Goal: Task Accomplishment & Management: Complete application form

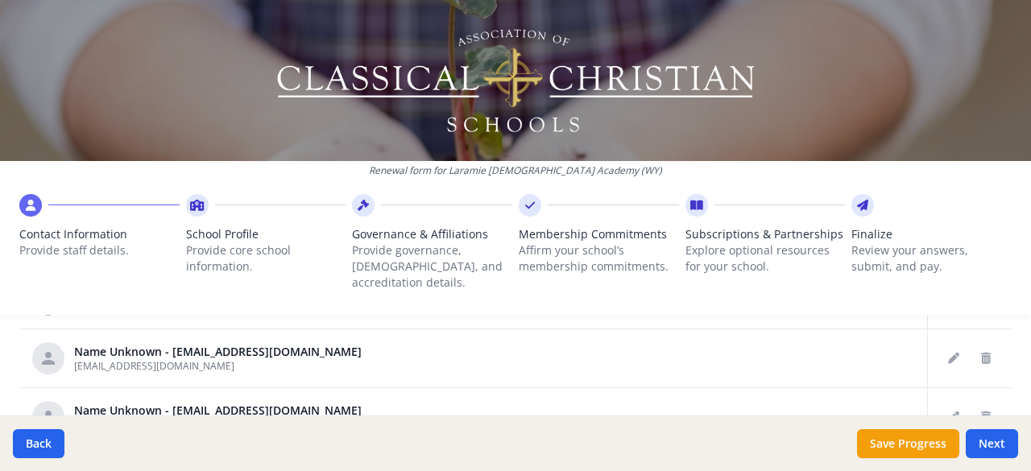
scroll to position [312, 0]
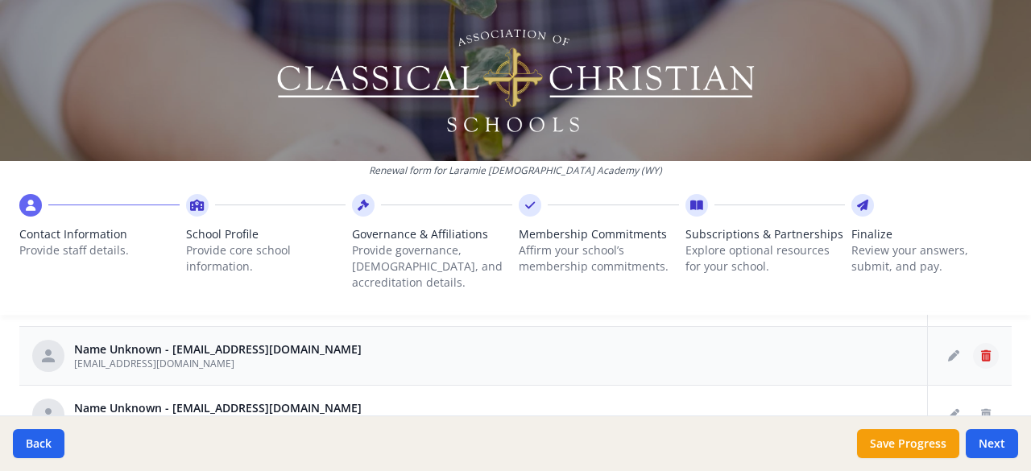
click at [981, 350] on icon "Delete staff" at bounding box center [986, 355] width 10 height 11
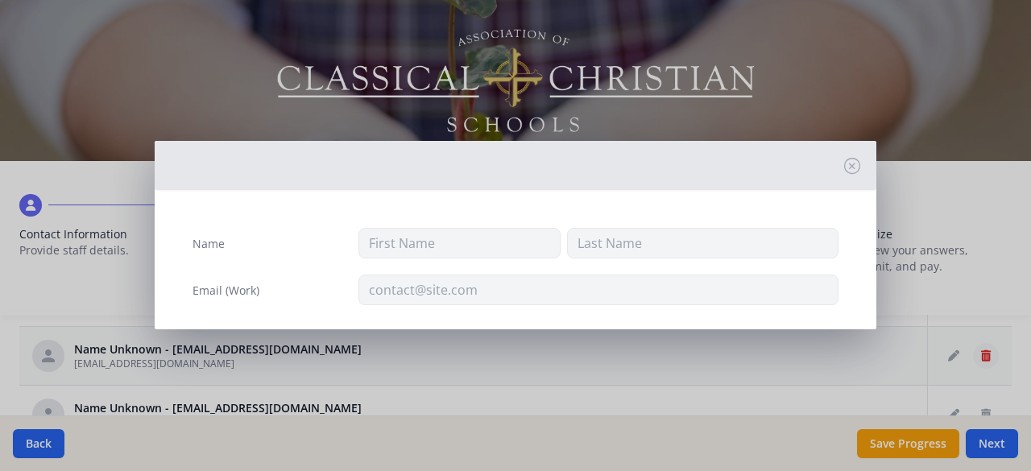
type input "[EMAIL_ADDRESS][DOMAIN_NAME]"
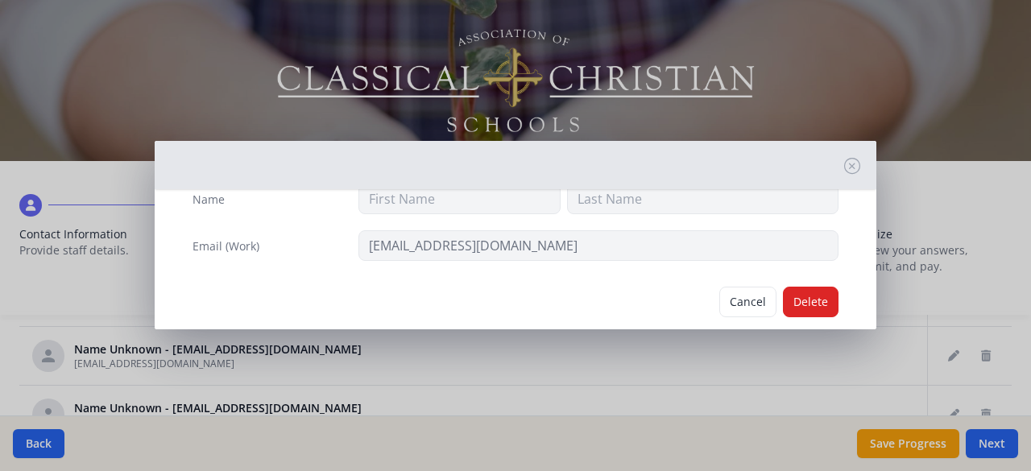
scroll to position [69, 0]
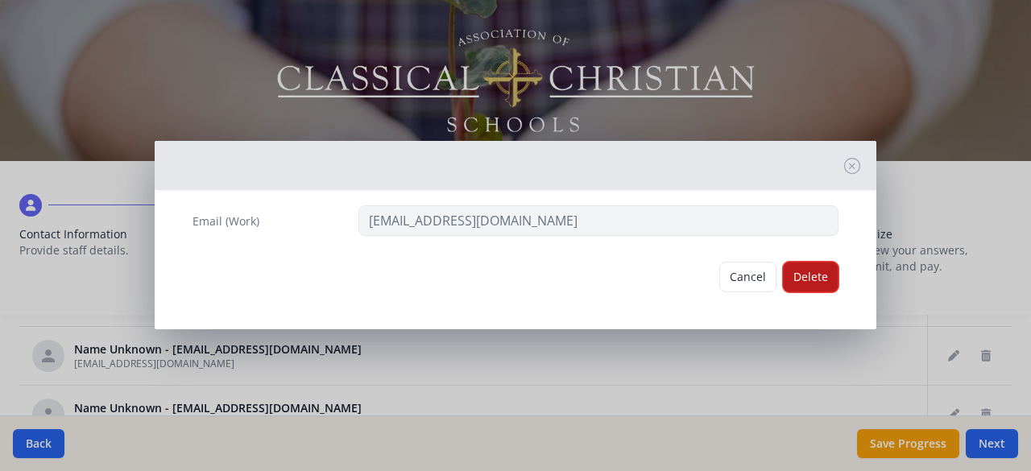
click at [803, 280] on button "Delete" at bounding box center [811, 277] width 56 height 31
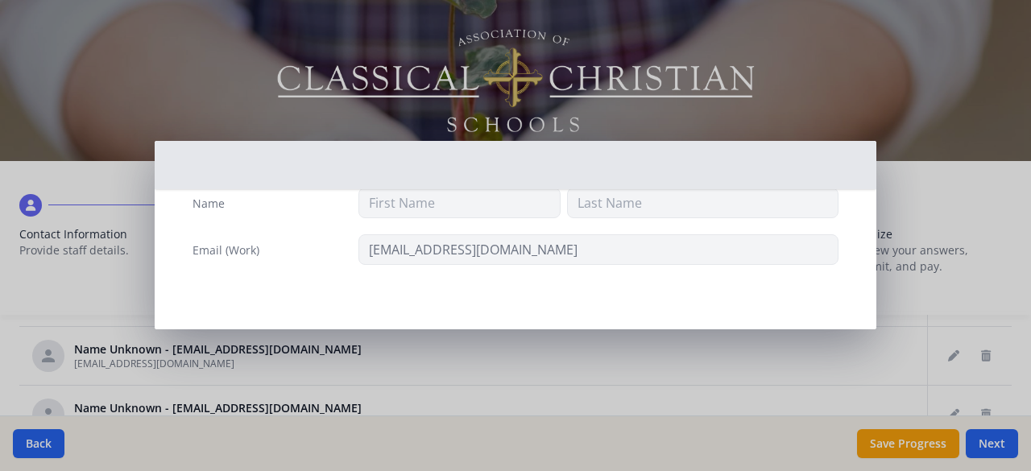
scroll to position [39, 0]
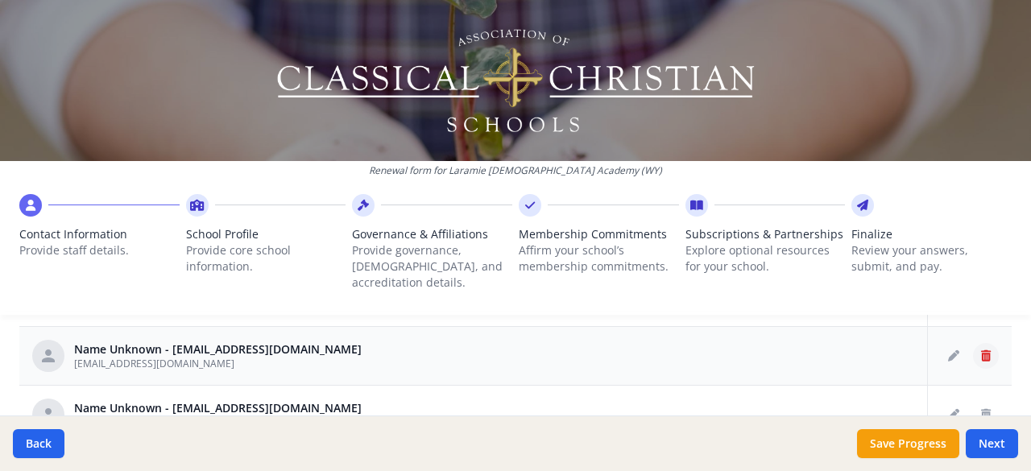
click at [981, 350] on icon "Delete staff" at bounding box center [986, 355] width 10 height 11
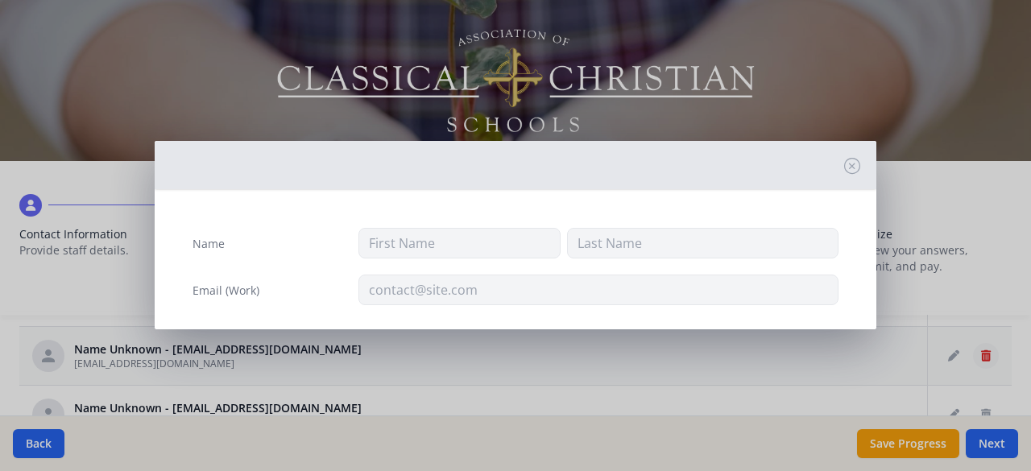
type input "[EMAIL_ADDRESS][DOMAIN_NAME]"
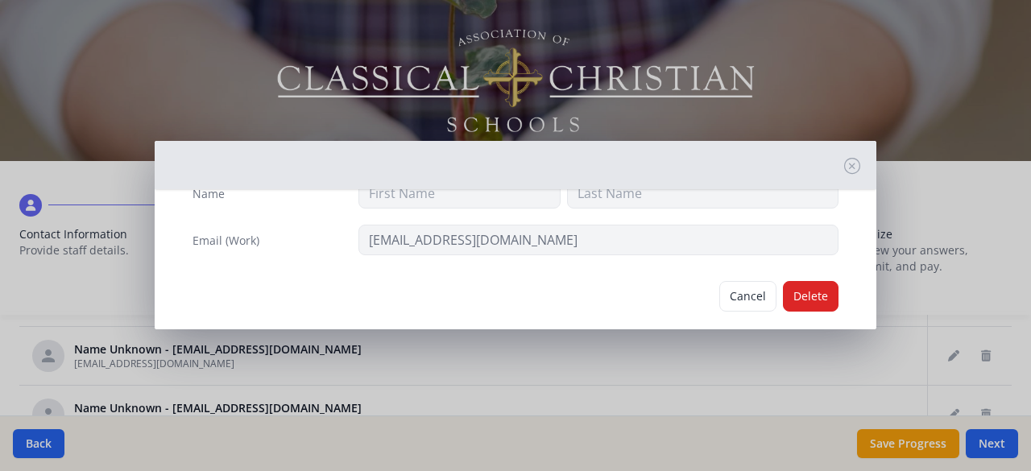
scroll to position [69, 0]
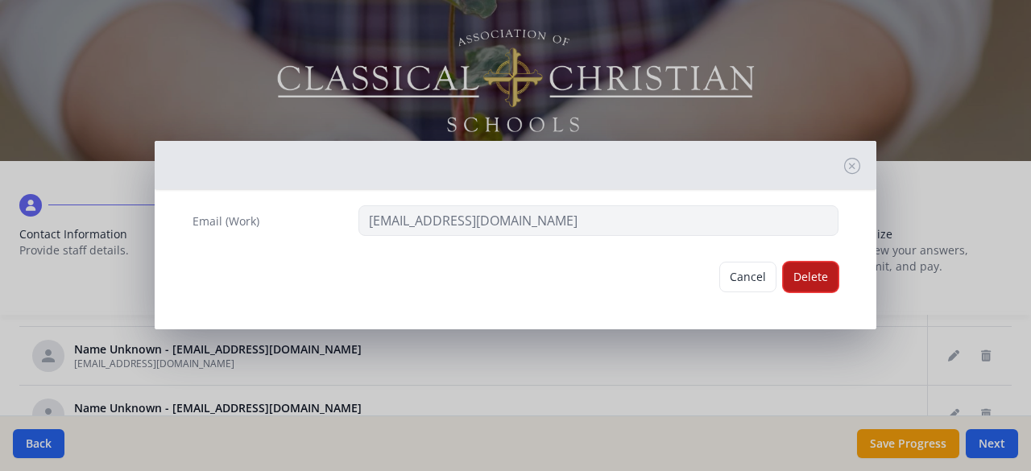
click at [808, 273] on button "Delete" at bounding box center [811, 277] width 56 height 31
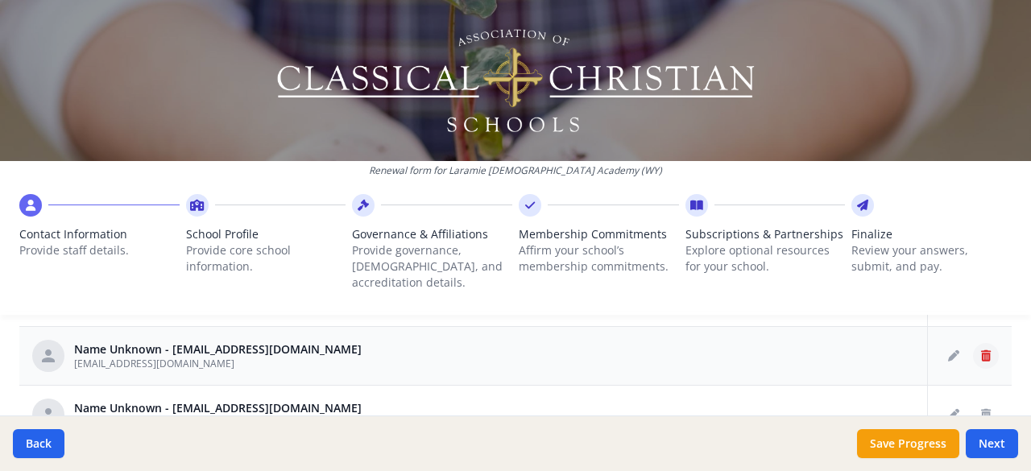
click at [981, 350] on icon "Delete staff" at bounding box center [986, 355] width 10 height 11
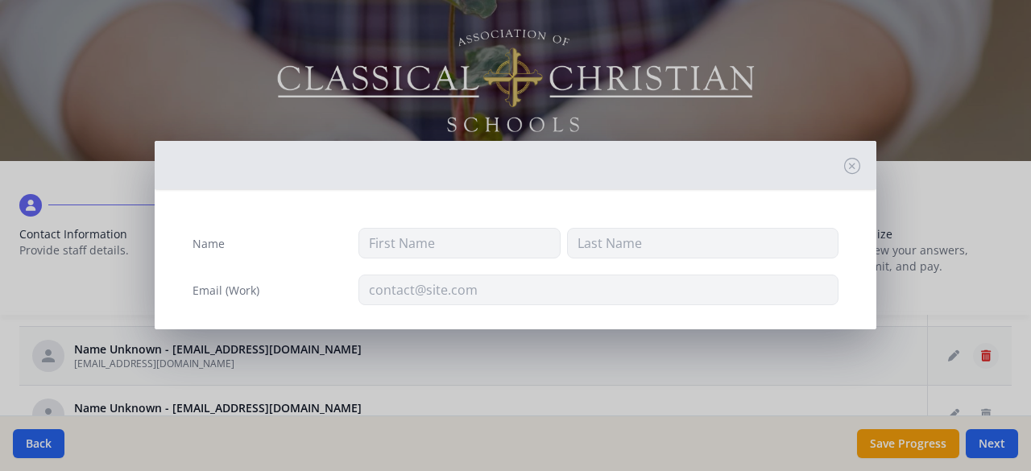
type input "[EMAIL_ADDRESS][DOMAIN_NAME]"
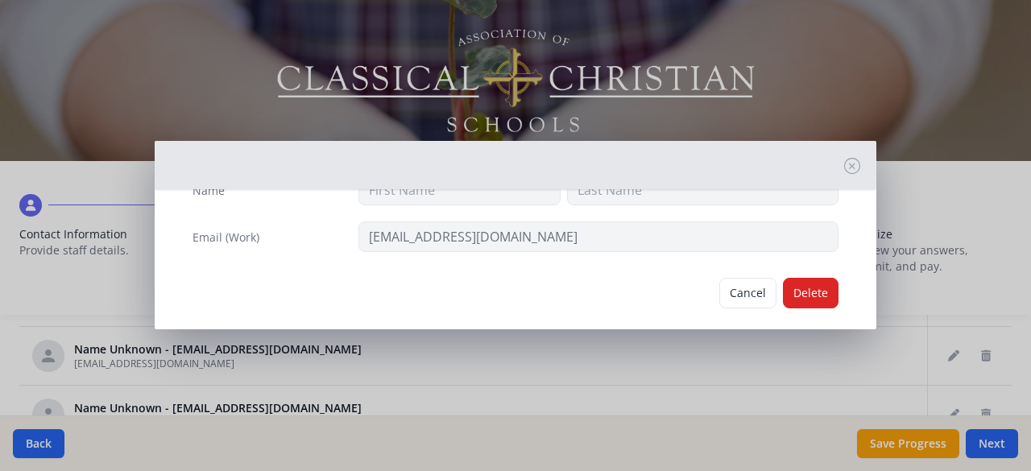
scroll to position [69, 0]
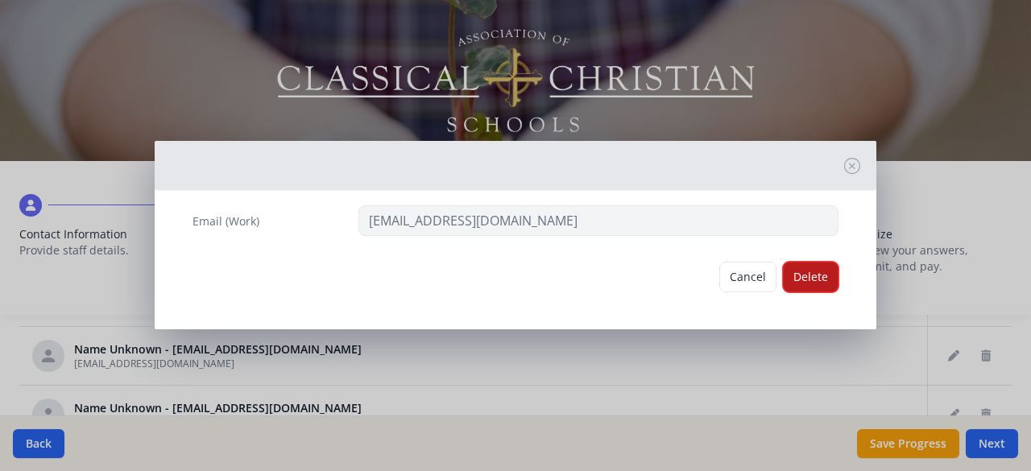
click at [803, 275] on button "Delete" at bounding box center [811, 277] width 56 height 31
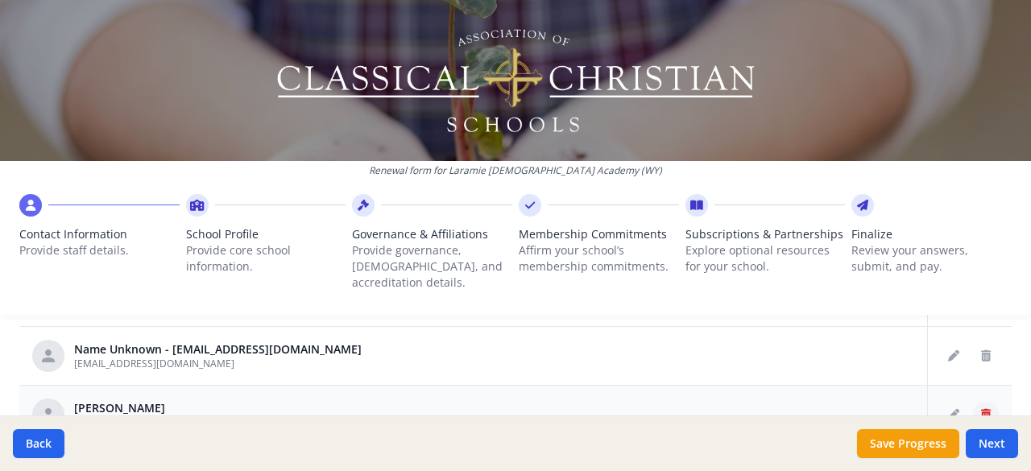
click at [981, 409] on icon "Delete staff" at bounding box center [986, 414] width 10 height 11
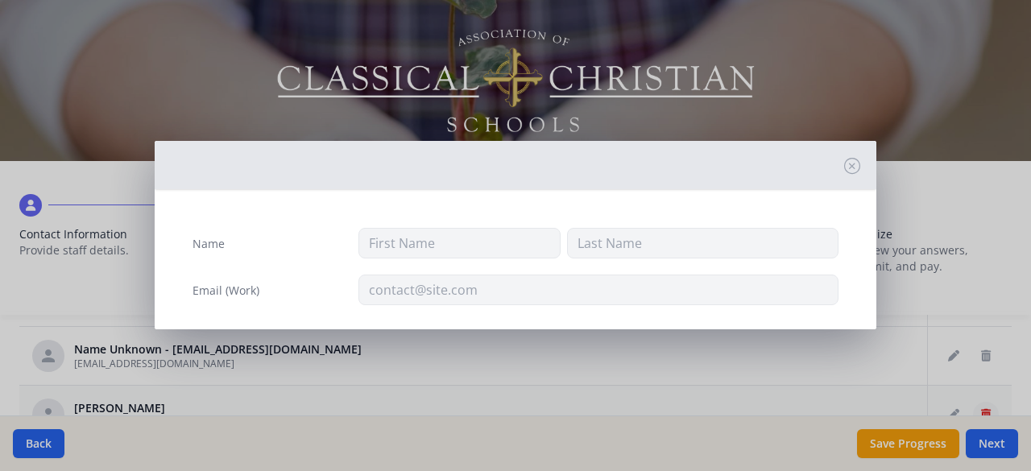
type input "[PERSON_NAME]"
type input "[PERSON_NAME][EMAIL_ADDRESS][DOMAIN_NAME]"
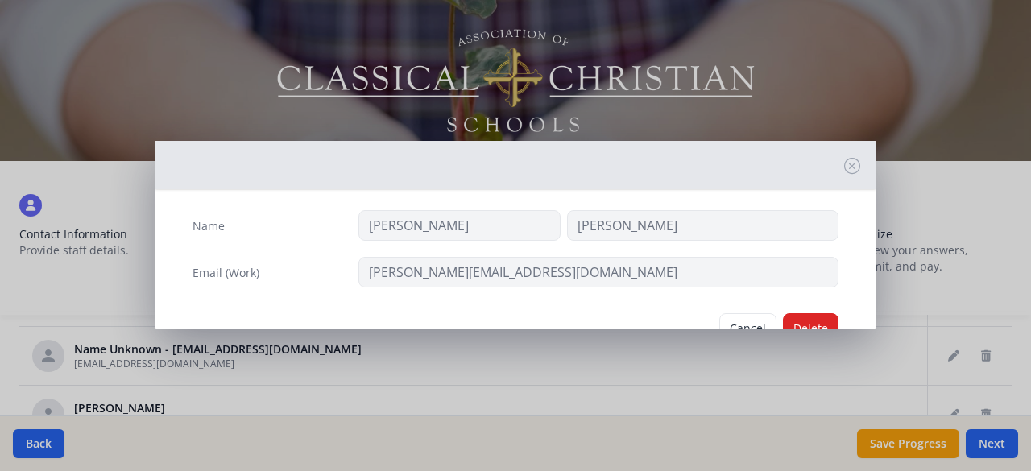
scroll to position [69, 0]
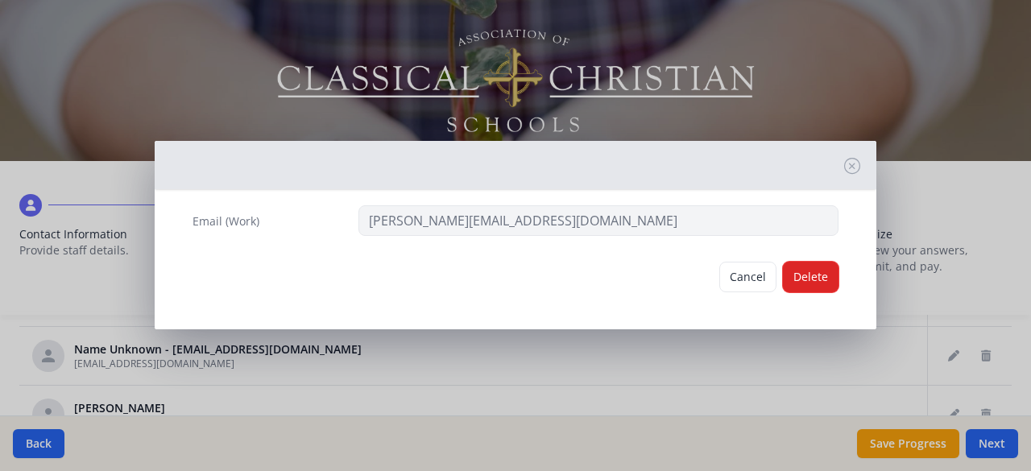
click at [814, 273] on button "Delete" at bounding box center [811, 277] width 56 height 31
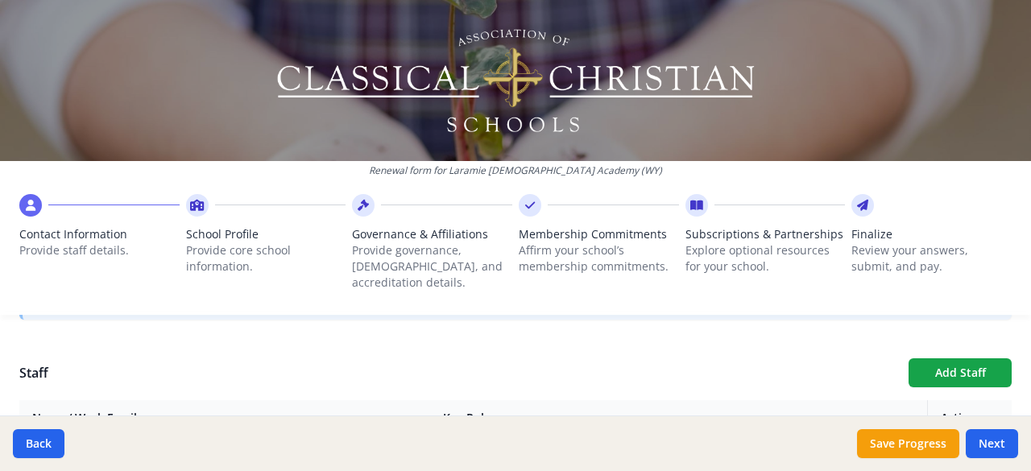
scroll to position [568, 0]
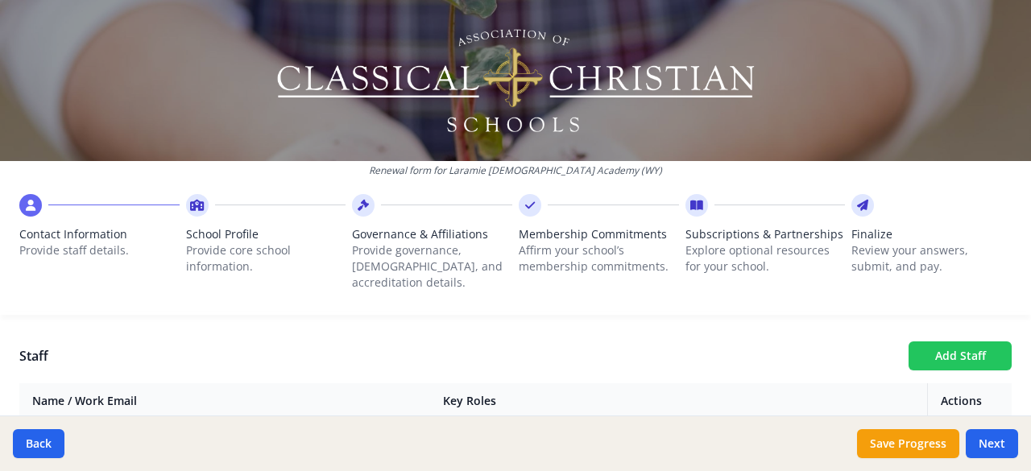
click at [931, 342] on button "Add Staff" at bounding box center [960, 356] width 103 height 29
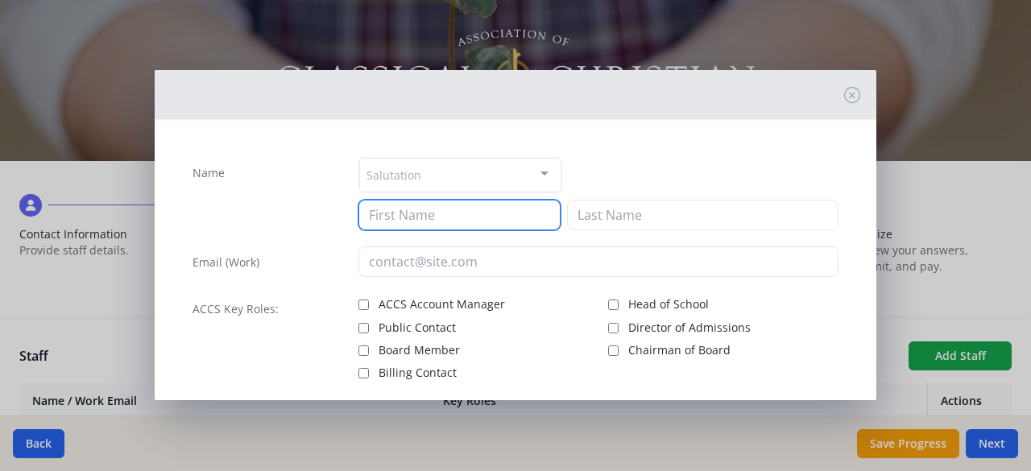
click at [445, 212] on input at bounding box center [459, 215] width 202 height 31
type input "[PERSON_NAME]"
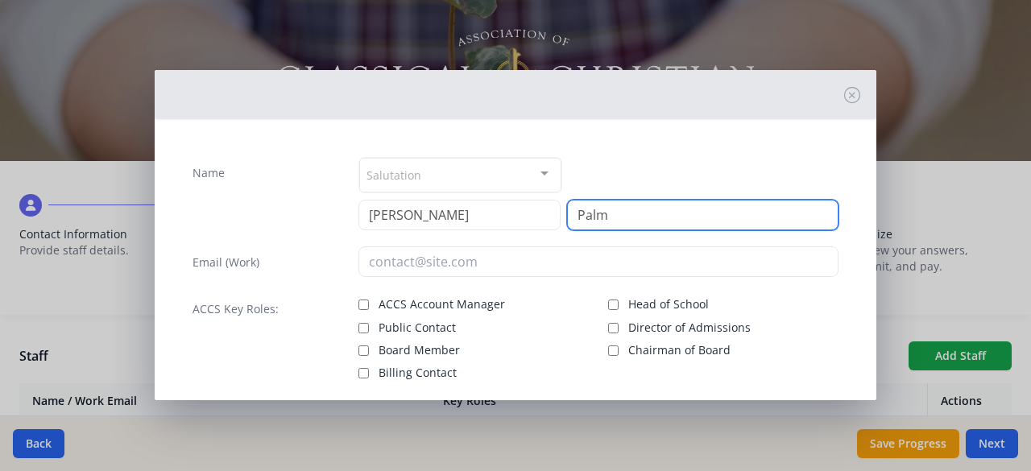
type input "Palm"
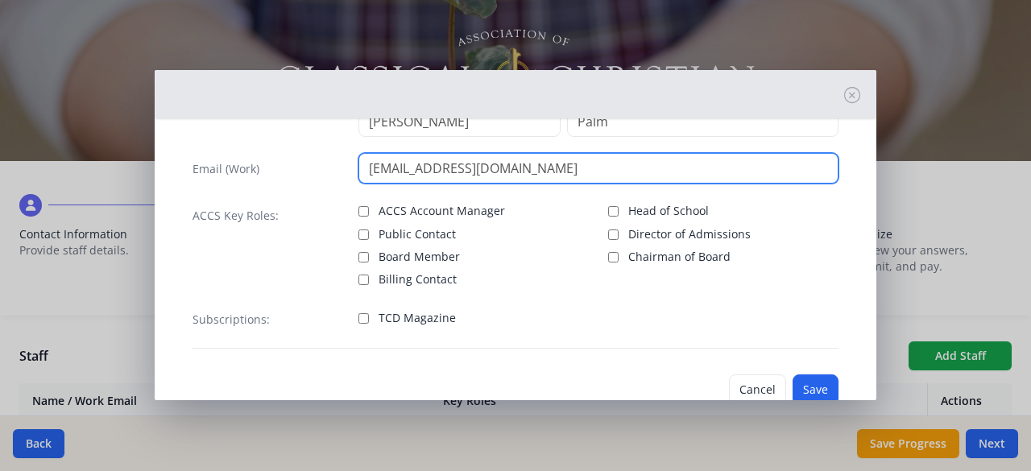
scroll to position [93, 0]
type input "[EMAIL_ADDRESS][DOMAIN_NAME]"
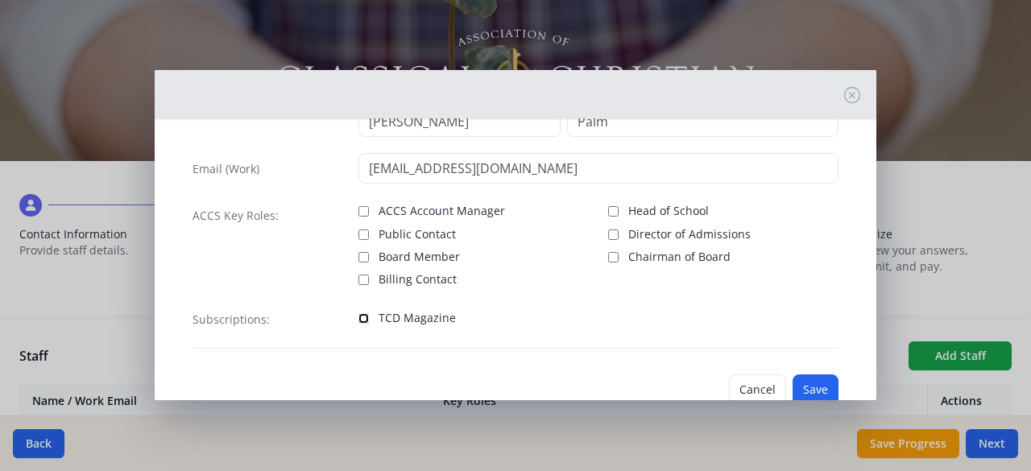
click at [364, 315] on input "TCD Magazine" at bounding box center [363, 318] width 10 height 10
checkbox input "false"
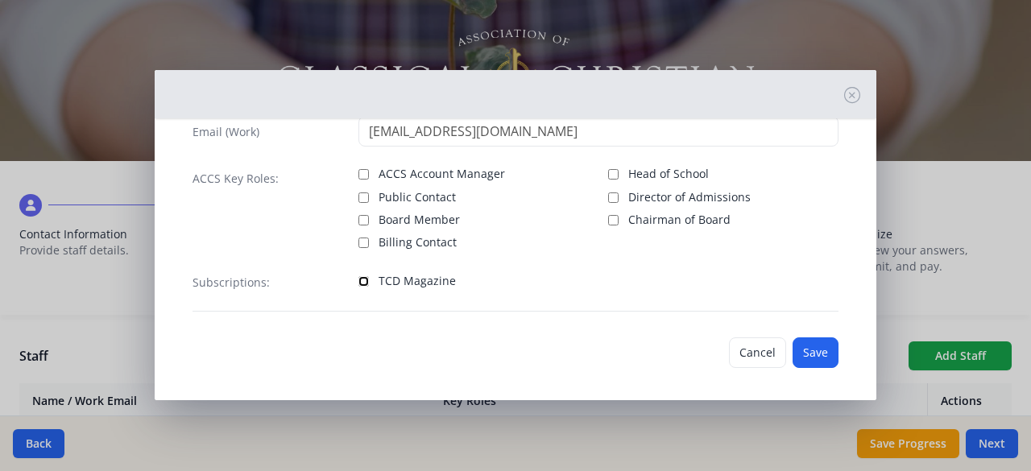
scroll to position [134, 0]
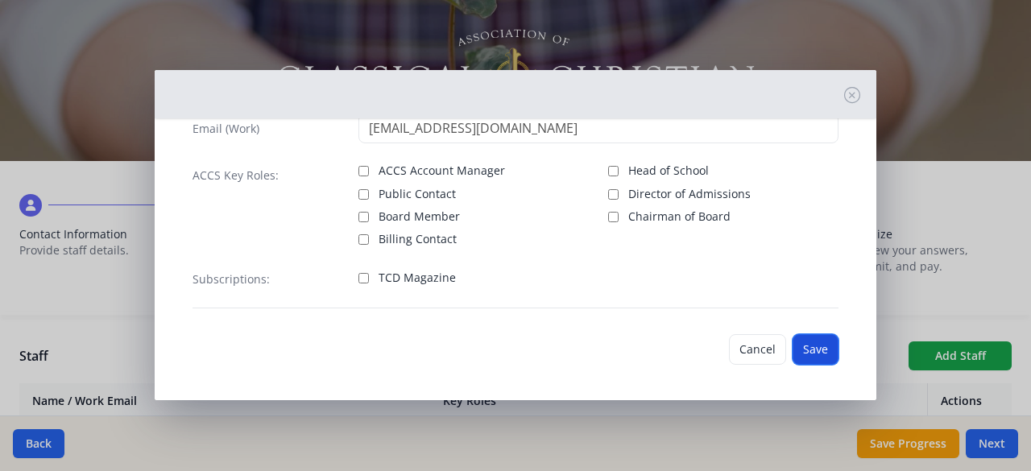
click at [798, 349] on button "Save" at bounding box center [816, 349] width 46 height 31
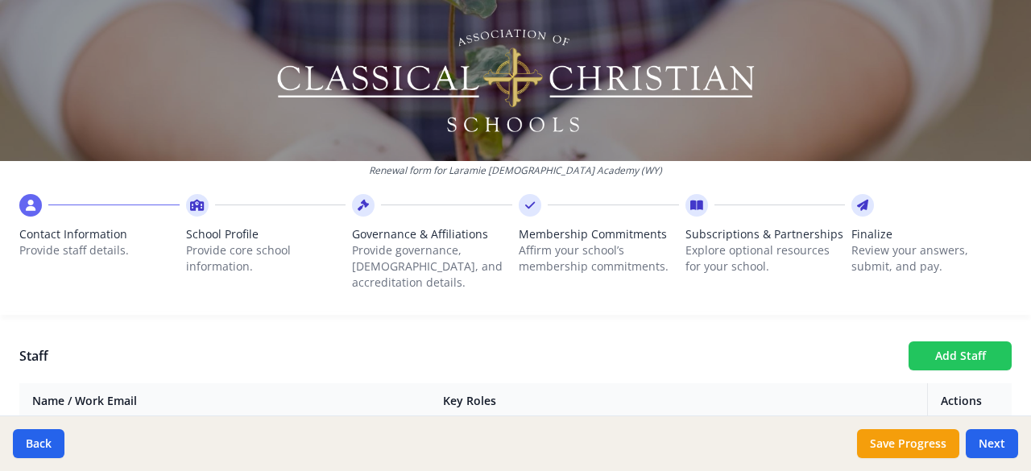
click at [938, 342] on button "Add Staff" at bounding box center [960, 356] width 103 height 29
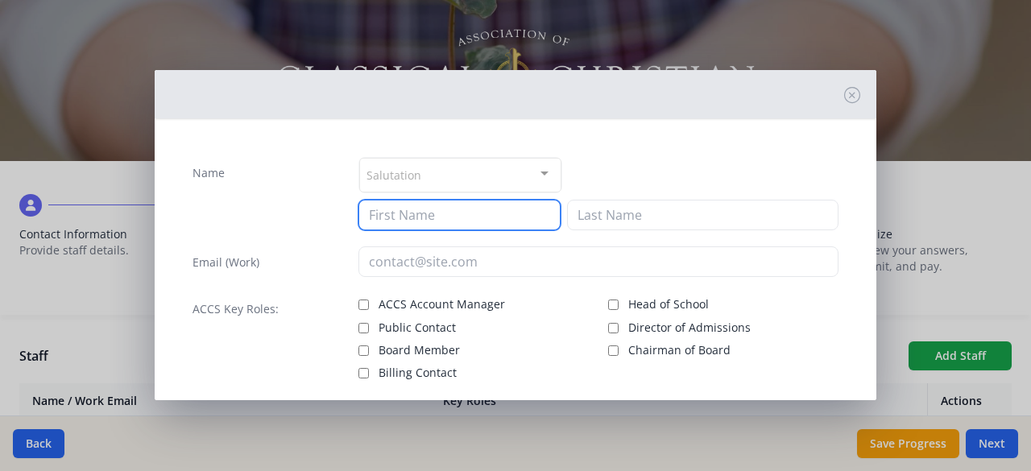
click at [472, 210] on input at bounding box center [459, 215] width 202 height 31
click at [534, 178] on div at bounding box center [544, 174] width 32 height 31
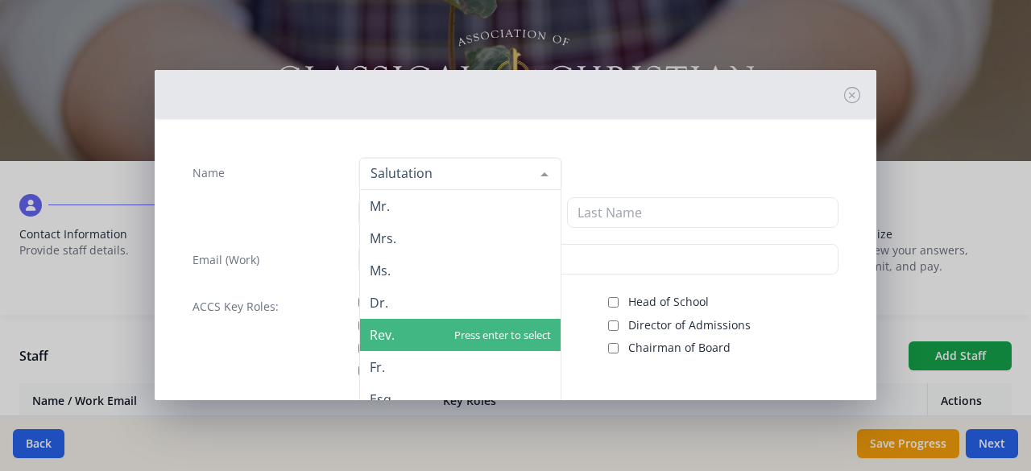
click at [462, 329] on span "Rev." at bounding box center [460, 335] width 201 height 32
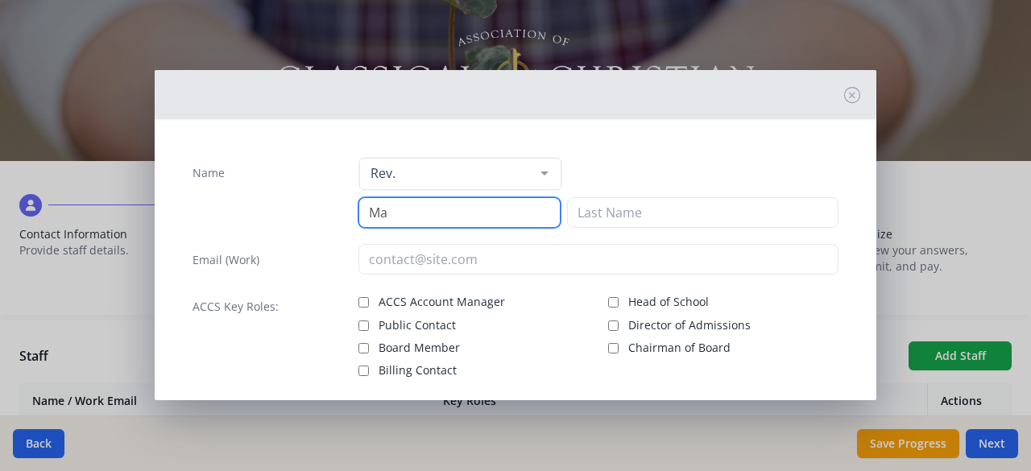
click at [408, 217] on input "Ma" at bounding box center [459, 212] width 202 height 31
type input "Mark"
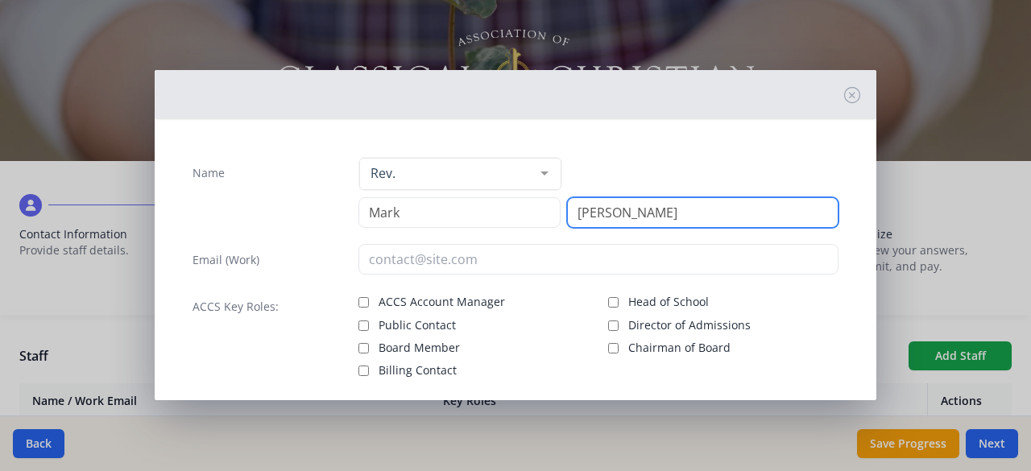
type input "[PERSON_NAME]"
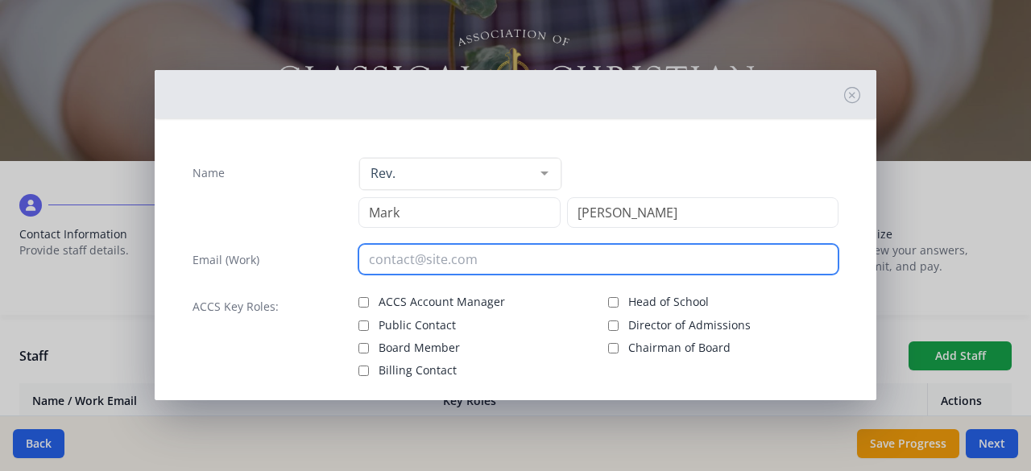
click at [399, 255] on input "email" at bounding box center [598, 259] width 481 height 31
type input "p"
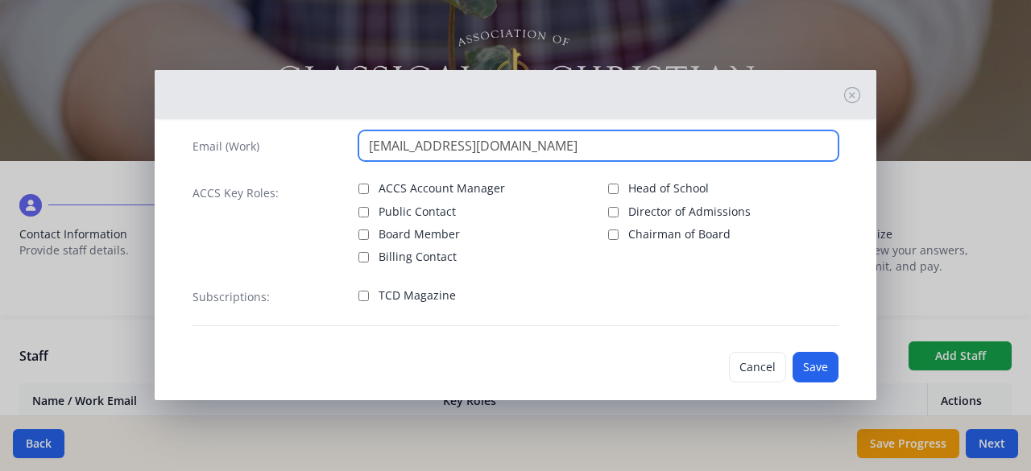
scroll to position [126, 0]
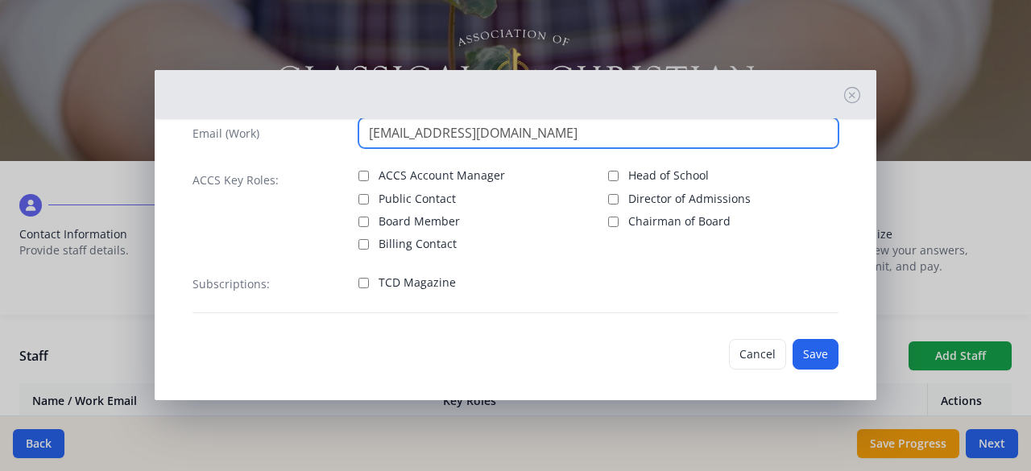
type input "[EMAIL_ADDRESS][DOMAIN_NAME]"
click at [358, 278] on input "TCD Magazine" at bounding box center [363, 283] width 10 height 10
checkbox input "true"
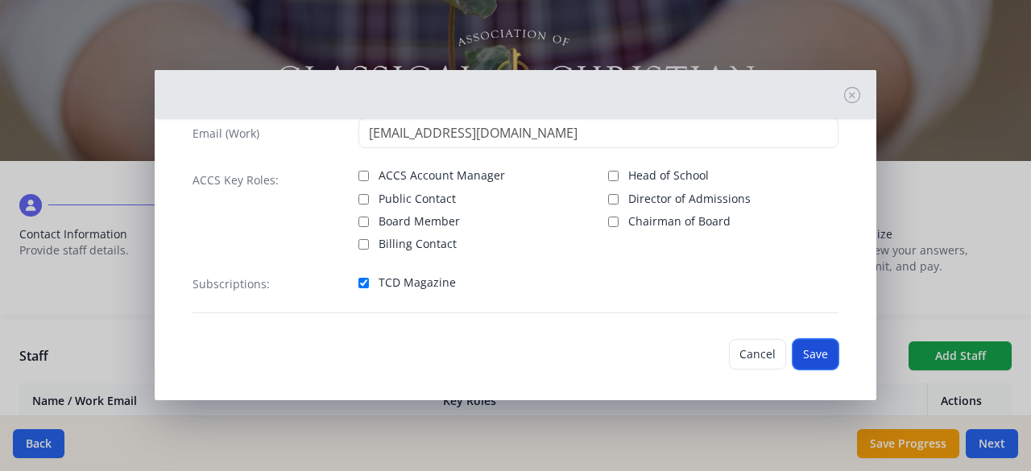
click at [799, 352] on button "Save" at bounding box center [816, 354] width 46 height 31
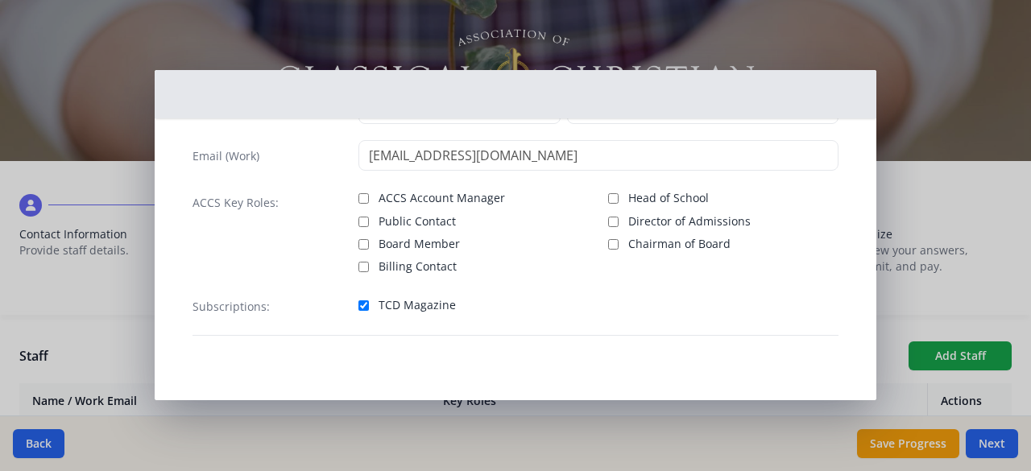
scroll to position [102, 0]
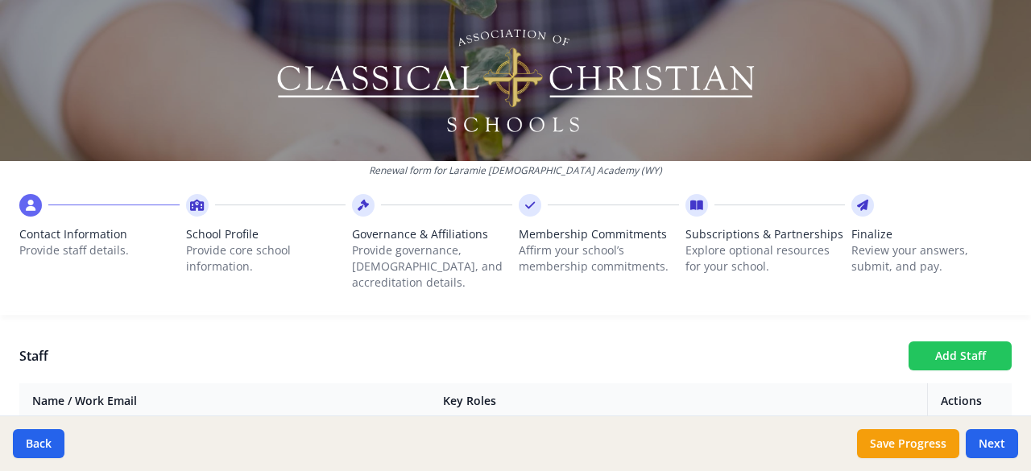
click at [954, 342] on button "Add Staff" at bounding box center [960, 356] width 103 height 29
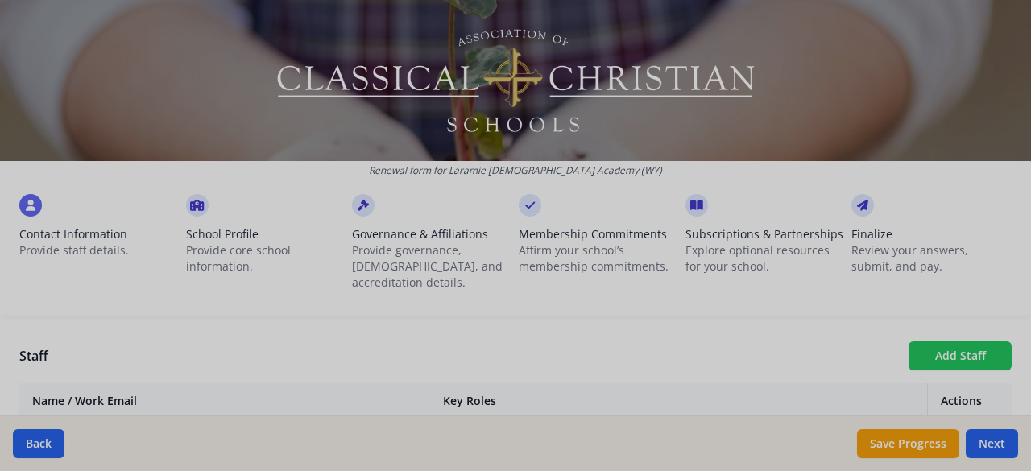
checkbox input "false"
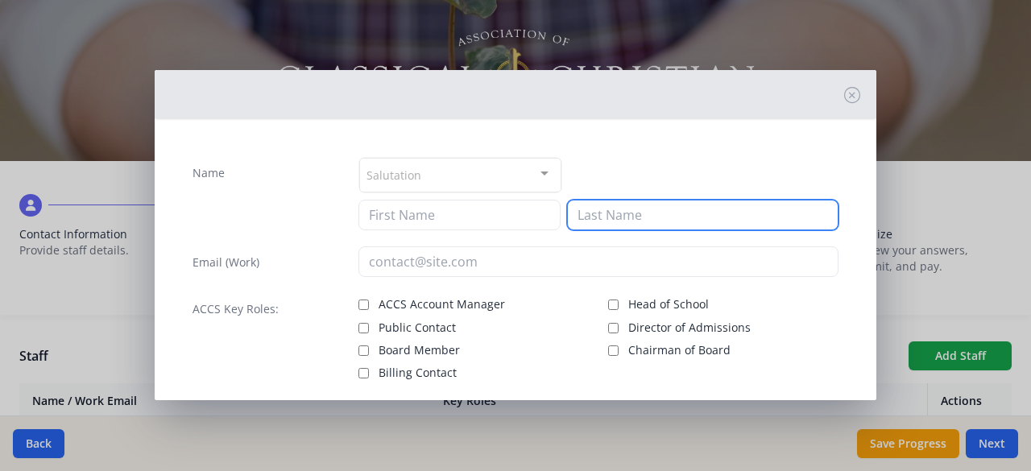
click at [692, 222] on input at bounding box center [702, 215] width 271 height 31
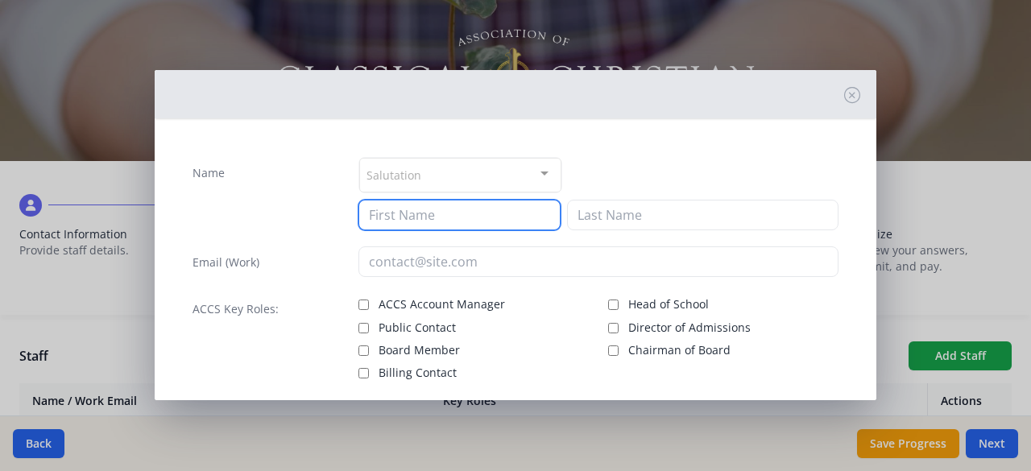
click at [496, 212] on input at bounding box center [459, 215] width 202 height 31
type input "[PERSON_NAME]"
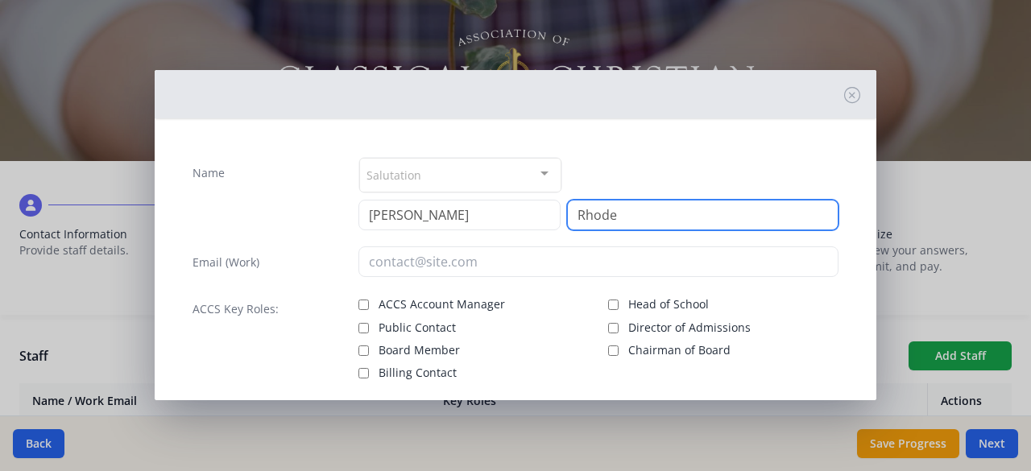
type input "Rhode"
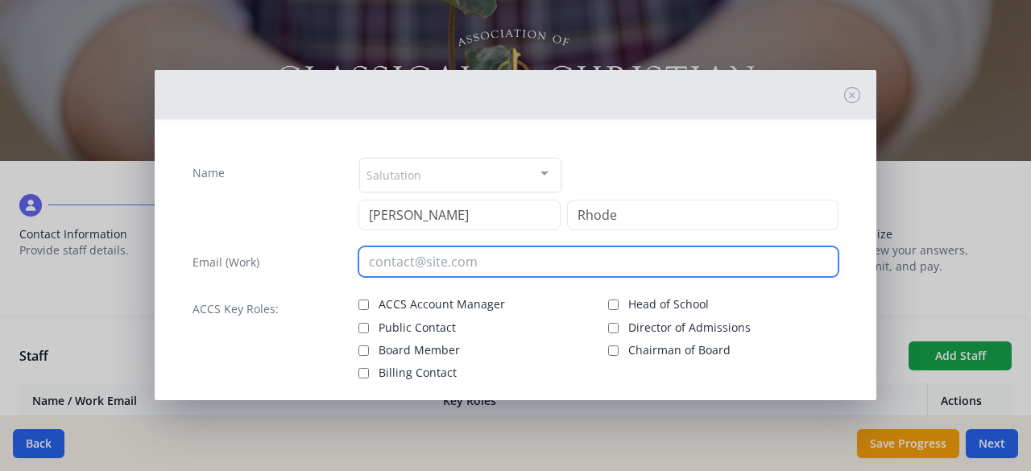
click at [437, 262] on input "email" at bounding box center [598, 261] width 481 height 31
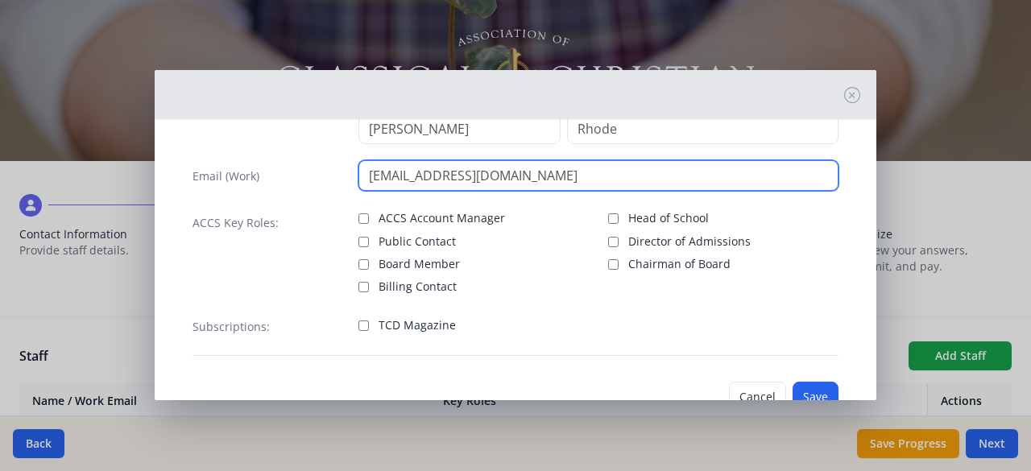
scroll to position [89, 0]
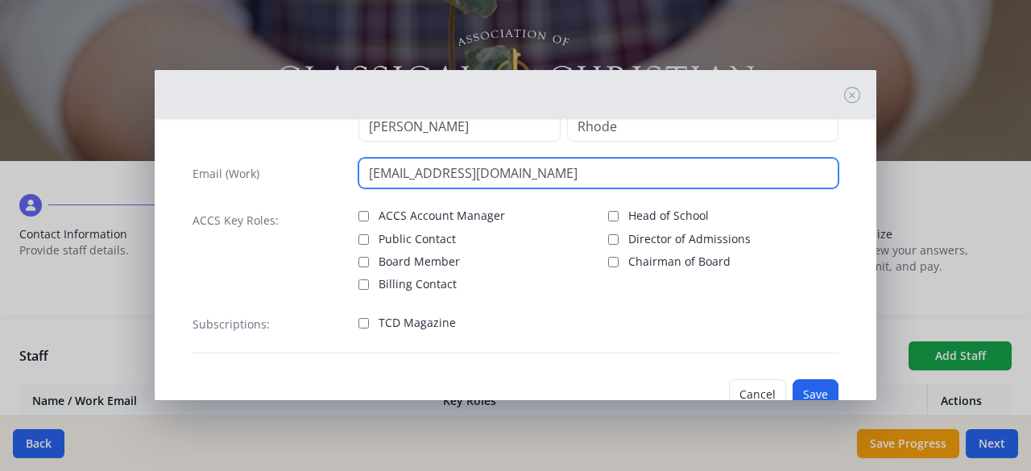
type input "[EMAIL_ADDRESS][DOMAIN_NAME]"
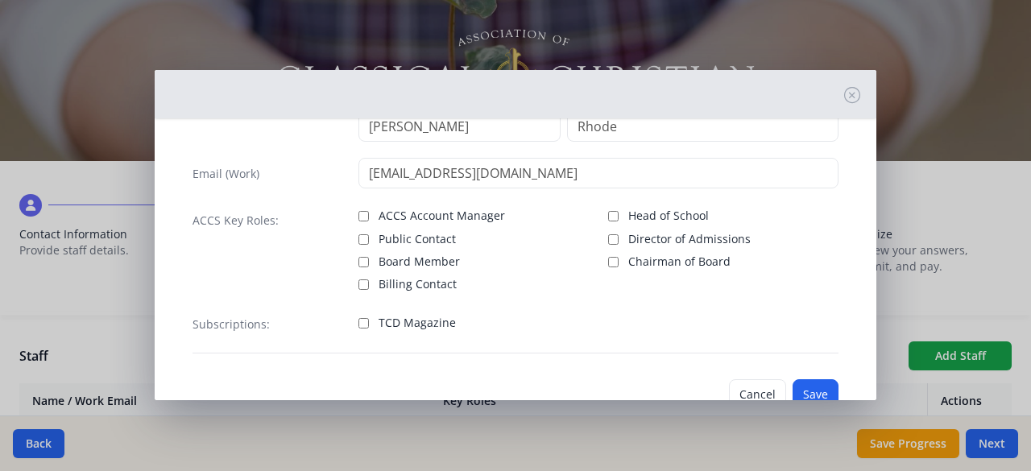
click at [421, 316] on span "TCD Magazine" at bounding box center [417, 323] width 77 height 16
click at [369, 318] on input "TCD Magazine" at bounding box center [363, 323] width 10 height 10
checkbox input "true"
drag, startPoint x: 485, startPoint y: 337, endPoint x: 660, endPoint y: 348, distance: 176.0
click at [660, 348] on div "Subscriptions: TCD Magazine" at bounding box center [516, 330] width 646 height 45
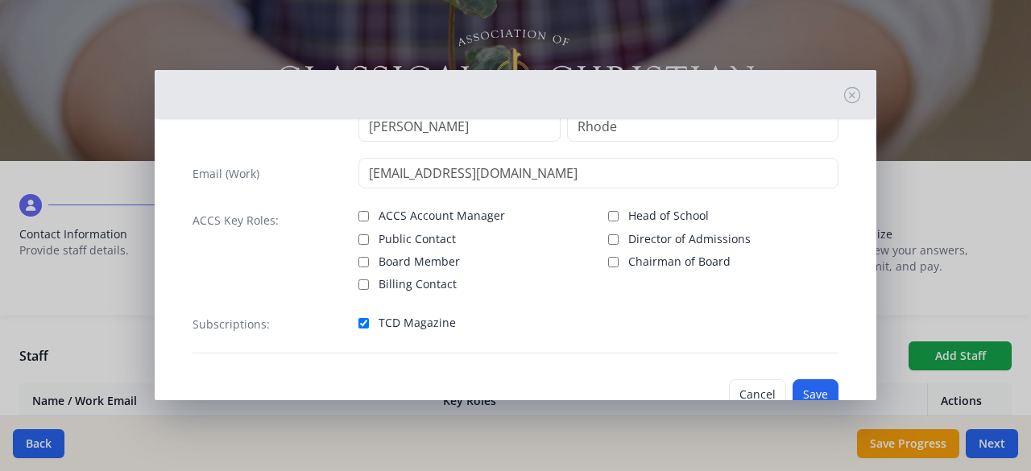
click at [660, 348] on div "Subscriptions: TCD Magazine" at bounding box center [516, 330] width 646 height 45
click at [805, 383] on button "Save" at bounding box center [816, 394] width 46 height 31
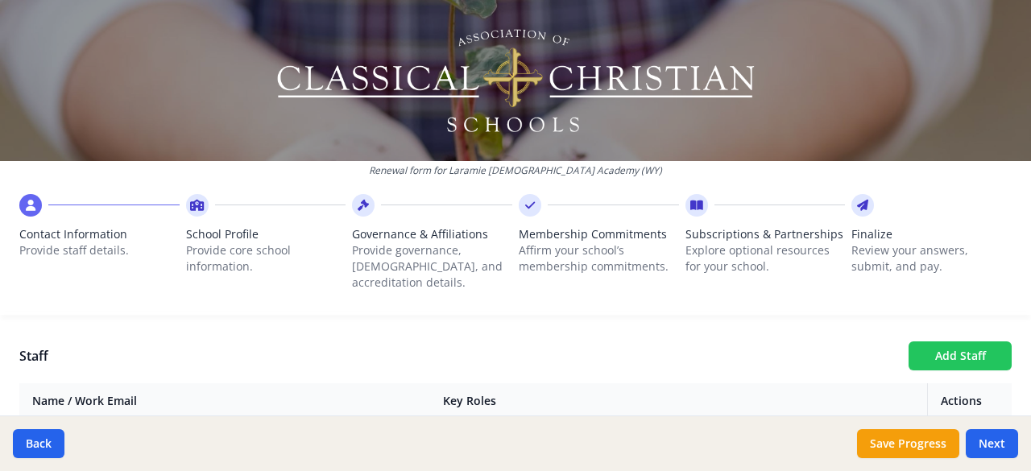
drag, startPoint x: 805, startPoint y: 383, endPoint x: 903, endPoint y: 336, distance: 108.8
click at [938, 342] on button "Add Staff" at bounding box center [960, 356] width 103 height 29
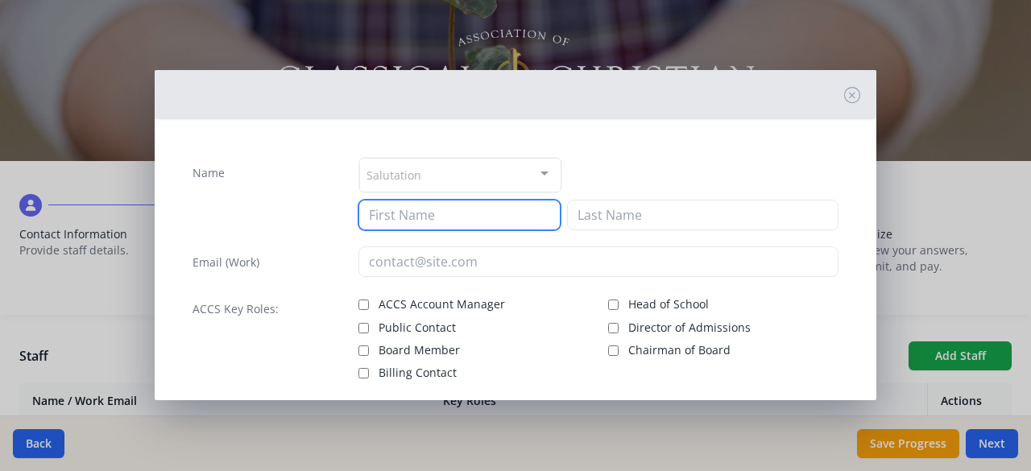
click at [445, 211] on input at bounding box center [459, 215] width 202 height 31
type input "l"
type input "[PERSON_NAME]"
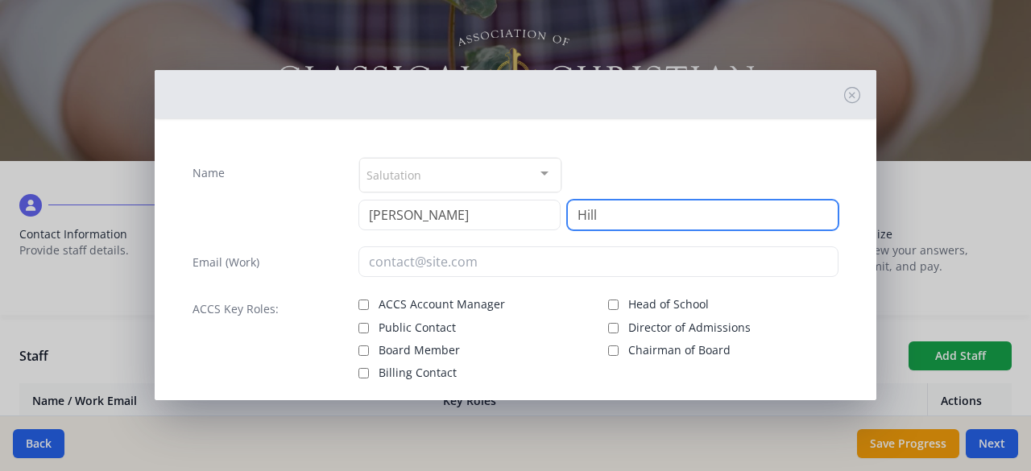
type input "Hill"
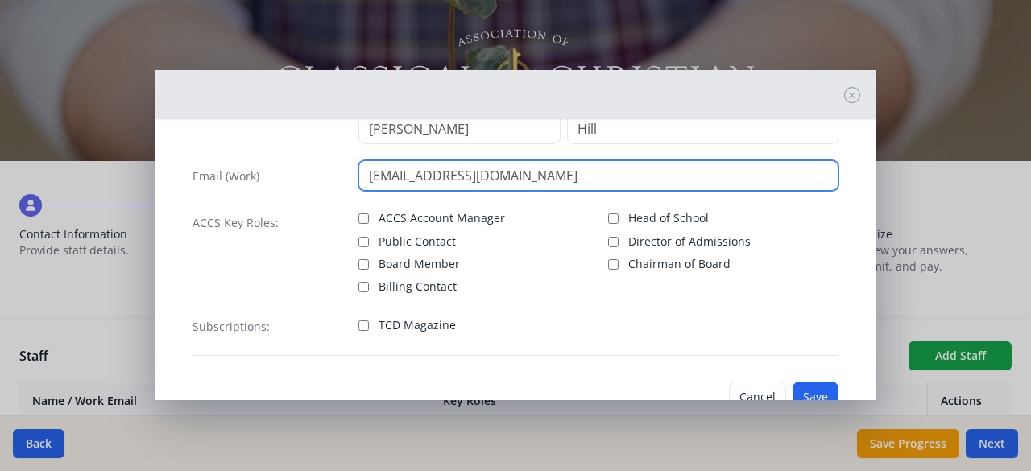
scroll to position [87, 0]
type input "[EMAIL_ADDRESS][DOMAIN_NAME]"
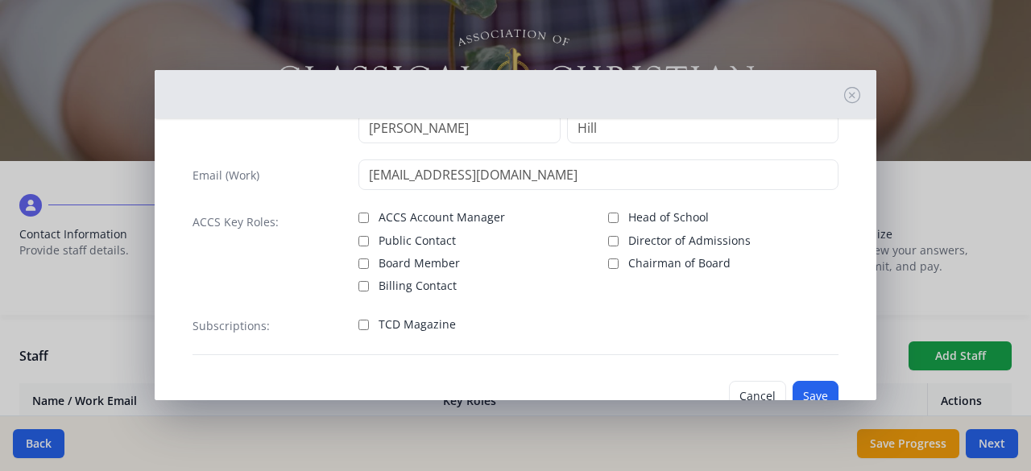
click at [364, 329] on label "TCD Magazine" at bounding box center [473, 322] width 230 height 19
click at [364, 329] on input "TCD Magazine" at bounding box center [363, 325] width 10 height 10
checkbox input "true"
click at [794, 391] on button "Save" at bounding box center [816, 396] width 46 height 31
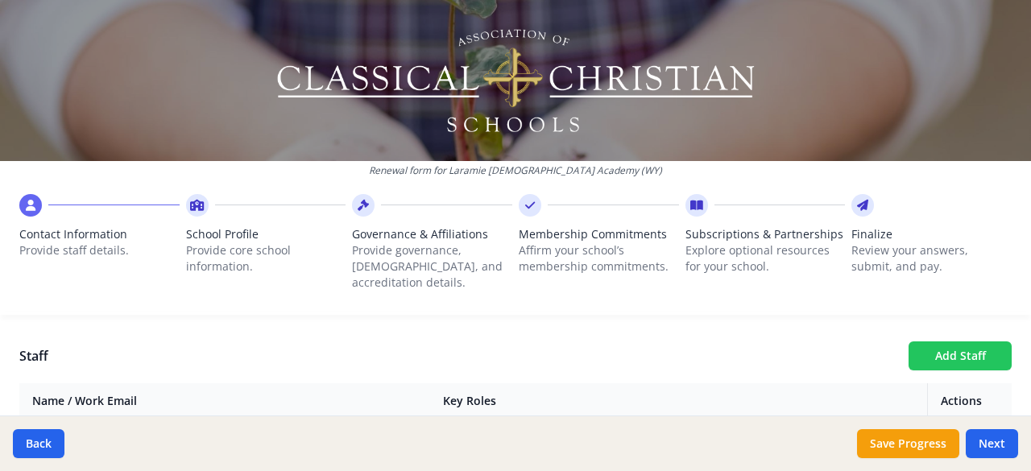
click at [925, 342] on button "Add Staff" at bounding box center [960, 356] width 103 height 29
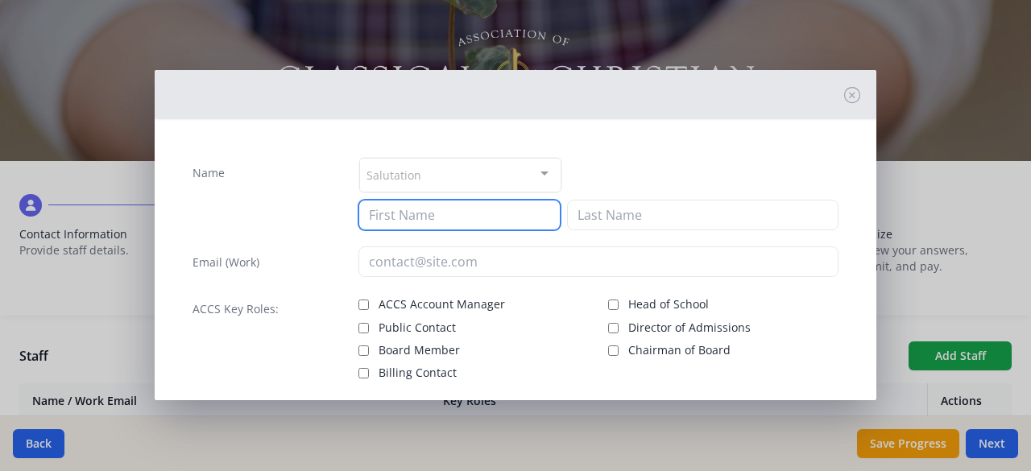
click at [430, 217] on input at bounding box center [459, 215] width 202 height 31
type input "[PERSON_NAME]"
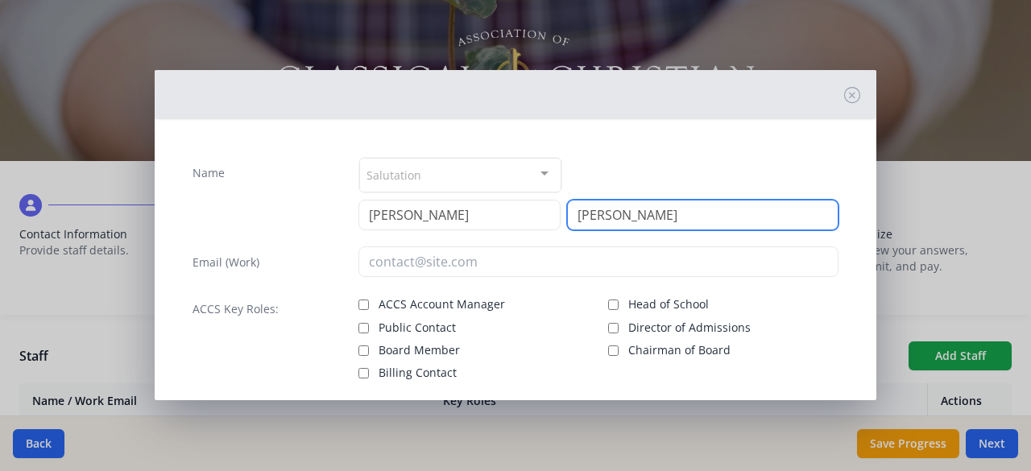
type input "[PERSON_NAME]"
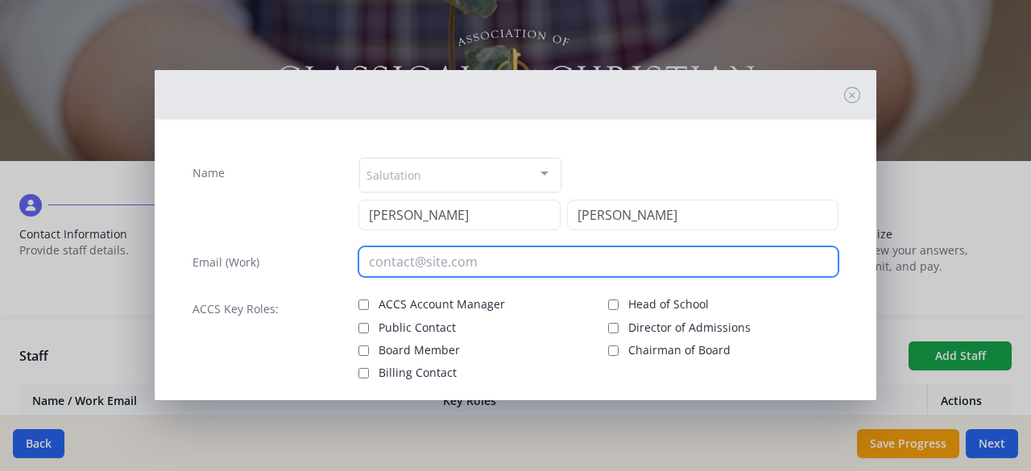
click at [411, 264] on input "email" at bounding box center [598, 261] width 481 height 31
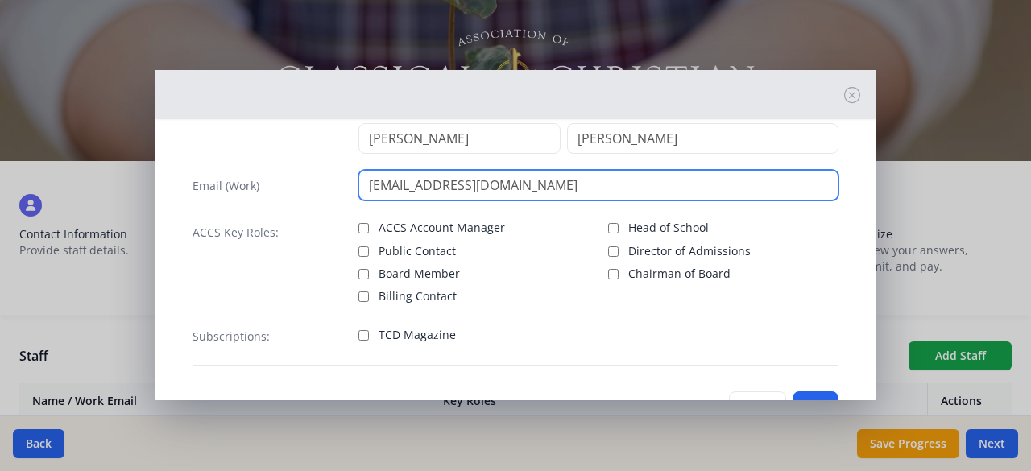
scroll to position [89, 0]
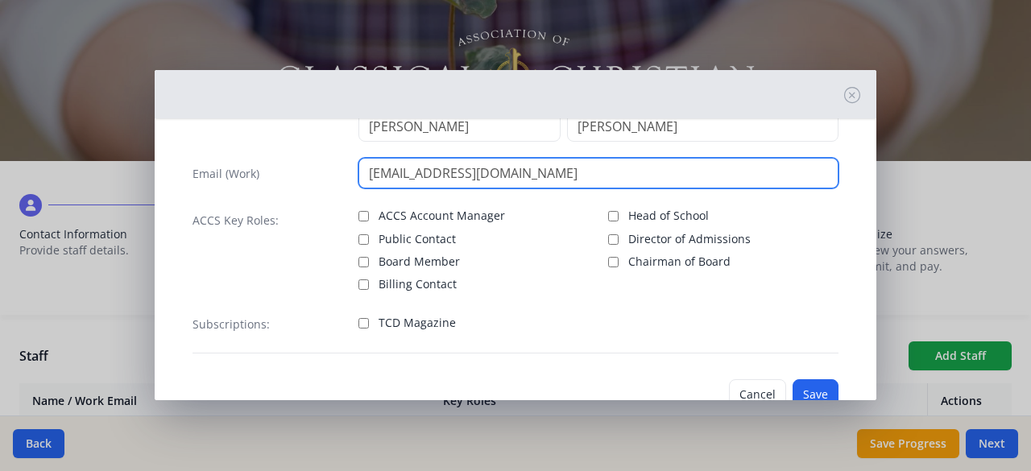
type input "[EMAIL_ADDRESS][DOMAIN_NAME]"
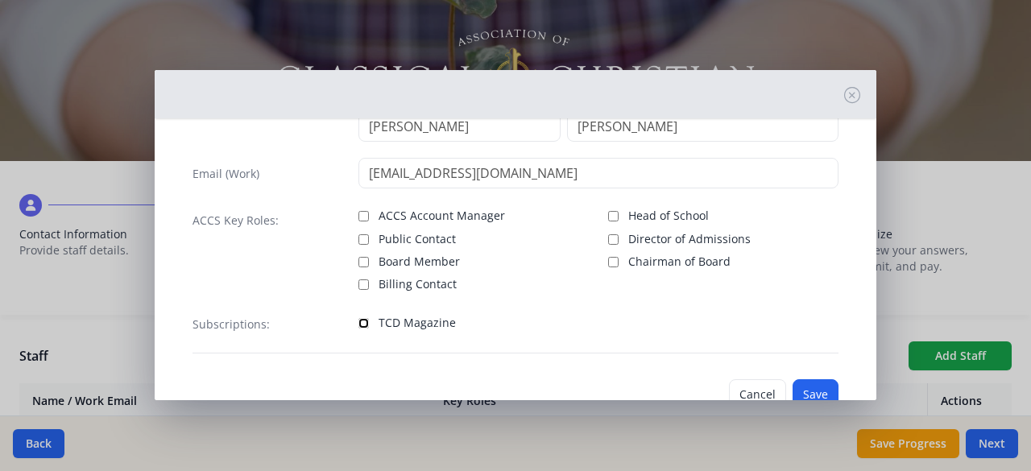
click at [362, 325] on input "TCD Magazine" at bounding box center [363, 323] width 10 height 10
checkbox input "true"
click at [797, 384] on button "Save" at bounding box center [816, 394] width 46 height 31
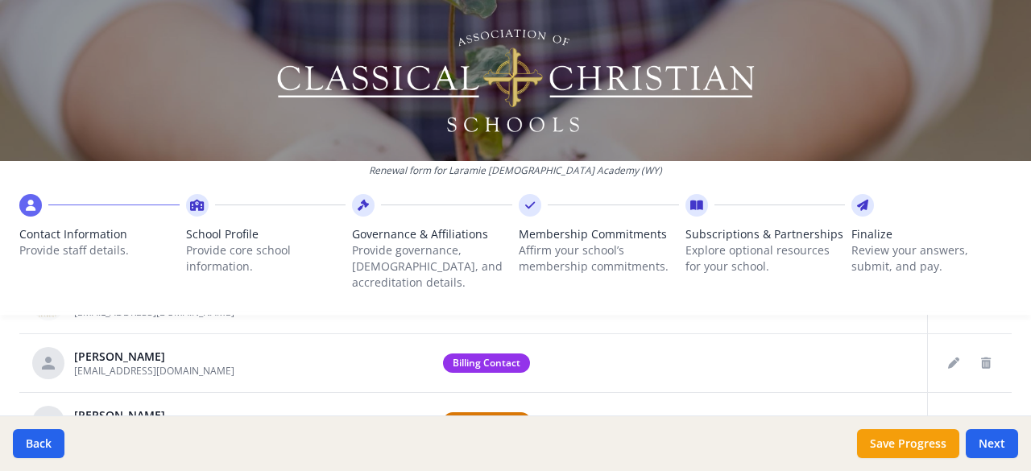
scroll to position [13, 0]
click at [948, 357] on icon "Edit staff" at bounding box center [953, 362] width 11 height 11
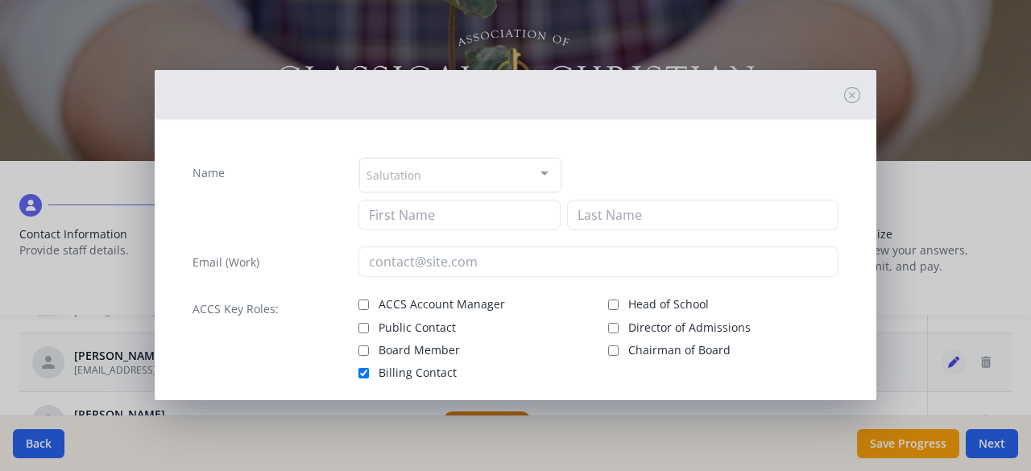
type input "April"
type input "[PERSON_NAME]"
type input "[EMAIL_ADDRESS][DOMAIN_NAME]"
checkbox input "true"
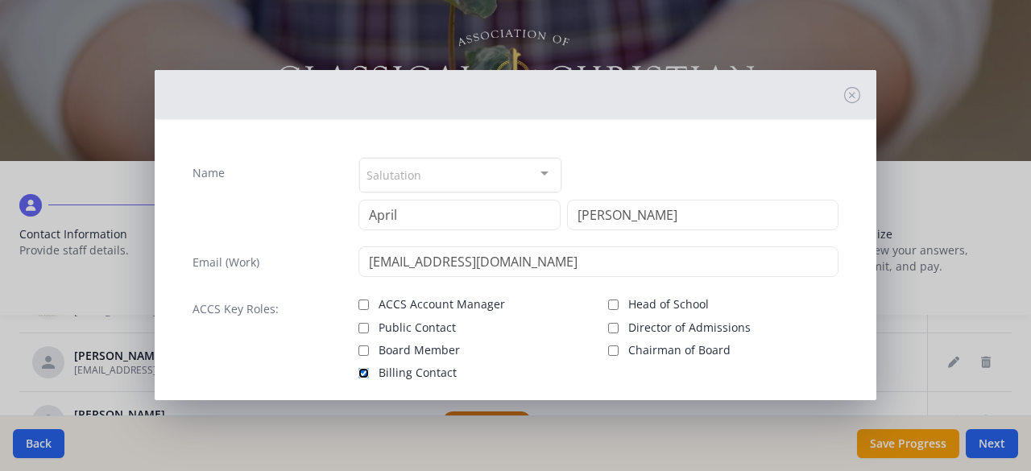
click at [358, 368] on input "Billing Contact" at bounding box center [363, 373] width 10 height 10
checkbox input "false"
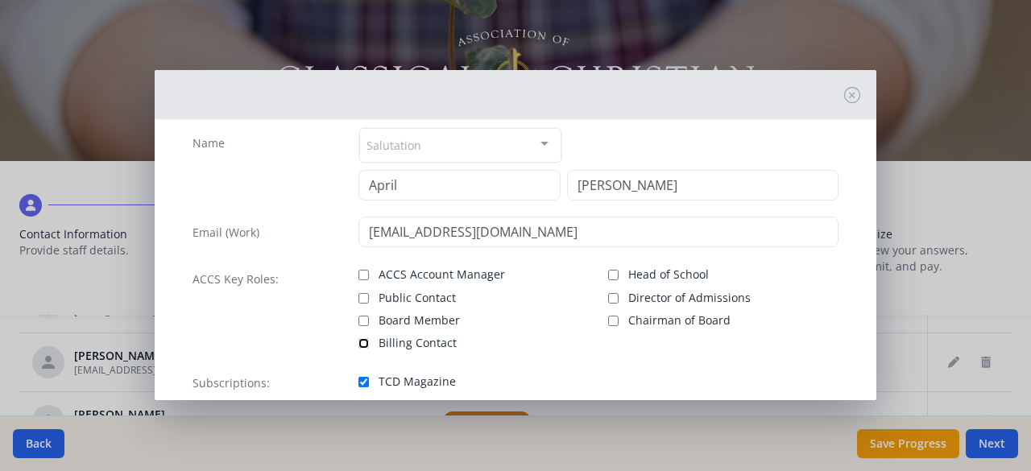
scroll to position [31, 0]
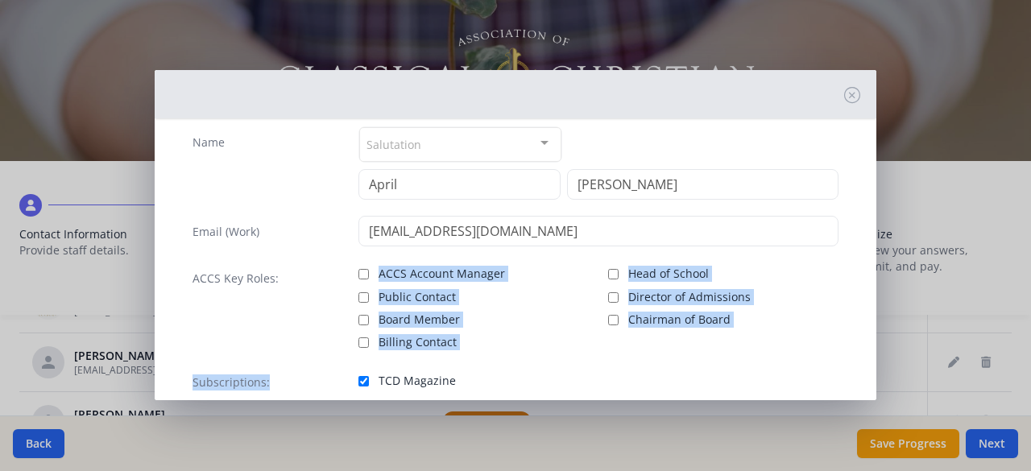
drag, startPoint x: 356, startPoint y: 368, endPoint x: 340, endPoint y: 340, distance: 32.5
click at [340, 340] on div "Name Salutation Mr. Mrs. Ms. Dr. Rev. Fr. Esq. No elements found. Consider chan…" at bounding box center [516, 269] width 672 height 311
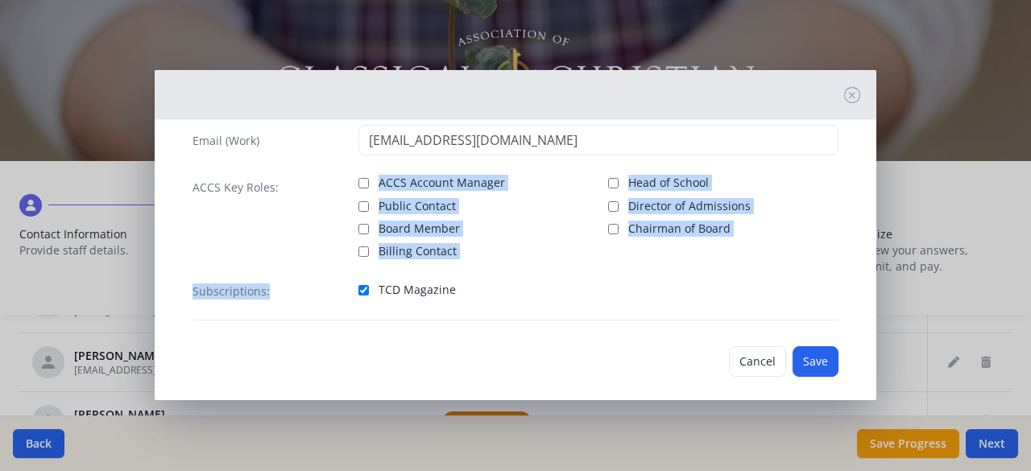
scroll to position [122, 0]
click at [805, 354] on button "Save" at bounding box center [816, 361] width 46 height 31
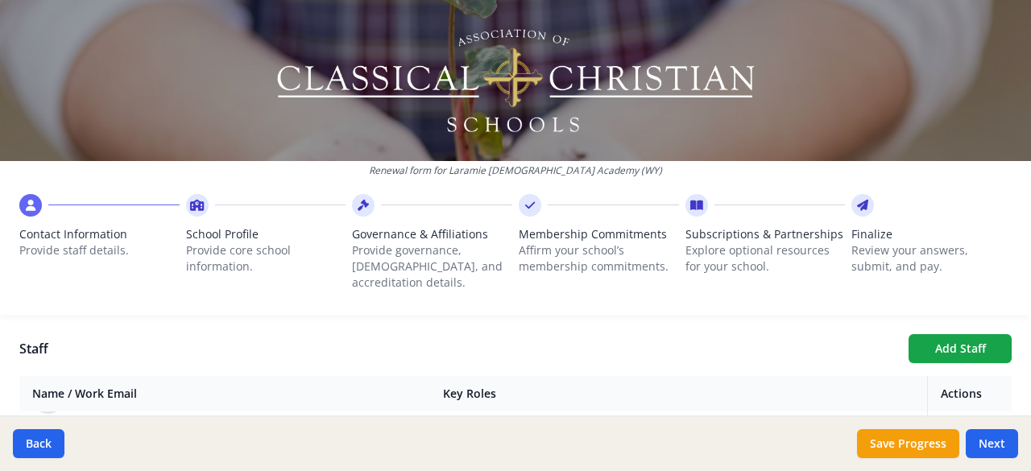
scroll to position [569, 0]
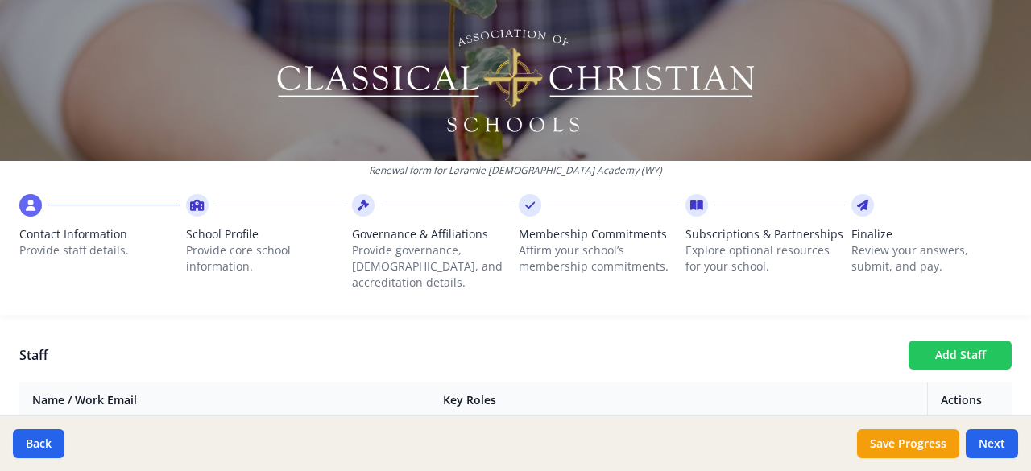
click at [937, 347] on button "Add Staff" at bounding box center [960, 355] width 103 height 29
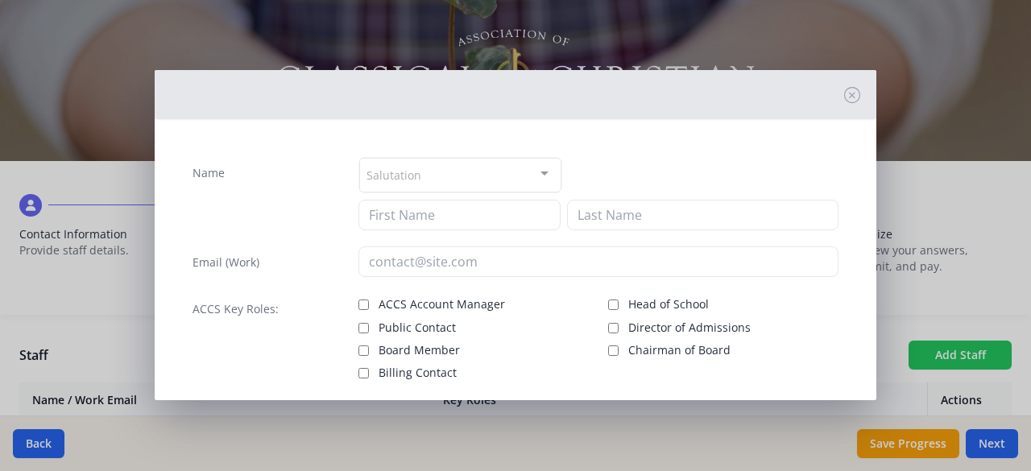
checkbox input "false"
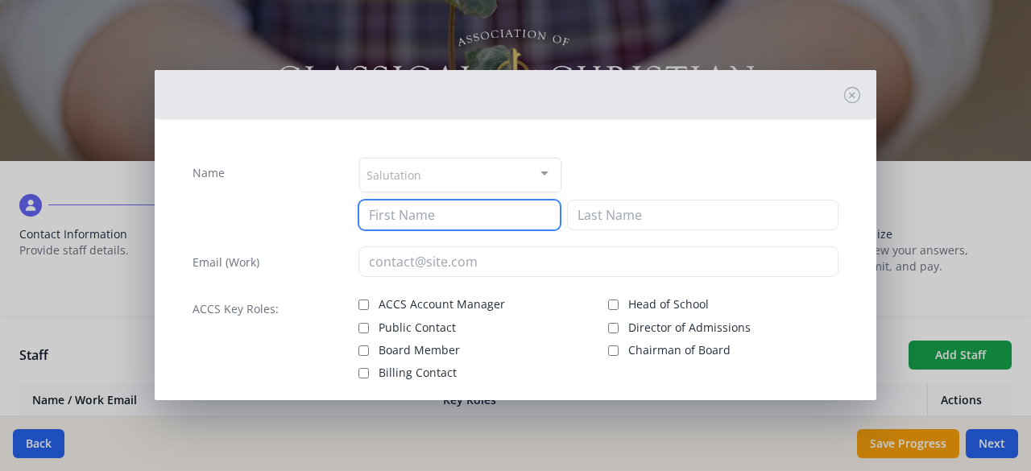
click at [495, 213] on input at bounding box center [459, 215] width 202 height 31
type input "[PERSON_NAME]"
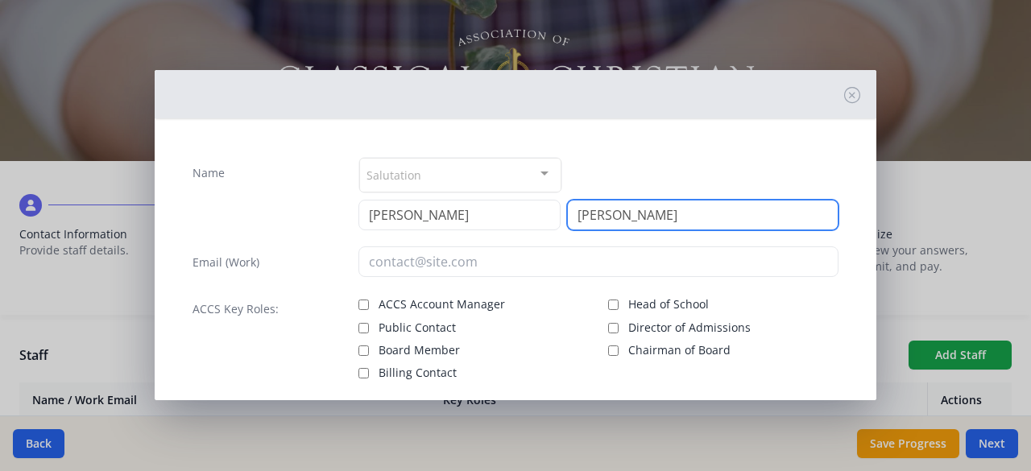
type input "[PERSON_NAME]"
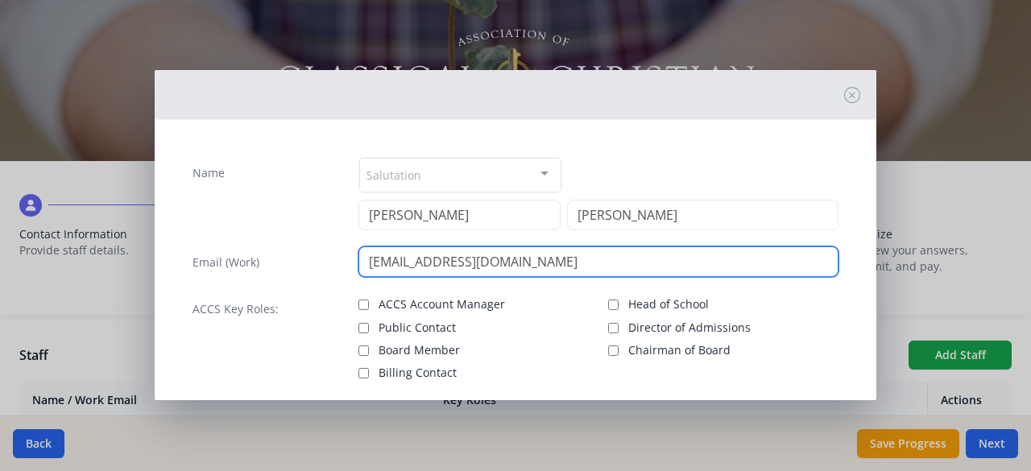
type input "[EMAIL_ADDRESS][DOMAIN_NAME]"
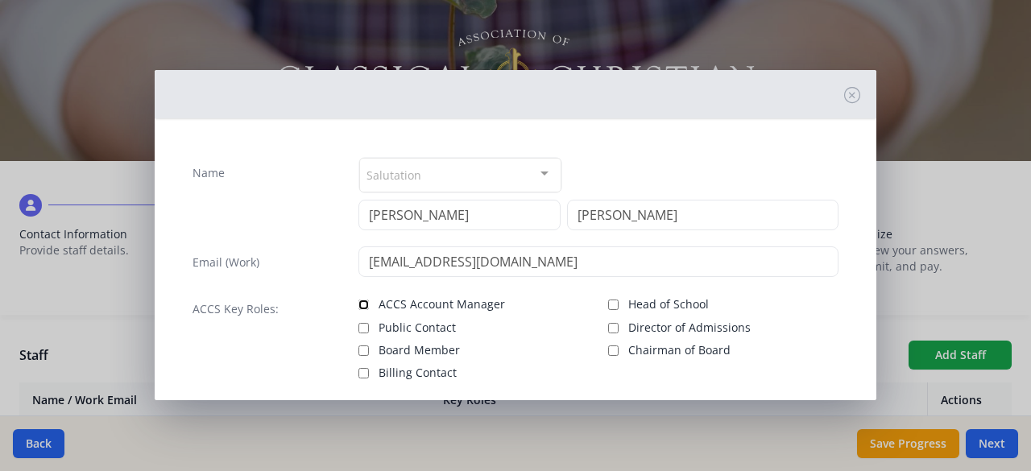
click at [359, 302] on input "ACCS Account Manager" at bounding box center [363, 305] width 10 height 10
checkbox input "true"
click at [359, 372] on input "Billing Contact" at bounding box center [363, 373] width 10 height 10
checkbox input "true"
click at [608, 349] on input "Chairman of Board" at bounding box center [613, 351] width 10 height 10
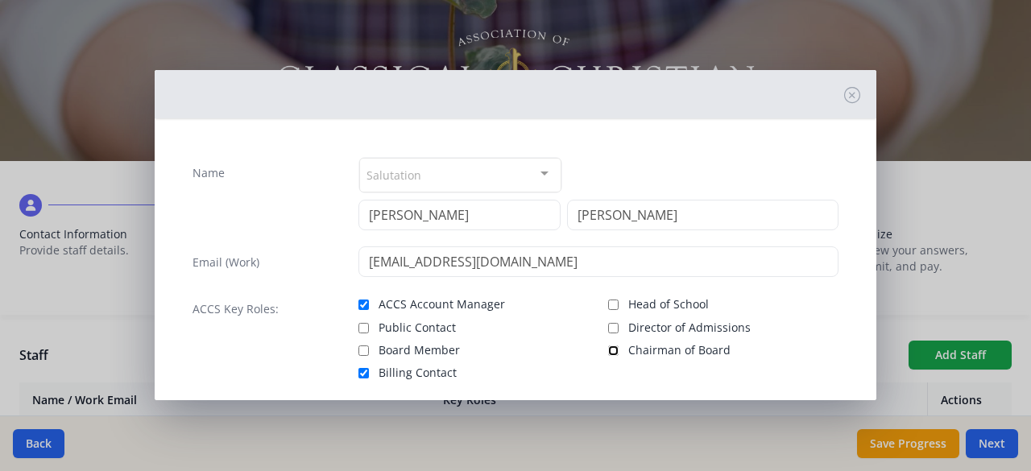
checkbox input "true"
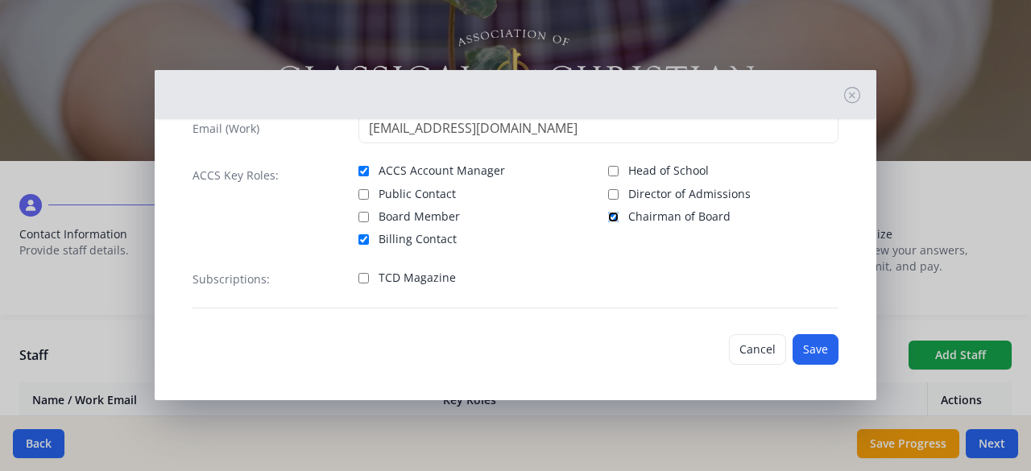
scroll to position [134, 0]
click at [815, 339] on button "Save" at bounding box center [816, 349] width 46 height 31
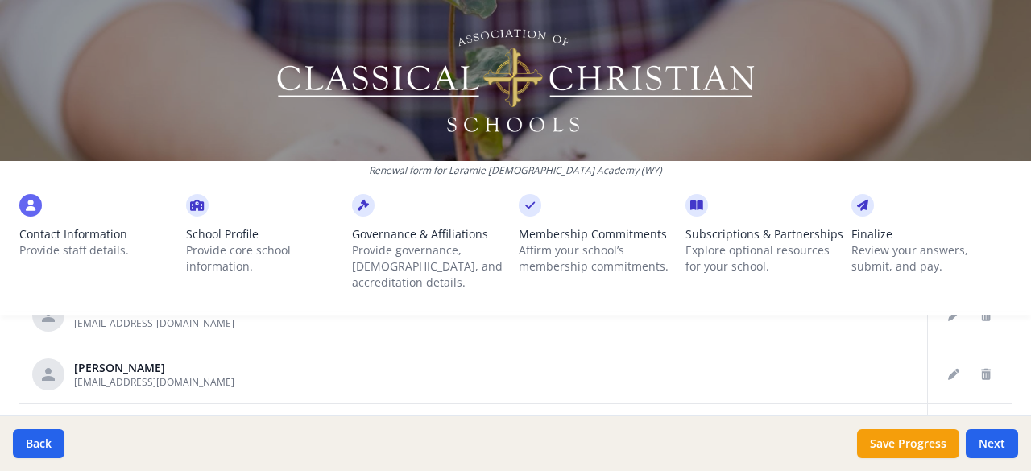
scroll to position [1102, 0]
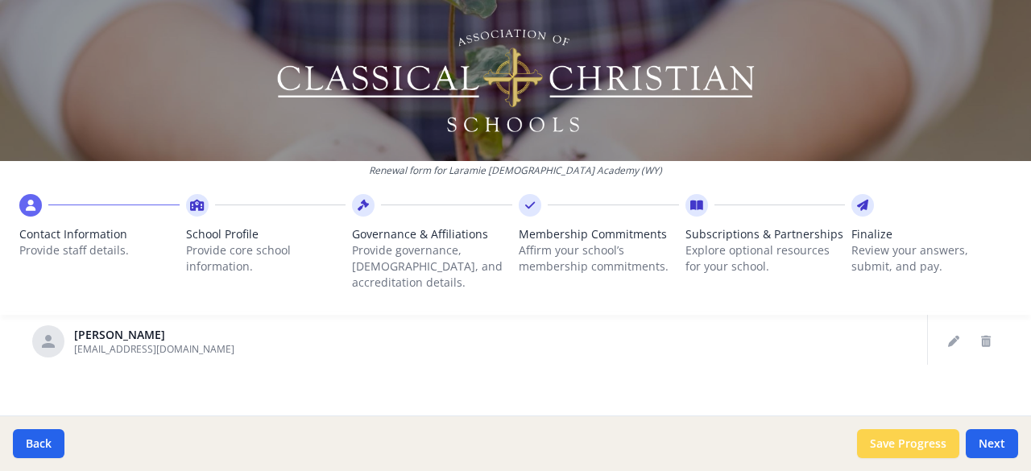
click at [921, 435] on button "Save Progress" at bounding box center [908, 443] width 102 height 29
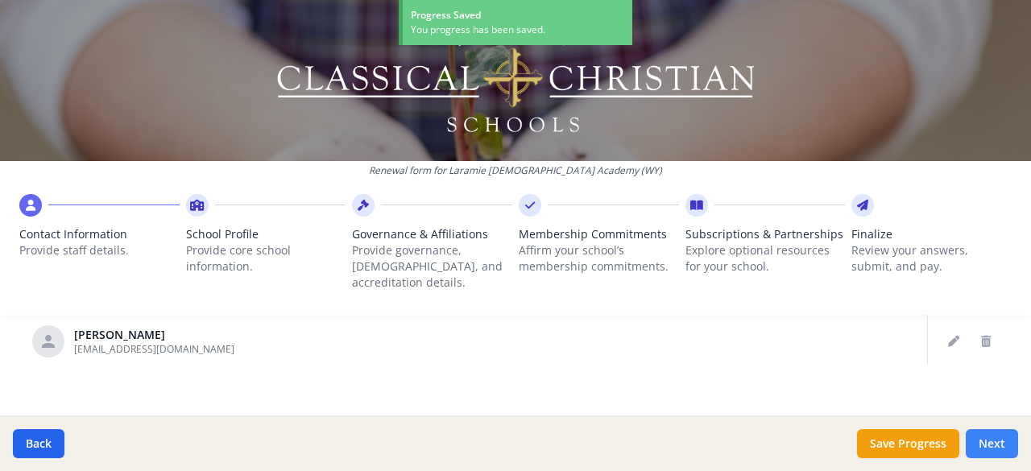
click at [998, 447] on button "Next" at bounding box center [992, 443] width 52 height 29
type input "[PHONE_NUMBER]"
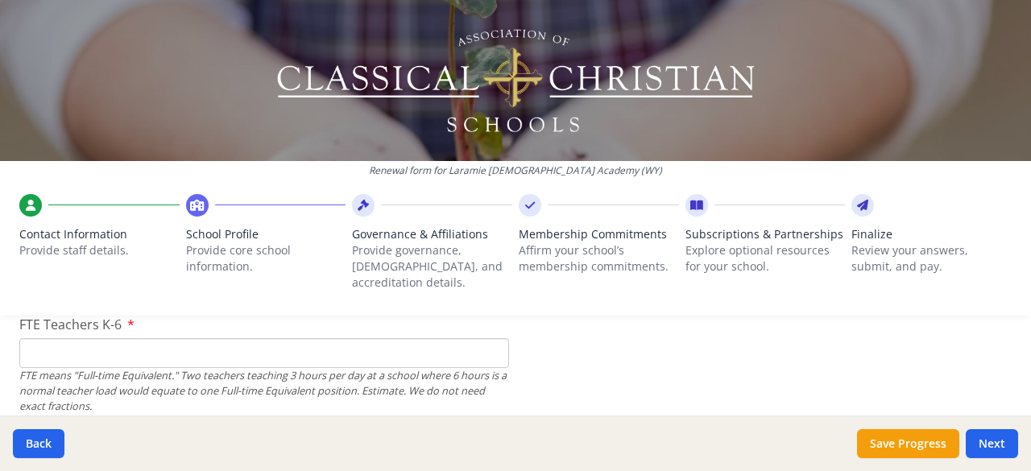
scroll to position [1036, 0]
click at [430, 339] on input "FTE Teachers K-6" at bounding box center [264, 354] width 490 height 30
type input "4"
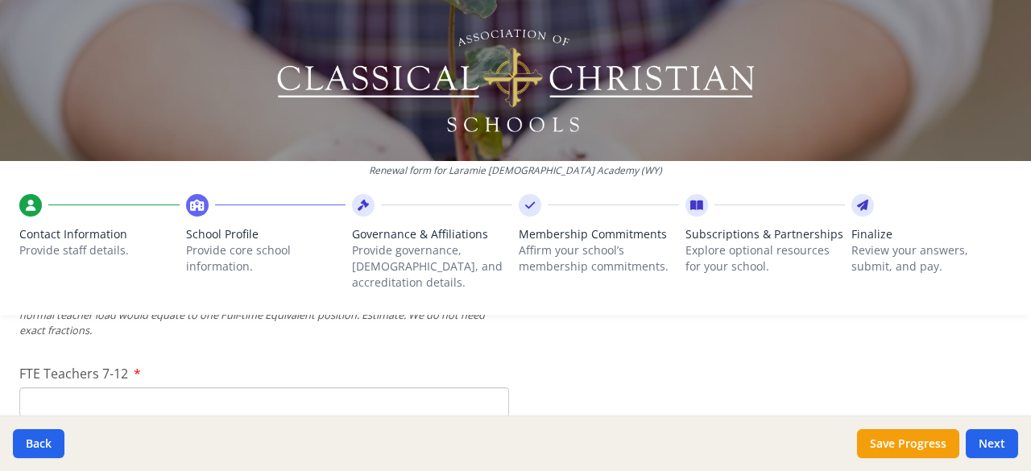
scroll to position [1113, 0]
type input "3"
click at [338, 387] on input "FTE Teachers 7-12" at bounding box center [264, 402] width 490 height 30
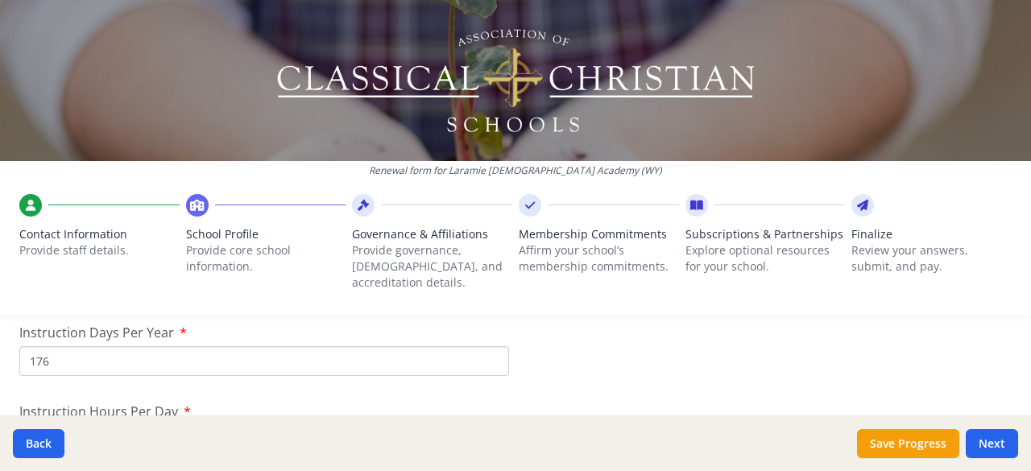
scroll to position [1470, 0]
type input "2"
drag, startPoint x: 249, startPoint y: 355, endPoint x: 172, endPoint y: 350, distance: 76.7
click at [172, 350] on input "176" at bounding box center [264, 361] width 490 height 30
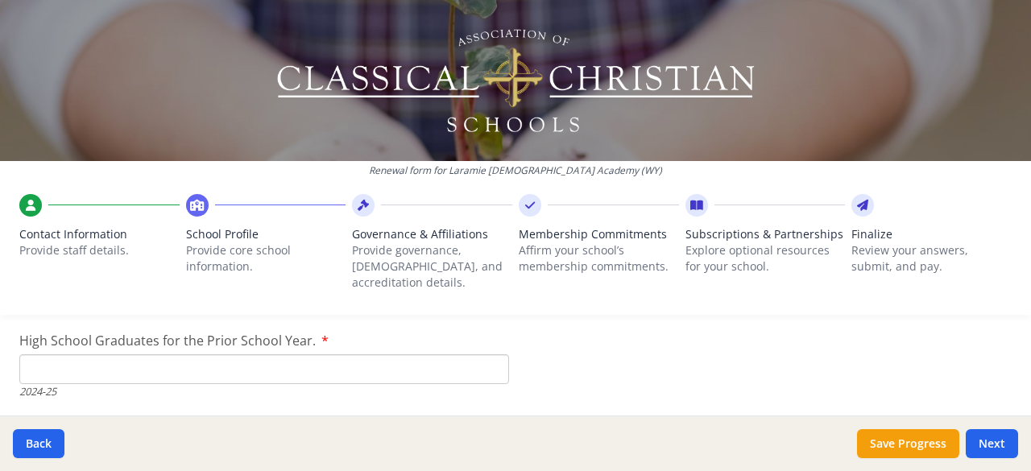
scroll to position [2350, 0]
type input "168"
click at [86, 355] on input "High School Graduates for the Prior School Year." at bounding box center [264, 370] width 490 height 30
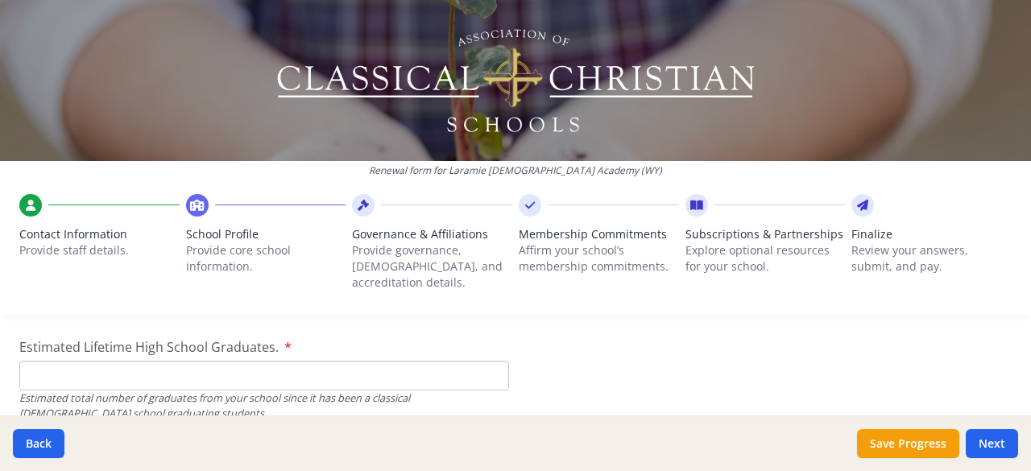
scroll to position [2440, 0]
type input "0"
click at [86, 360] on input "Estimated Lifetime High School Graduates." at bounding box center [264, 375] width 490 height 30
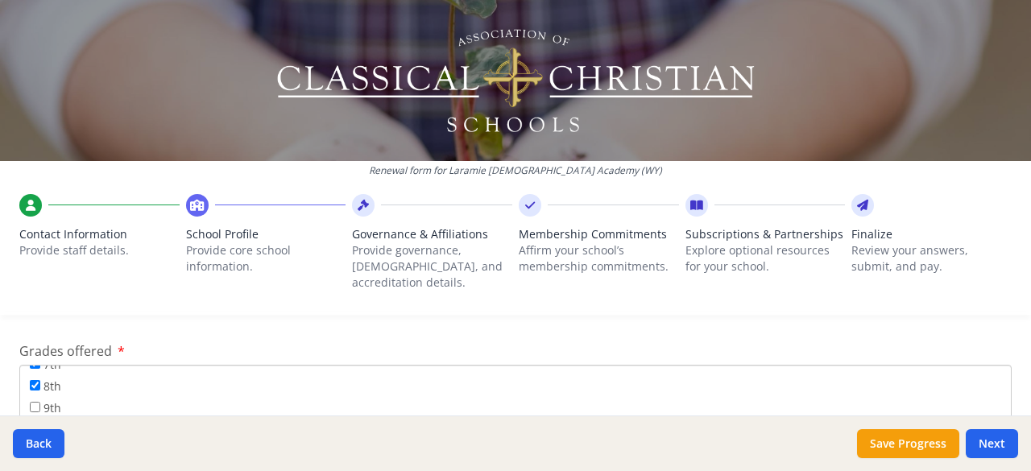
scroll to position [190, 0]
type input "0"
click at [37, 401] on input "9th" at bounding box center [35, 406] width 10 height 10
checkbox input "true"
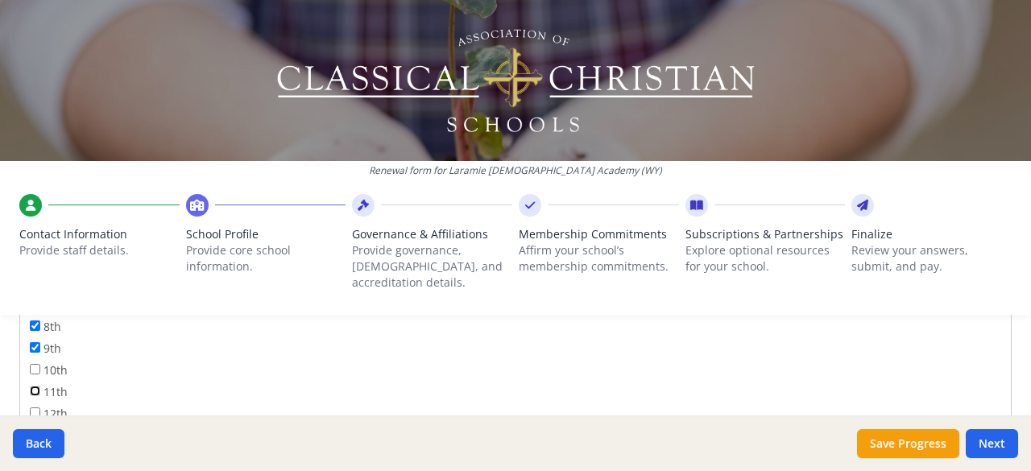
click at [38, 386] on input "11th" at bounding box center [35, 391] width 10 height 10
checkbox input "true"
click at [80, 362] on input "Pre-K" at bounding box center [264, 377] width 490 height 30
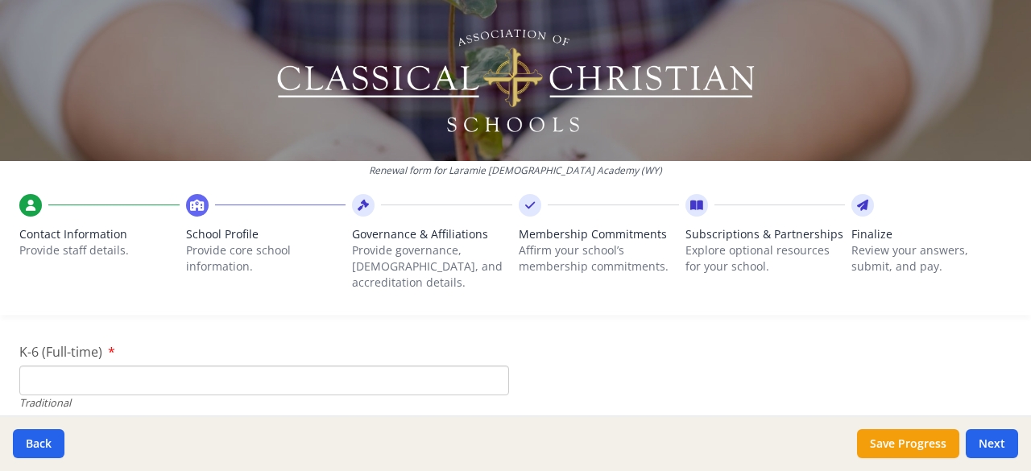
type input "20"
click at [80, 366] on input "K-6 (Full-time)" at bounding box center [264, 381] width 490 height 30
type input "30"
click at [358, 346] on input "7-12 (Full-time)" at bounding box center [264, 361] width 490 height 30
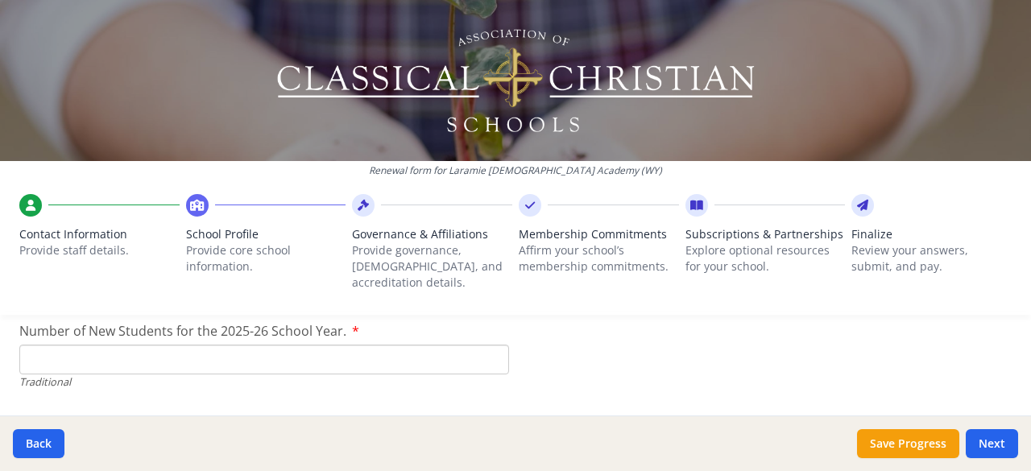
scroll to position [3671, 0]
type input "15"
click at [124, 346] on input "Number of New Students for the 2025-26 School Year." at bounding box center [264, 358] width 490 height 30
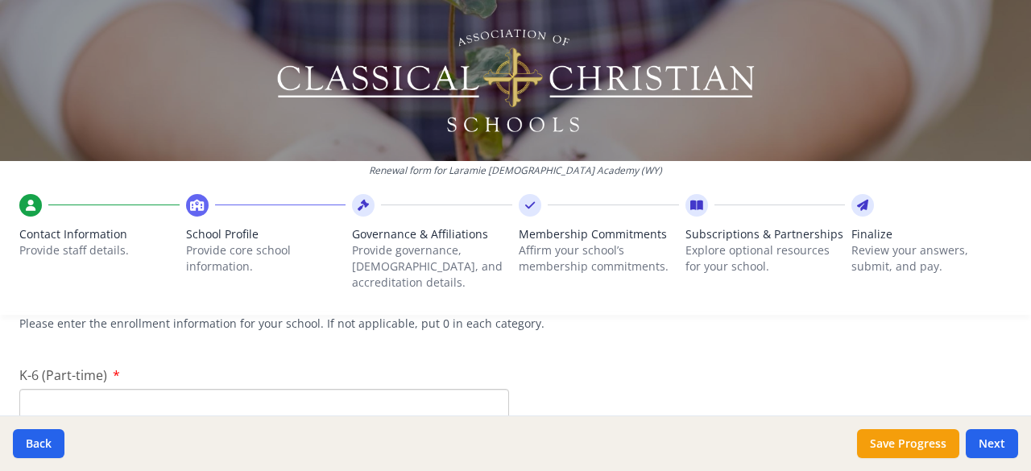
scroll to position [3814, 0]
type input "14"
click at [432, 390] on input "K-6 (Part-time)" at bounding box center [264, 405] width 490 height 30
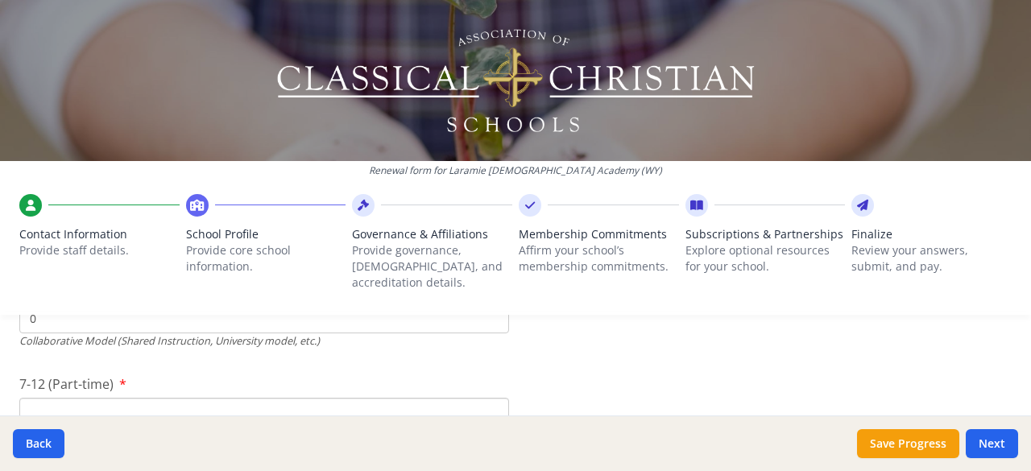
scroll to position [3908, 0]
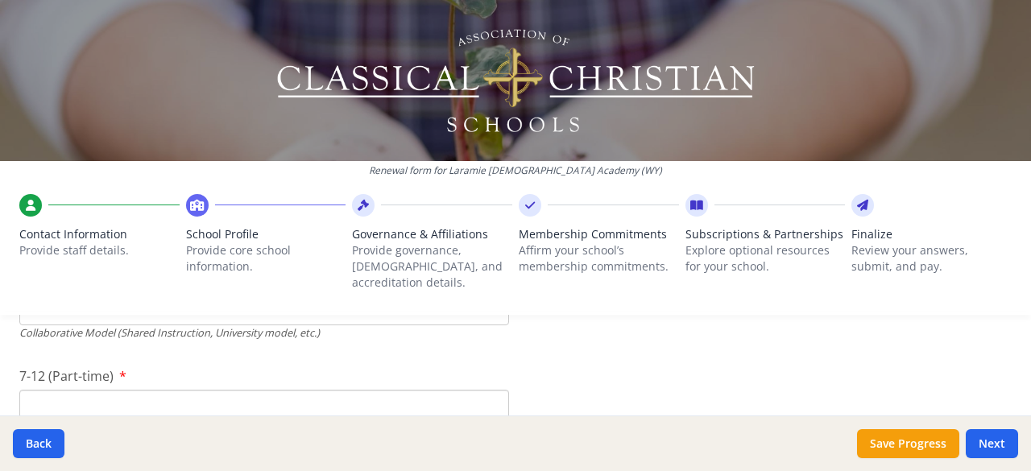
type input "0"
click at [237, 390] on input "7-12 (Part-time)" at bounding box center [264, 405] width 490 height 30
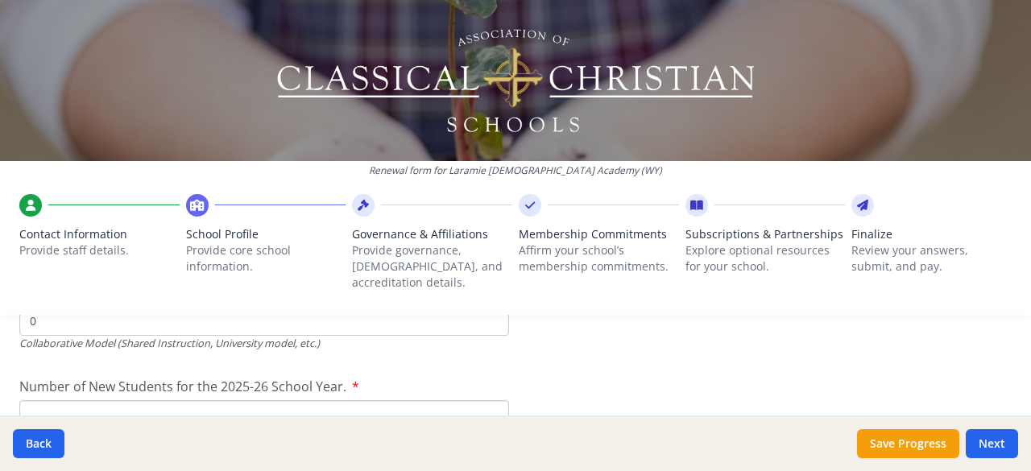
scroll to position [3999, 0]
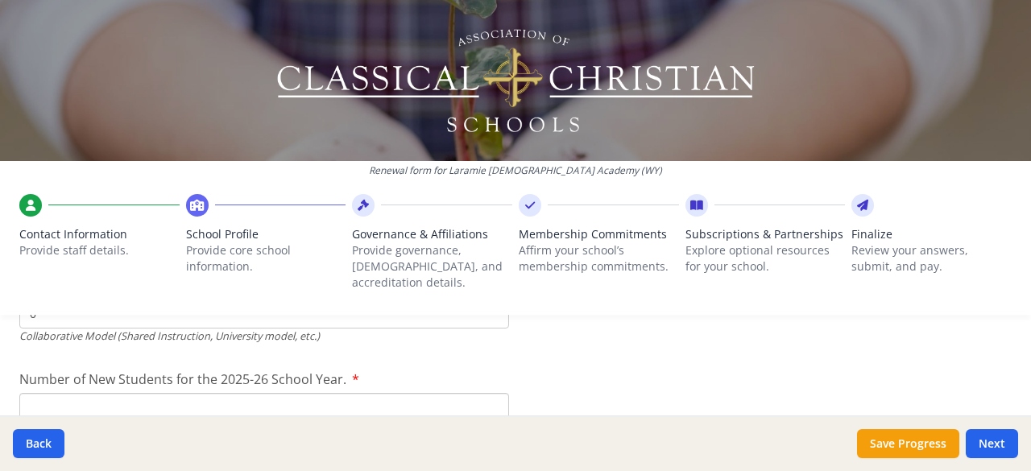
type input "0"
click at [296, 393] on input "Number of New Students for the 2025-26 School Year." at bounding box center [264, 408] width 490 height 30
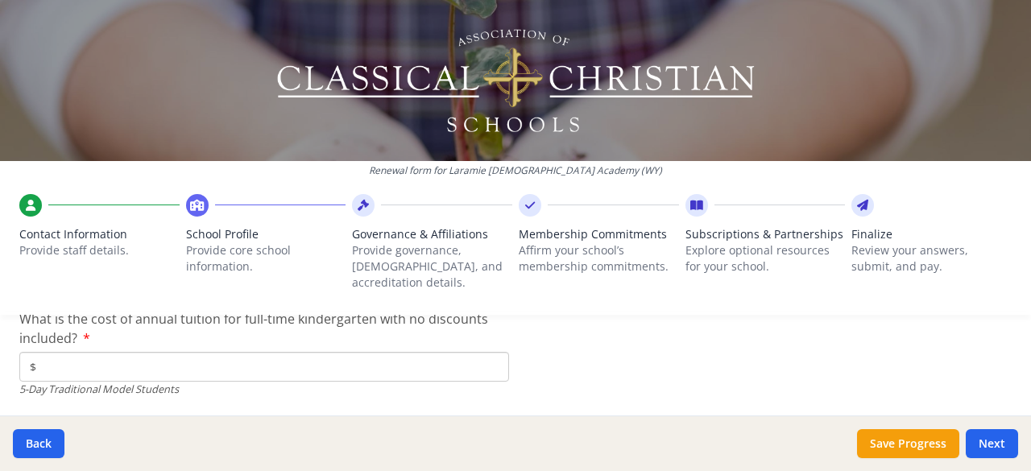
scroll to position [4267, 0]
type input "0"
click at [81, 354] on input "$" at bounding box center [264, 365] width 490 height 30
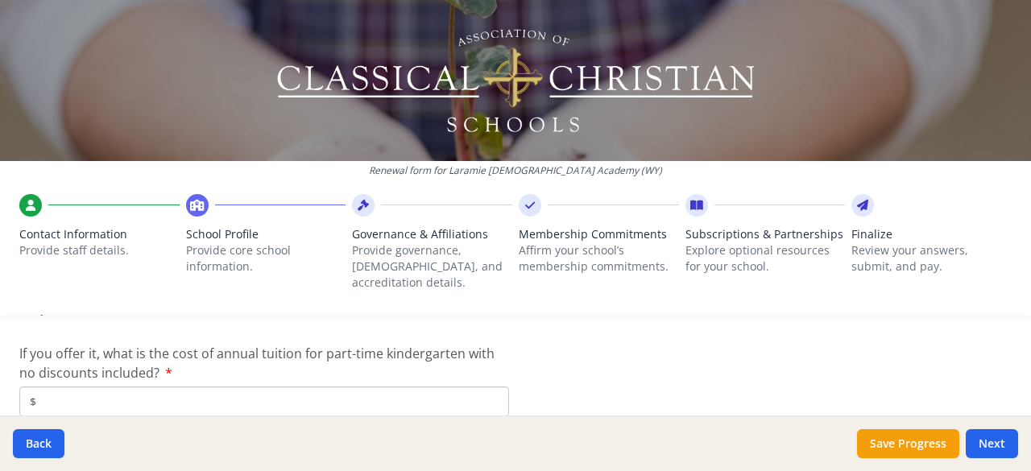
scroll to position [4346, 0]
type input "$8 295"
click at [157, 385] on input "$" at bounding box center [264, 400] width 490 height 30
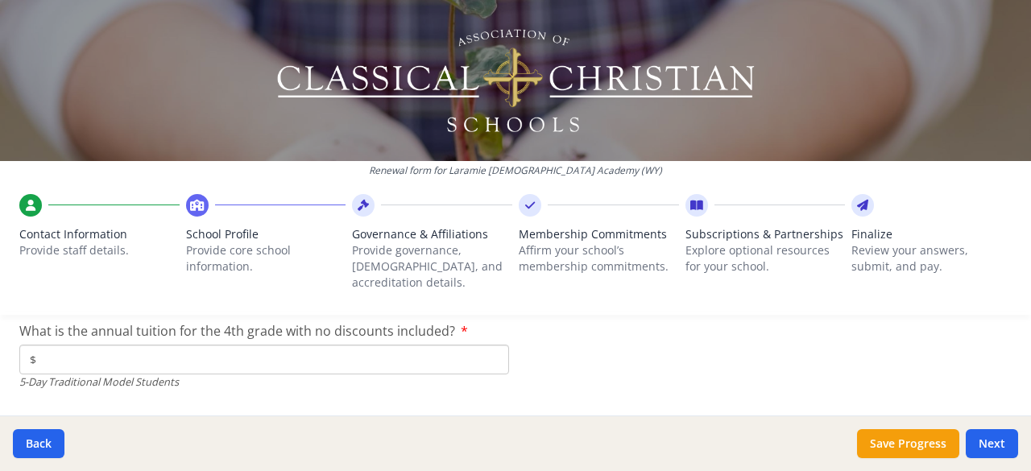
scroll to position [4482, 0]
type input "$82 958 295"
click at [229, 346] on input "$" at bounding box center [264, 359] width 490 height 30
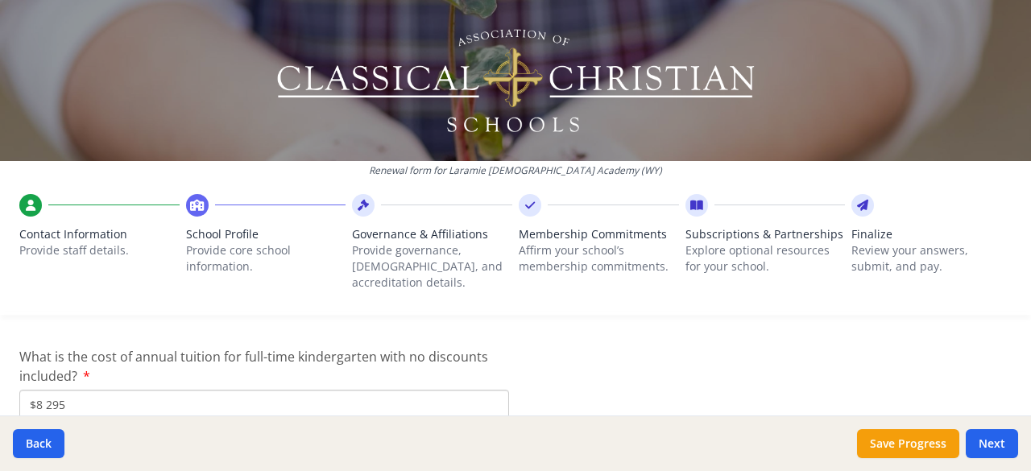
scroll to position [4228, 0]
type input "$8 295"
click at [106, 389] on input "$8 295" at bounding box center [264, 404] width 490 height 30
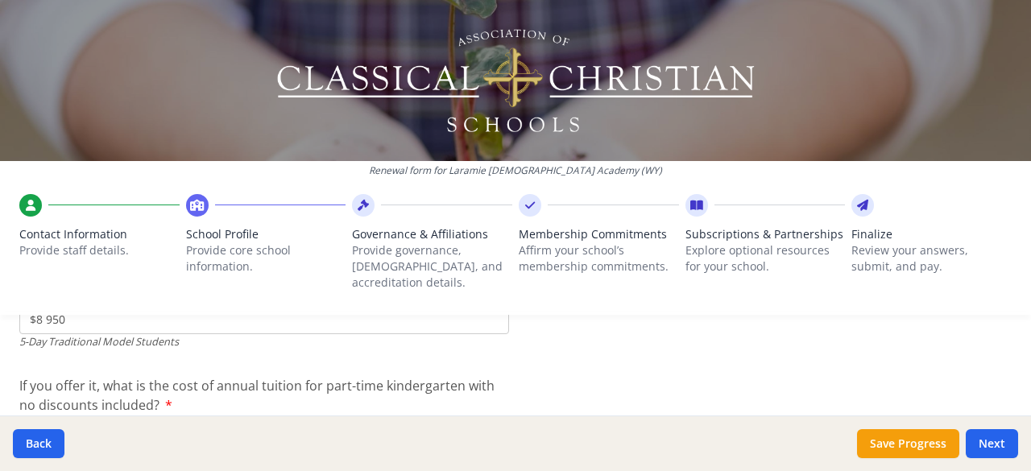
scroll to position [4342, 0]
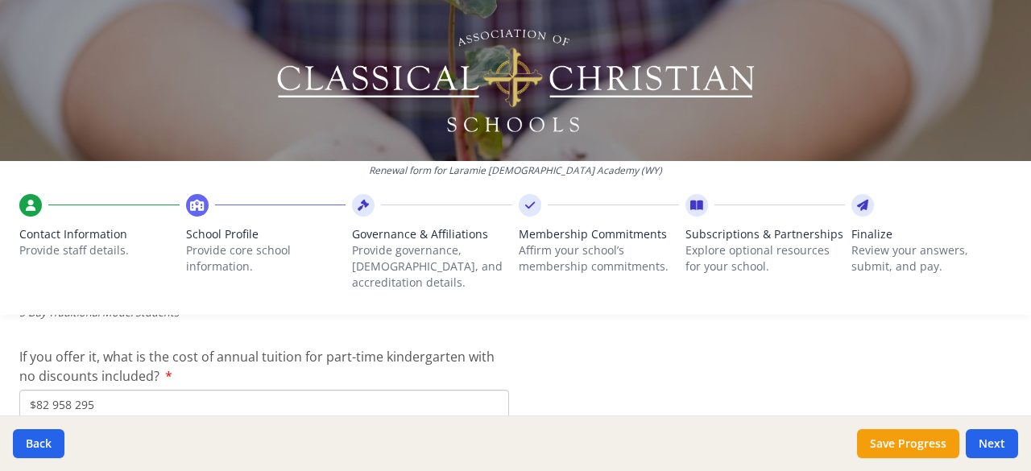
type input "$8 950"
click at [135, 390] on input "$82 958 295" at bounding box center [264, 405] width 490 height 30
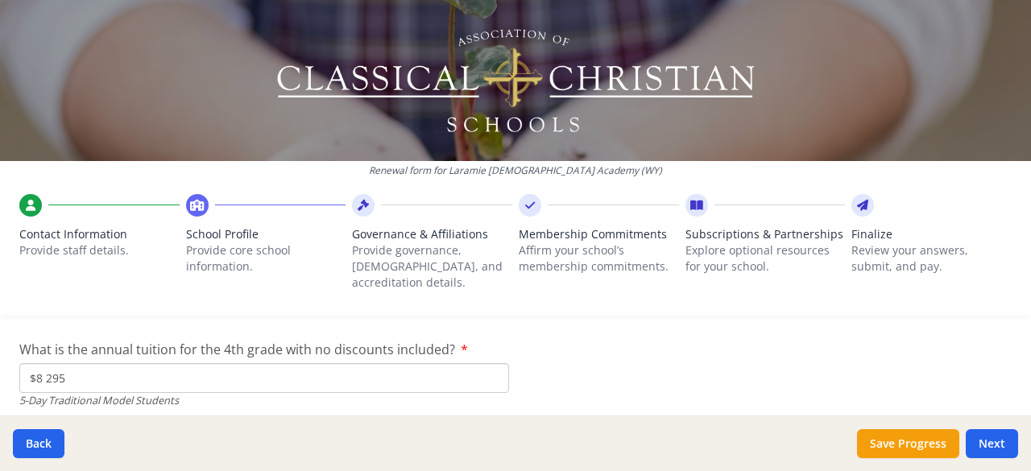
type input "$8 950"
click at [135, 363] on input "$8 295" at bounding box center [264, 378] width 490 height 30
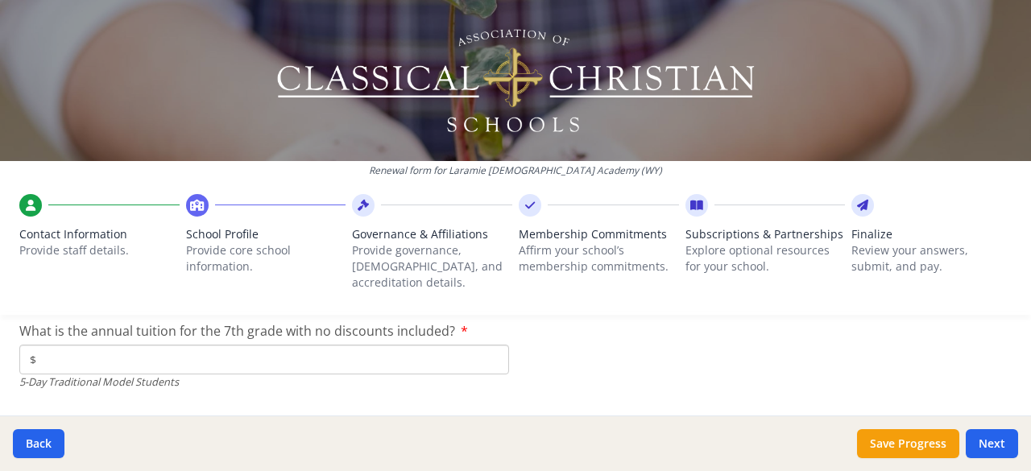
scroll to position [4578, 0]
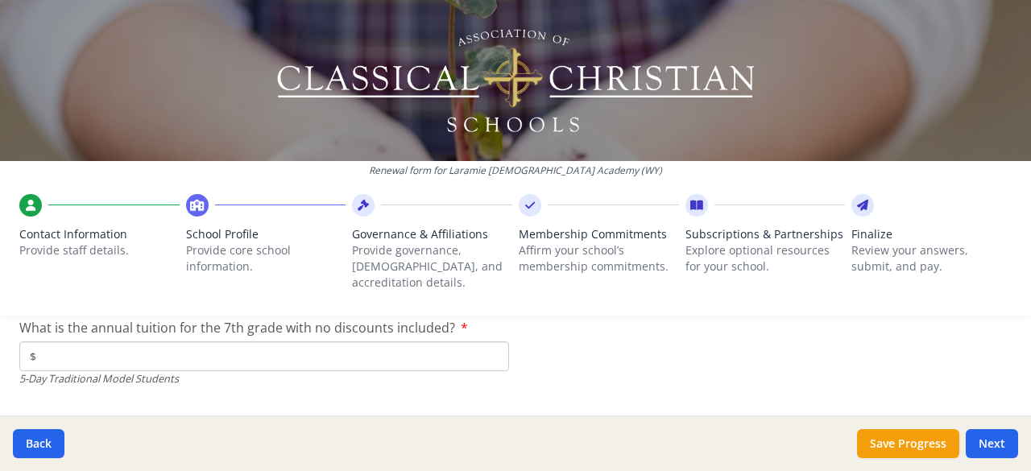
type input "$8 950"
click at [380, 342] on input "$" at bounding box center [264, 357] width 490 height 30
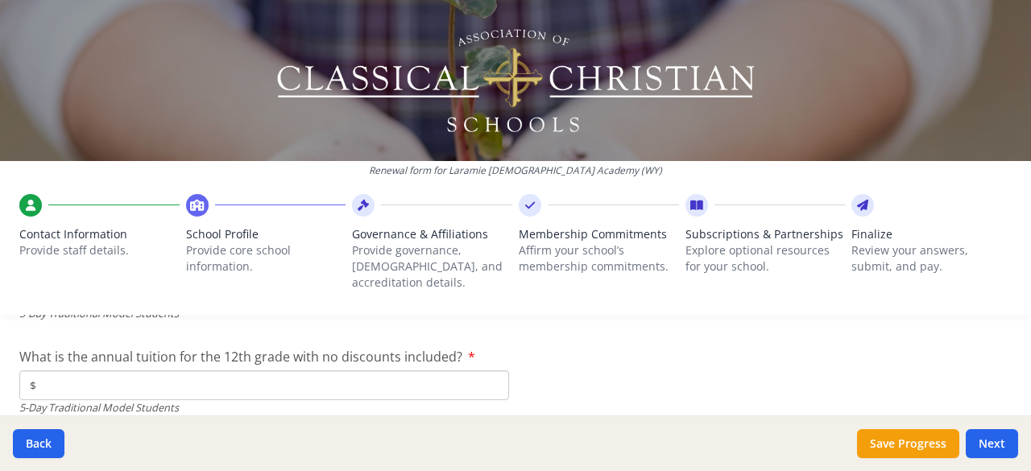
scroll to position [4648, 0]
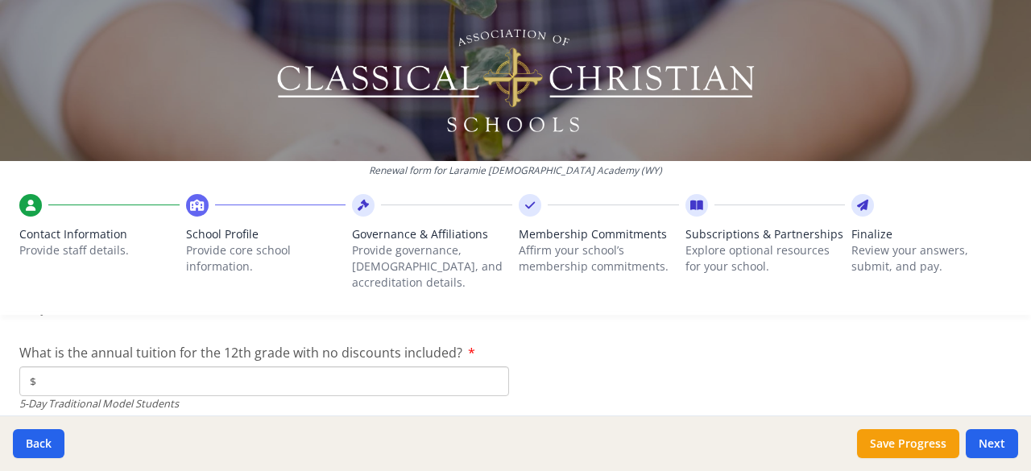
type input "$8 950"
click at [408, 366] on input "$" at bounding box center [264, 381] width 490 height 30
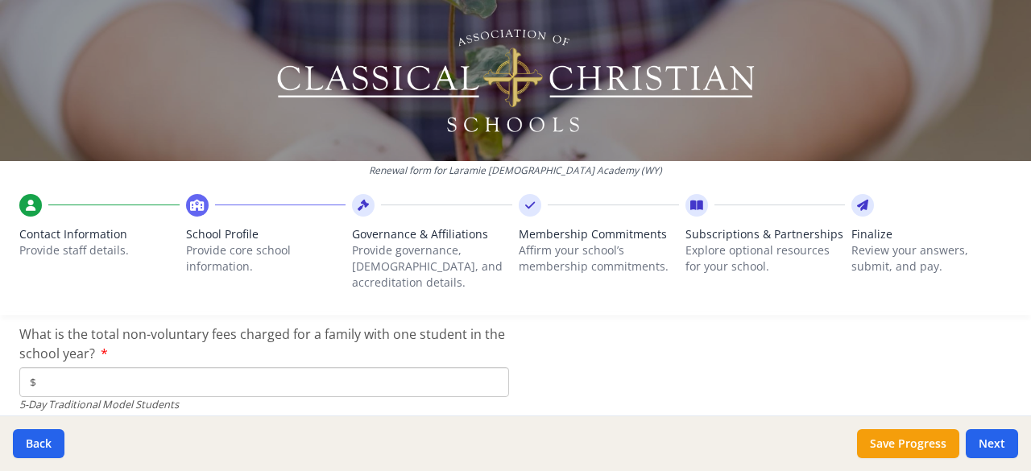
type input "$9 950"
click at [462, 367] on input "$" at bounding box center [264, 382] width 490 height 30
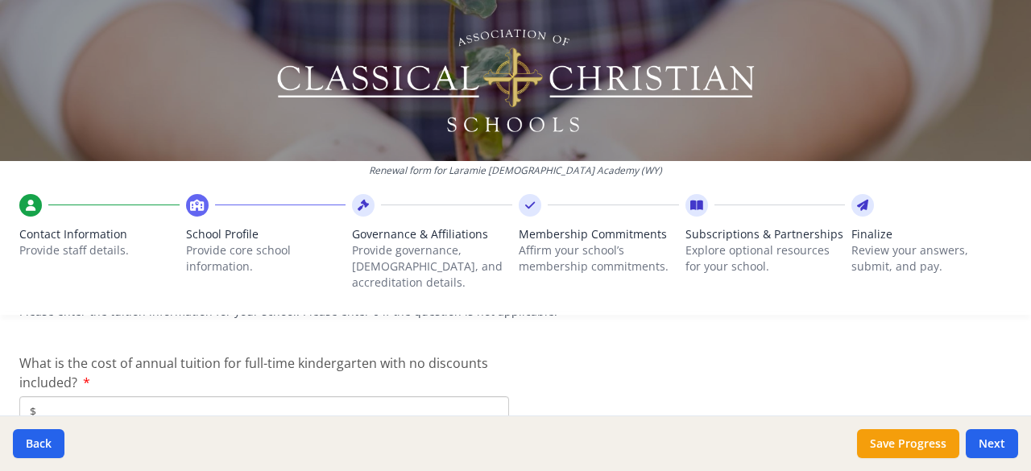
scroll to position [4972, 0]
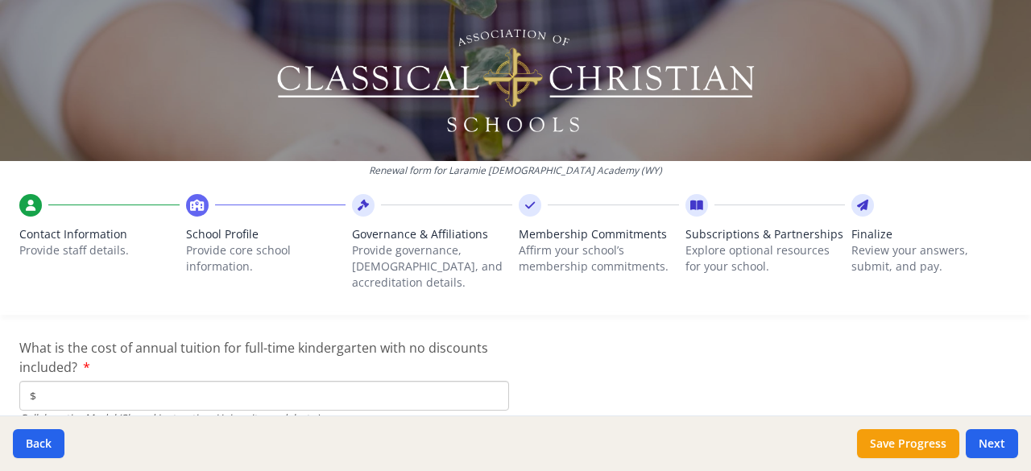
type input "$150"
click at [427, 381] on input "$" at bounding box center [264, 396] width 490 height 30
type input "$0"
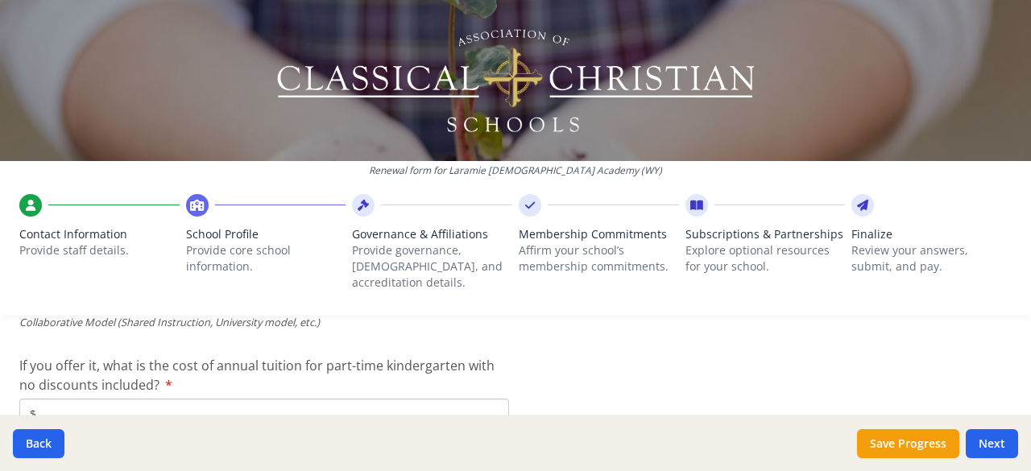
scroll to position [5071, 0]
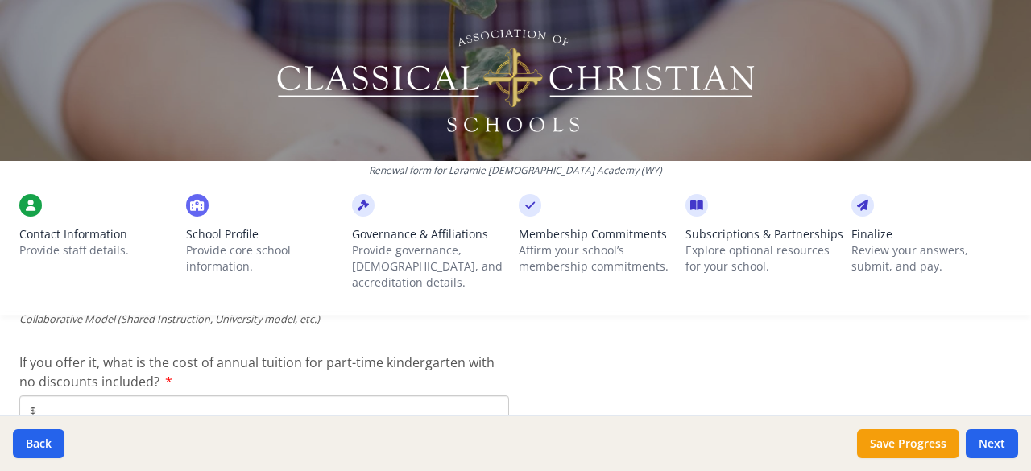
click at [282, 395] on input "$" at bounding box center [264, 410] width 490 height 30
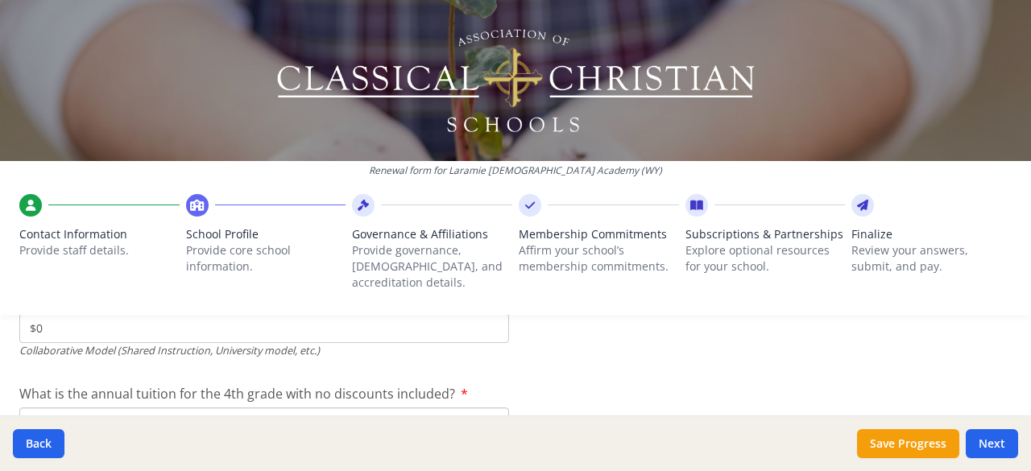
scroll to position [5163, 0]
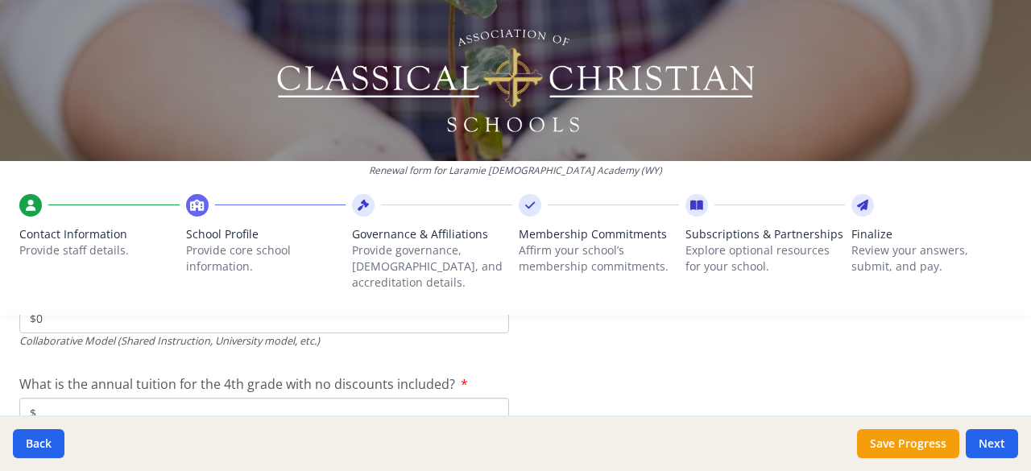
type input "$0"
click at [318, 398] on input "$" at bounding box center [264, 413] width 490 height 30
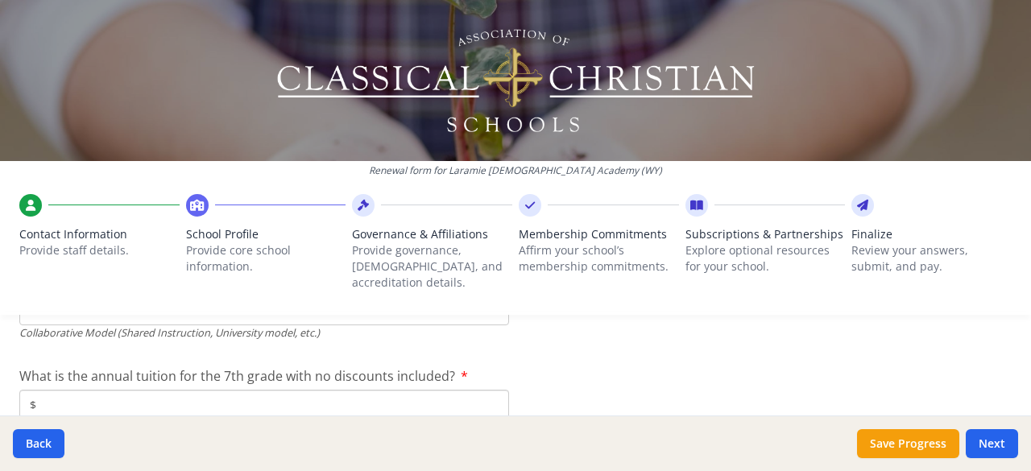
scroll to position [5271, 0]
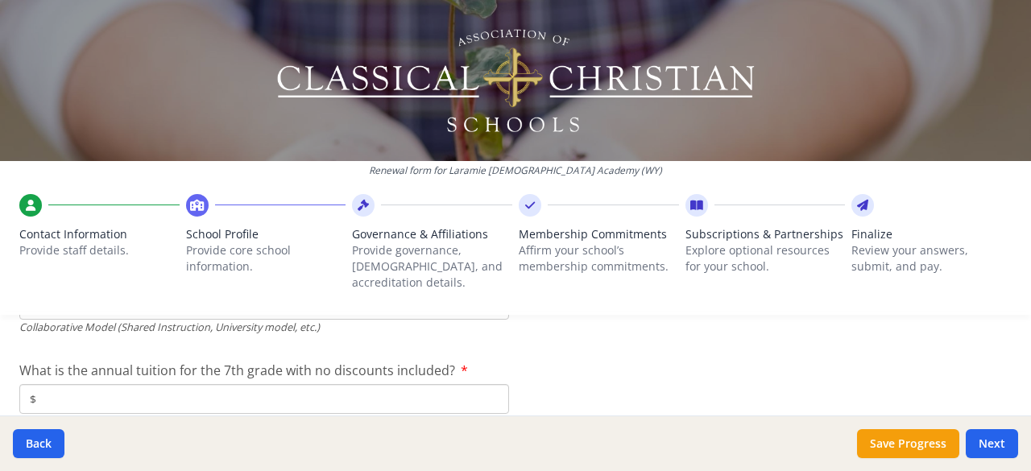
type input "$0"
click at [306, 384] on input "$" at bounding box center [264, 399] width 490 height 30
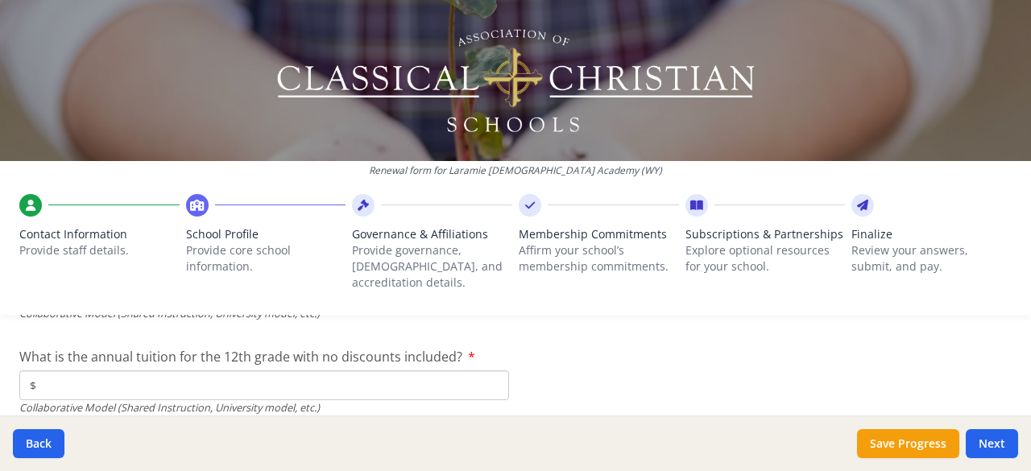
type input "$0"
click at [432, 371] on input "$" at bounding box center [264, 386] width 490 height 30
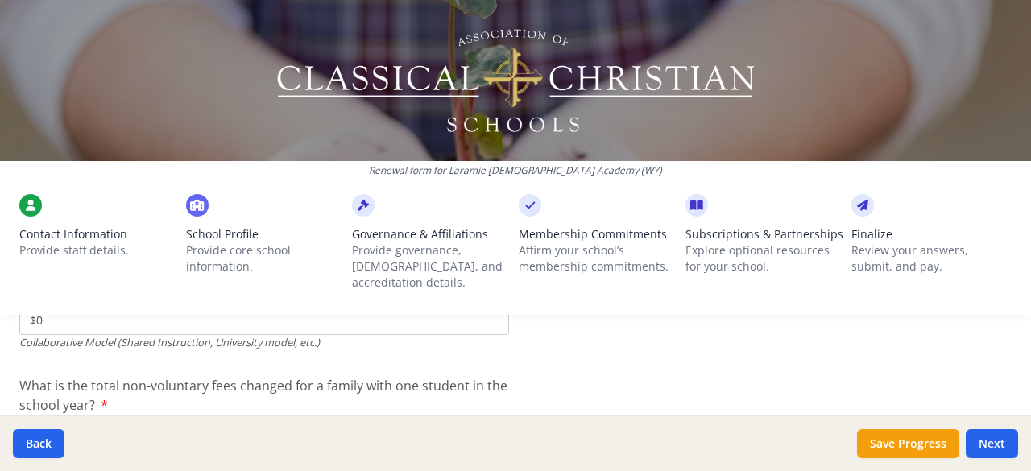
scroll to position [5468, 0]
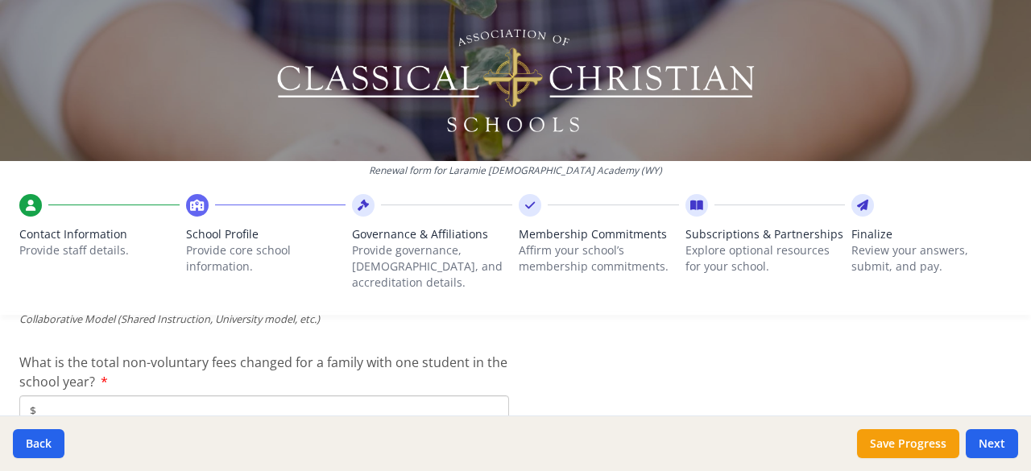
type input "$0"
click at [371, 395] on input "$" at bounding box center [264, 410] width 490 height 30
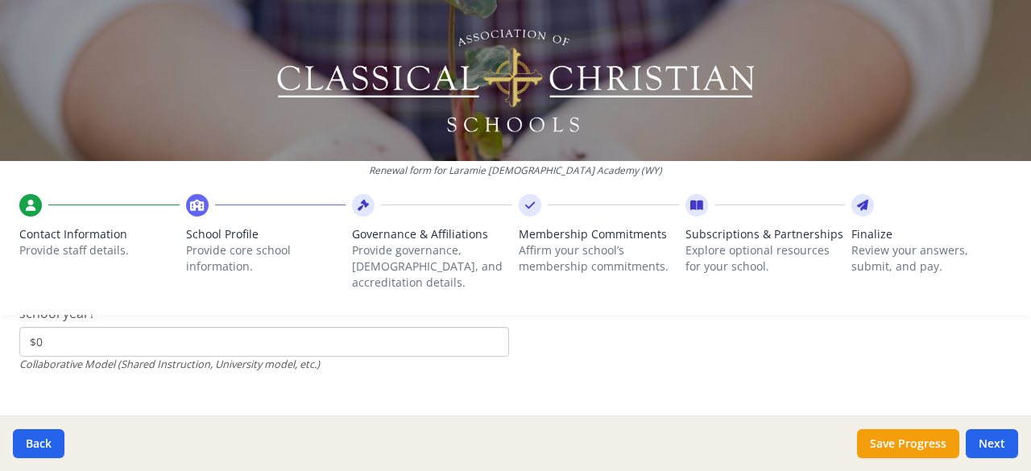
scroll to position [5543, 0]
type input "$0"
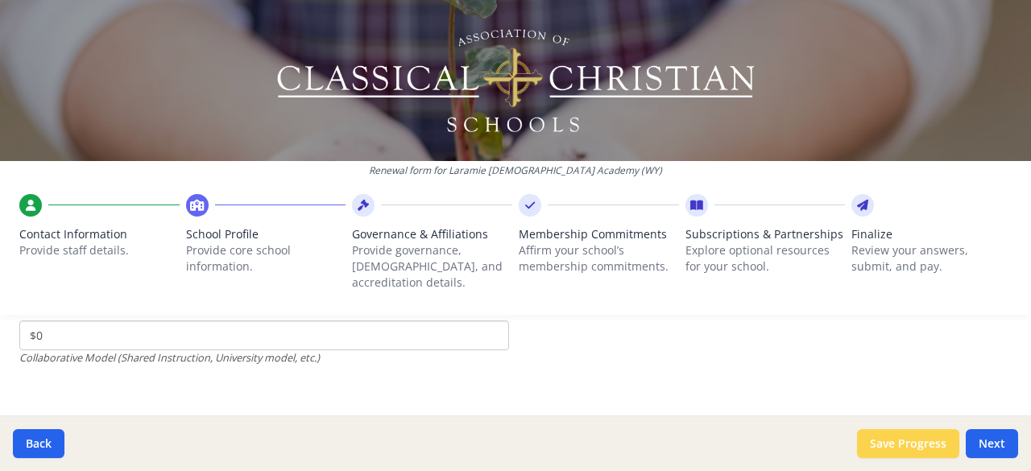
click at [915, 448] on button "Save Progress" at bounding box center [908, 443] width 102 height 29
click at [1005, 445] on button "Next" at bounding box center [992, 443] width 52 height 29
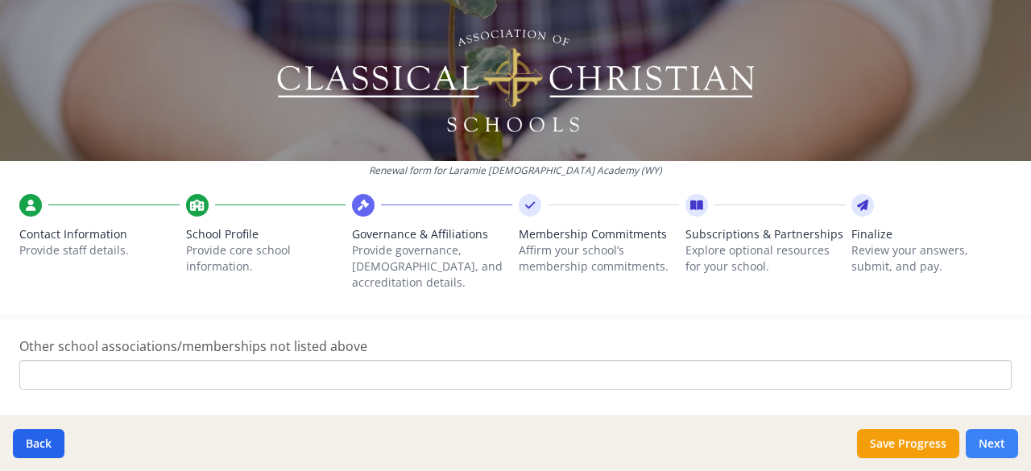
scroll to position [1218, 0]
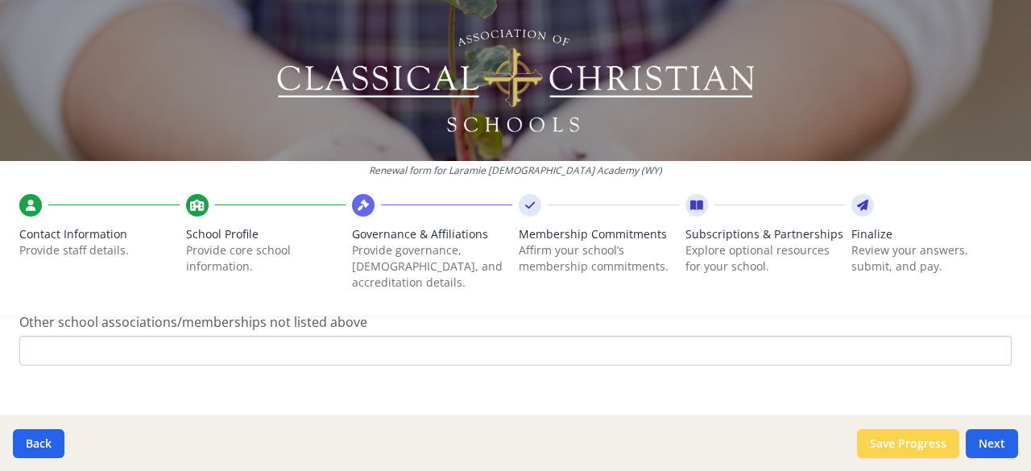
click at [904, 446] on button "Save Progress" at bounding box center [908, 443] width 102 height 29
click at [992, 445] on button "Next" at bounding box center [992, 443] width 52 height 29
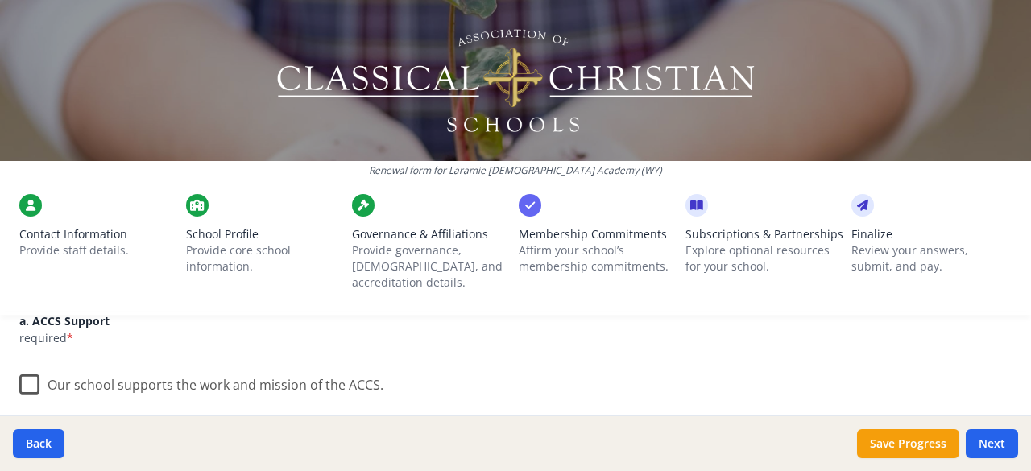
scroll to position [232, 0]
click at [26, 374] on label "Our school supports the work and mission of the ACCS." at bounding box center [201, 379] width 364 height 35
click at [0, 0] on input "Our school supports the work and mission of the ACCS." at bounding box center [0, 0] width 0 height 0
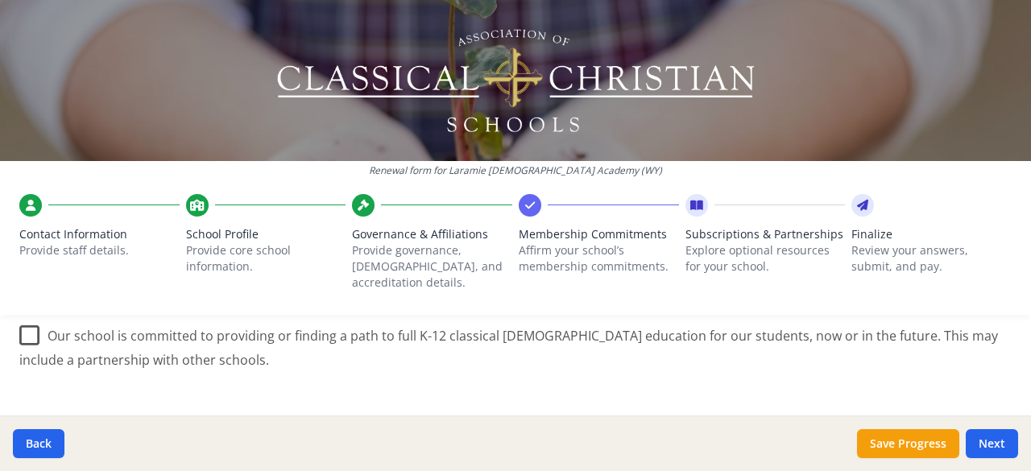
scroll to position [422, 0]
click at [29, 322] on label "Our school is committed to providing or finding a path to full K-12 classical […" at bounding box center [515, 342] width 992 height 54
click at [0, 0] on input "Our school is committed to providing or finding a path to full K-12 classical […" at bounding box center [0, 0] width 0 height 0
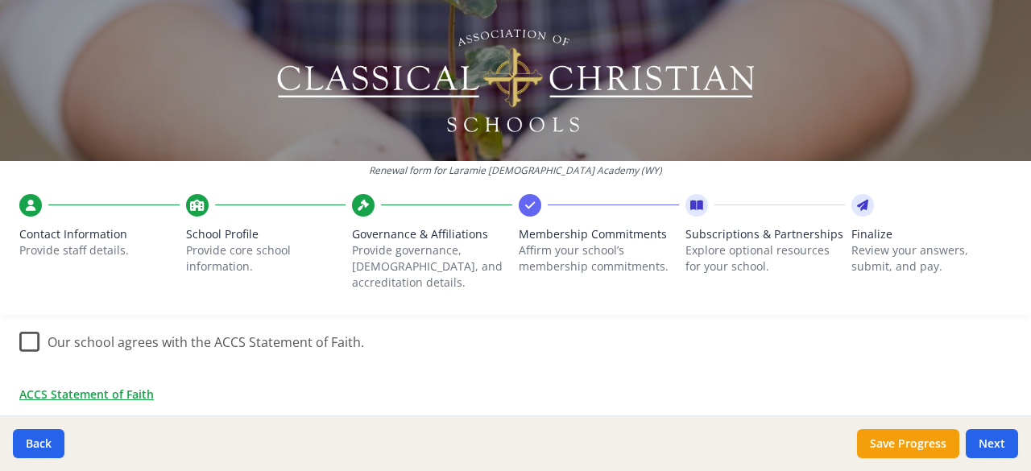
scroll to position [579, 0]
click at [31, 335] on label "Our school agrees with the ACCS Statement of Faith." at bounding box center [191, 338] width 345 height 35
click at [0, 0] on input "Our school agrees with the ACCS Statement of Faith." at bounding box center [0, 0] width 0 height 0
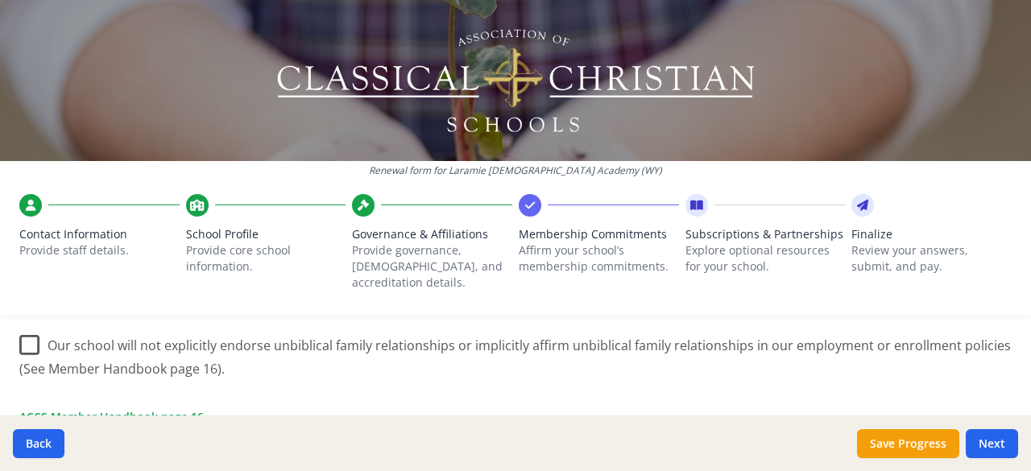
scroll to position [771, 0]
click at [36, 329] on label "Our school will not explicitly endorse unbiblical family relationships or impli…" at bounding box center [515, 350] width 992 height 54
click at [0, 0] on input "Our school will not explicitly endorse unbiblical family relationships or impli…" at bounding box center [0, 0] width 0 height 0
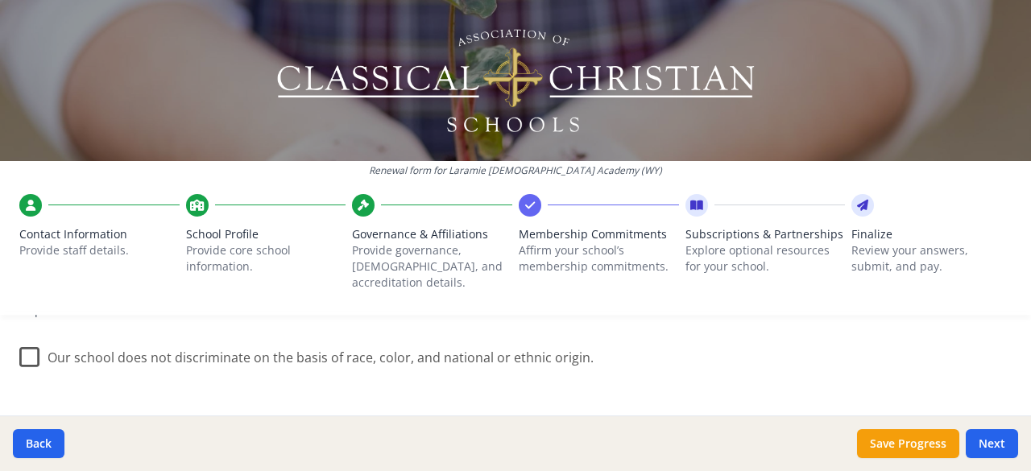
scroll to position [976, 0]
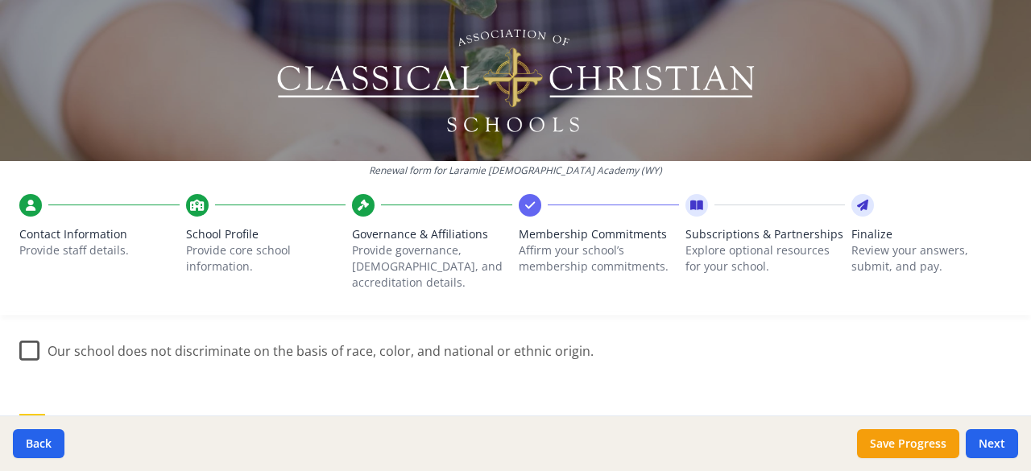
click at [329, 395] on div "f. Conduct required *" at bounding box center [515, 425] width 992 height 60
click at [28, 345] on label "Our school does not discriminate on the basis of race, color, and national or e…" at bounding box center [306, 347] width 574 height 35
click at [0, 0] on input "Our school does not discriminate on the basis of race, color, and national or e…" at bounding box center [0, 0] width 0 height 0
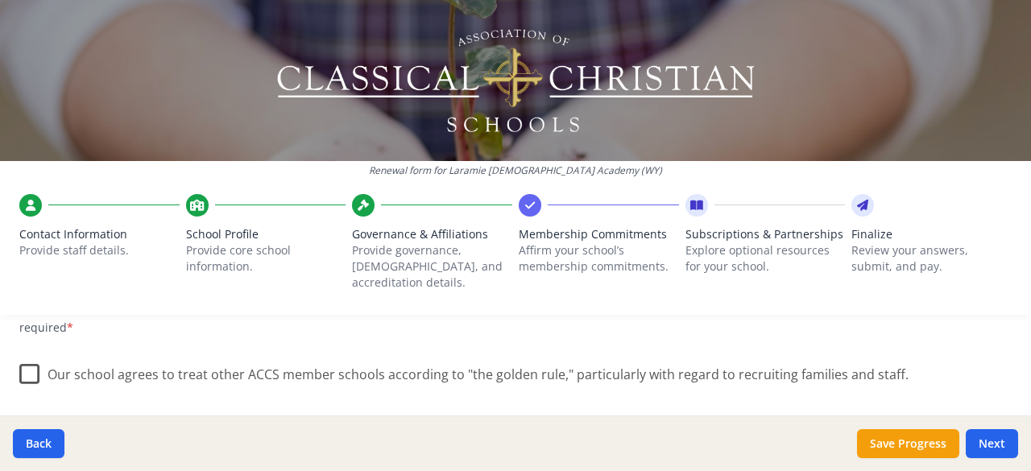
scroll to position [1120, 0]
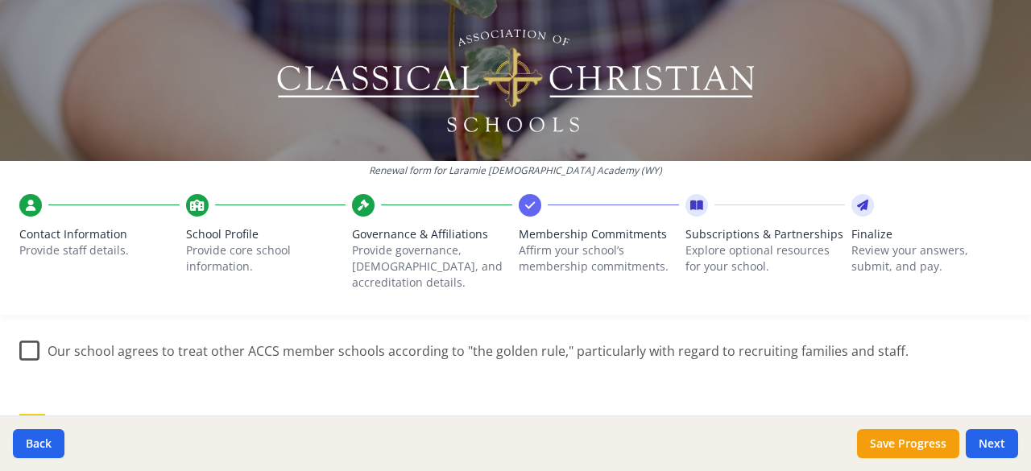
click at [35, 342] on label "Our school agrees to treat other ACCS member schools according to "the golden r…" at bounding box center [463, 347] width 889 height 35
click at [0, 0] on input "Our school agrees to treat other ACCS member schools according to "the golden r…" at bounding box center [0, 0] width 0 height 0
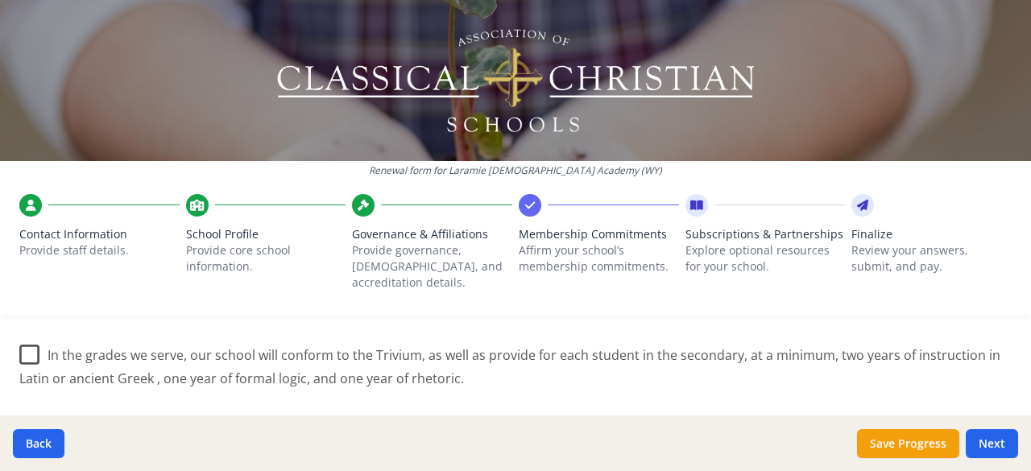
scroll to position [1260, 0]
click at [35, 337] on label "In the grades we serve, our school will conform to the Trivium, as well as prov…" at bounding box center [515, 360] width 992 height 54
click at [0, 0] on input "In the grades we serve, our school will conform to the Trivium, as well as prov…" at bounding box center [0, 0] width 0 height 0
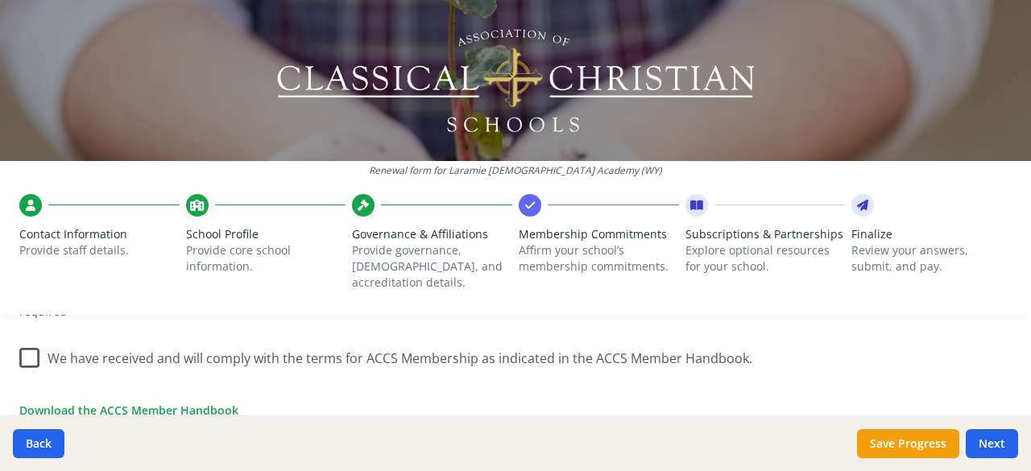
scroll to position [1421, 0]
click at [29, 348] on label "We have received and will comply with the terms for ACCS Membership as indicate…" at bounding box center [385, 351] width 733 height 35
click at [0, 0] on input "We have received and will comply with the terms for ACCS Membership as indicate…" at bounding box center [0, 0] width 0 height 0
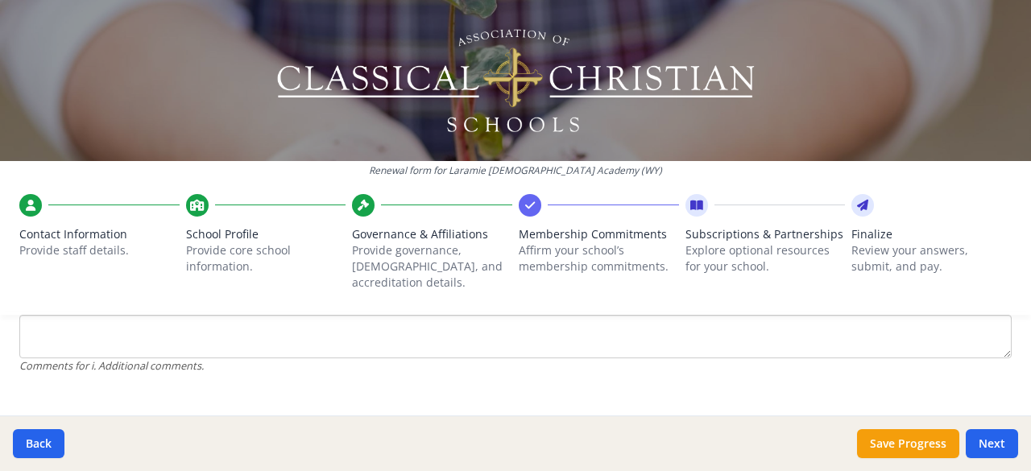
scroll to position [1663, 0]
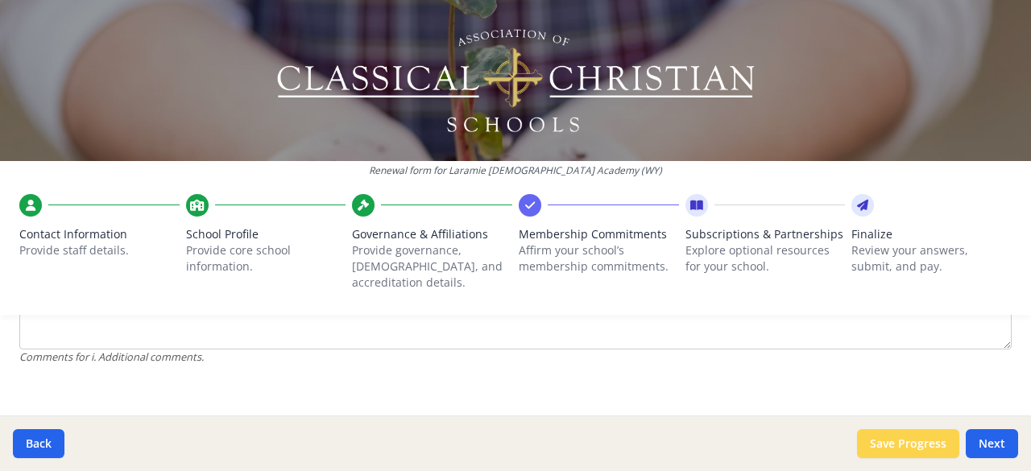
click at [905, 445] on button "Save Progress" at bounding box center [908, 443] width 102 height 29
click at [1000, 444] on button "Next" at bounding box center [992, 443] width 52 height 29
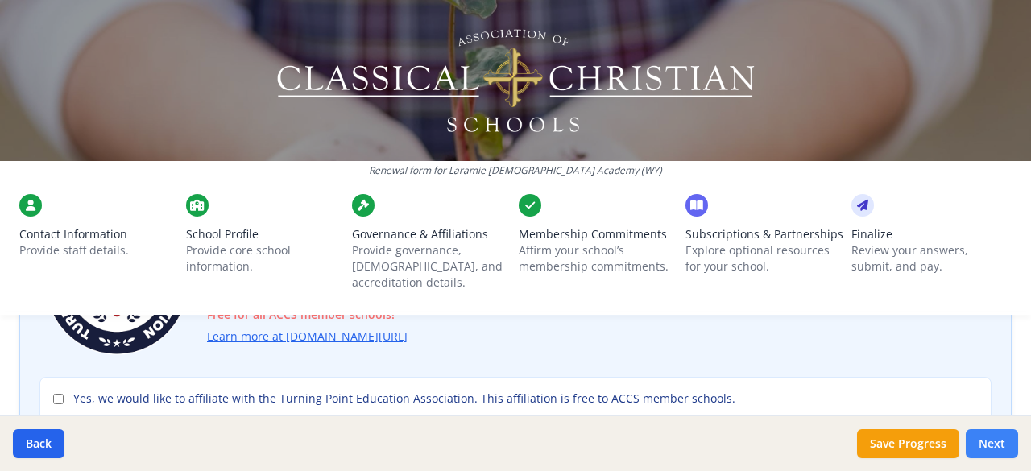
scroll to position [232, 0]
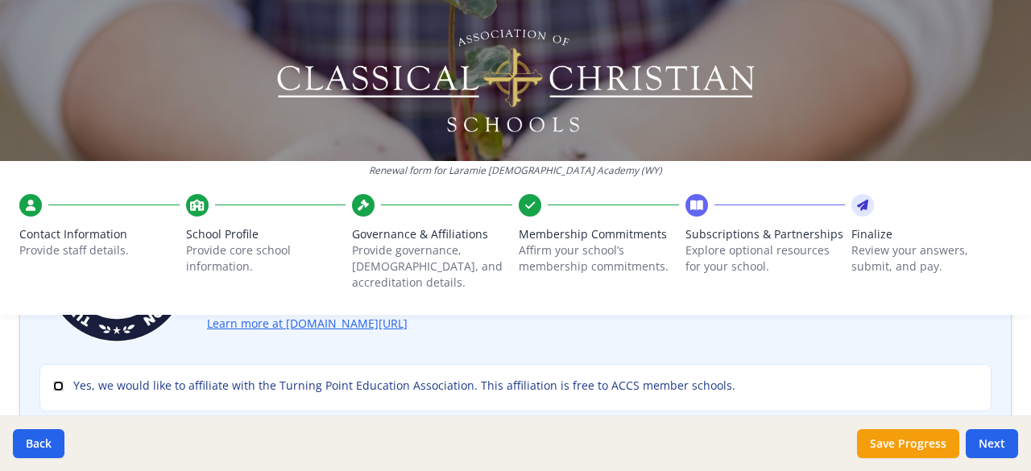
click at [57, 381] on input "Yes, we would like to affiliate with the Turning Point Education Association. T…" at bounding box center [58, 386] width 10 height 10
checkbox input "true"
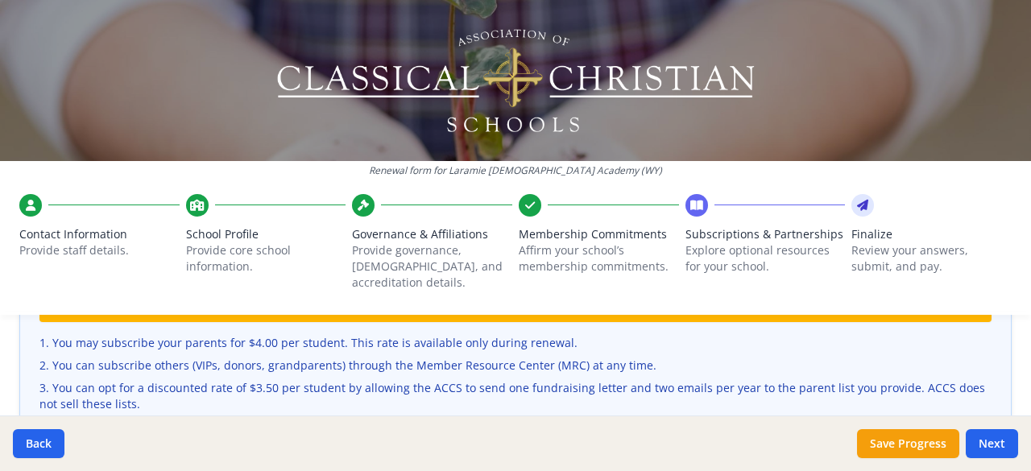
scroll to position [536, 0]
click at [516, 419] on li "We will send 2 issues per year directly to your parents' mailboxes." at bounding box center [515, 427] width 952 height 16
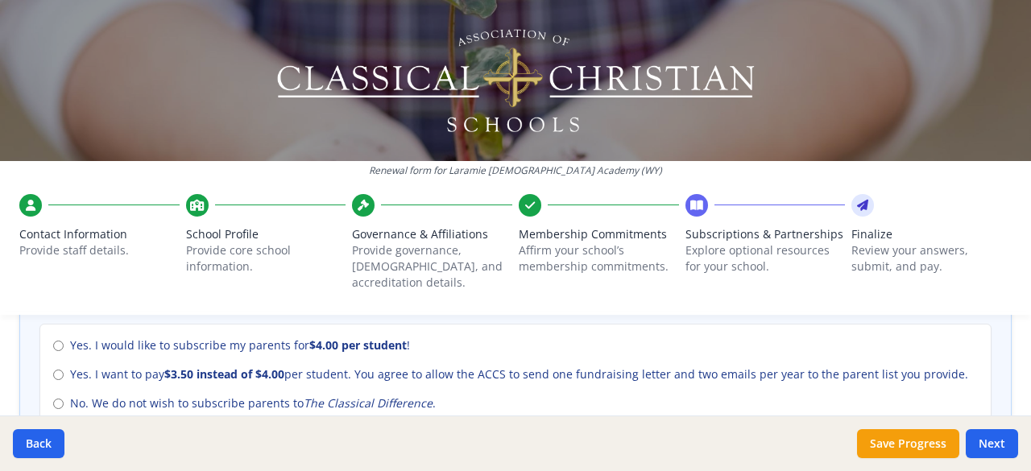
scroll to position [751, 0]
click at [58, 370] on input "Yes. I want to pay $3.50 instead of $4.00 per student. You agree to allow the A…" at bounding box center [58, 375] width 10 height 10
radio input "true"
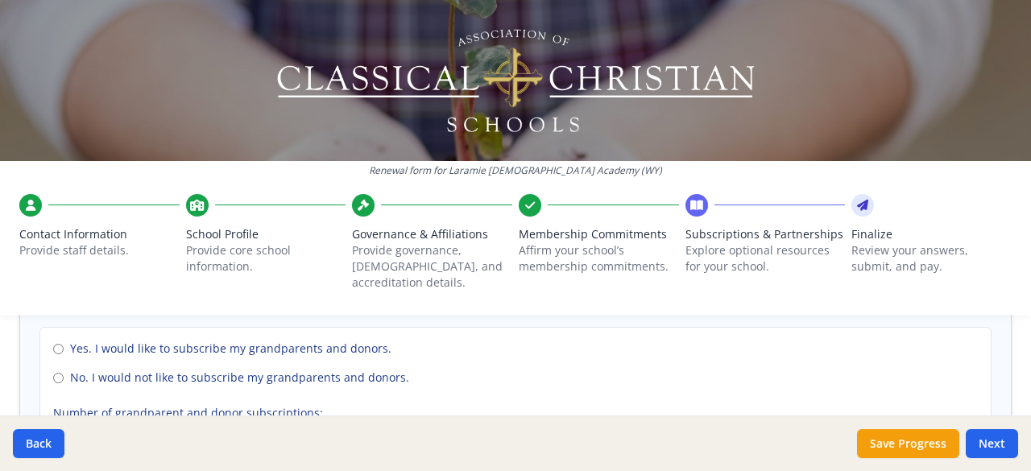
scroll to position [1231, 0]
click at [58, 346] on input "Yes. I would like to subscribe my grandparents and donors." at bounding box center [58, 351] width 10 height 10
radio input "true"
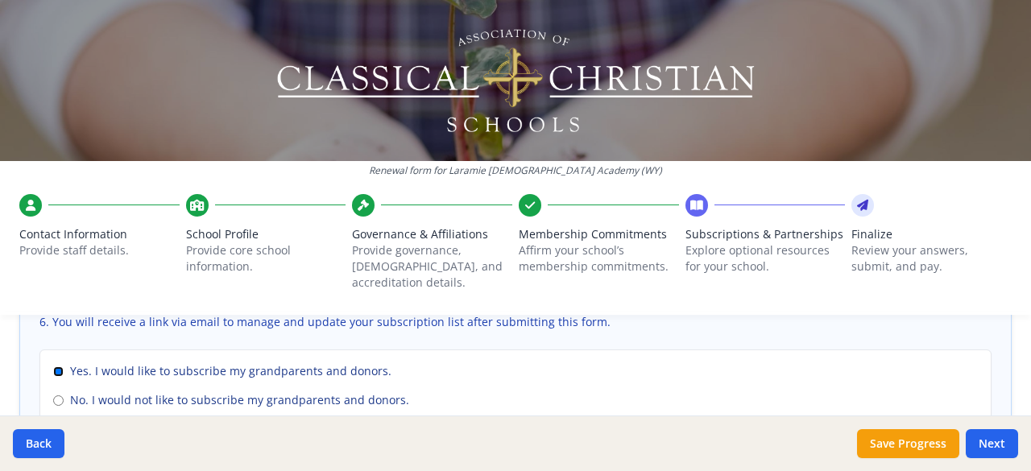
scroll to position [1211, 0]
click at [58, 394] on input "No. I would not like to subscribe my grandparents and donors." at bounding box center [58, 399] width 10 height 10
radio input "true"
radio input "false"
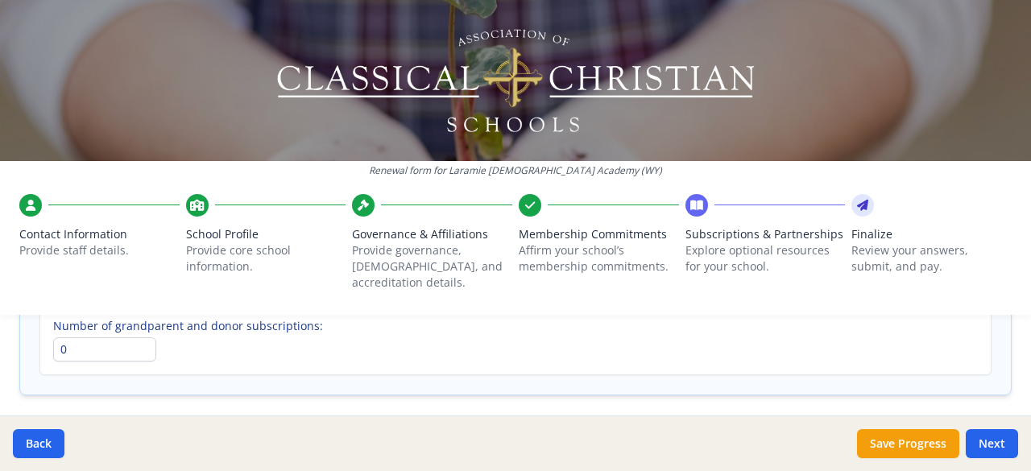
scroll to position [1323, 0]
click at [925, 443] on button "Save Progress" at bounding box center [908, 443] width 102 height 29
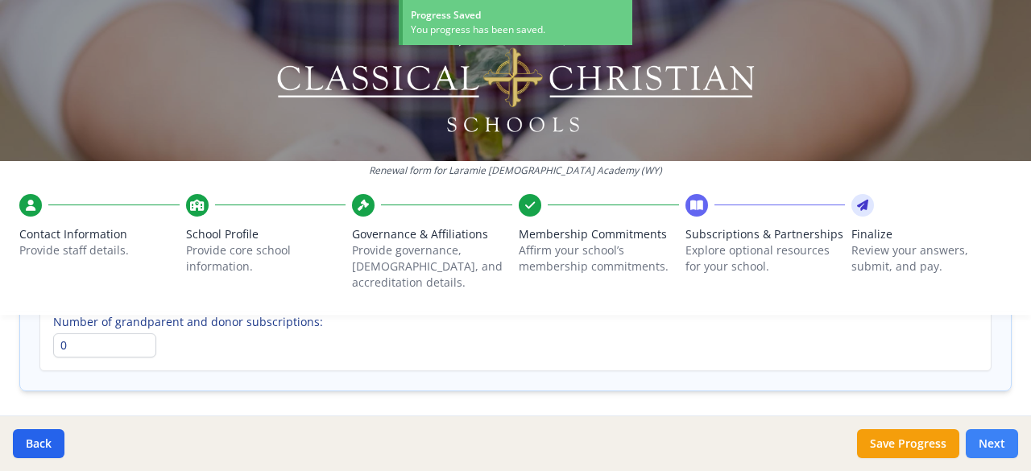
click at [1004, 455] on button "Next" at bounding box center [992, 443] width 52 height 29
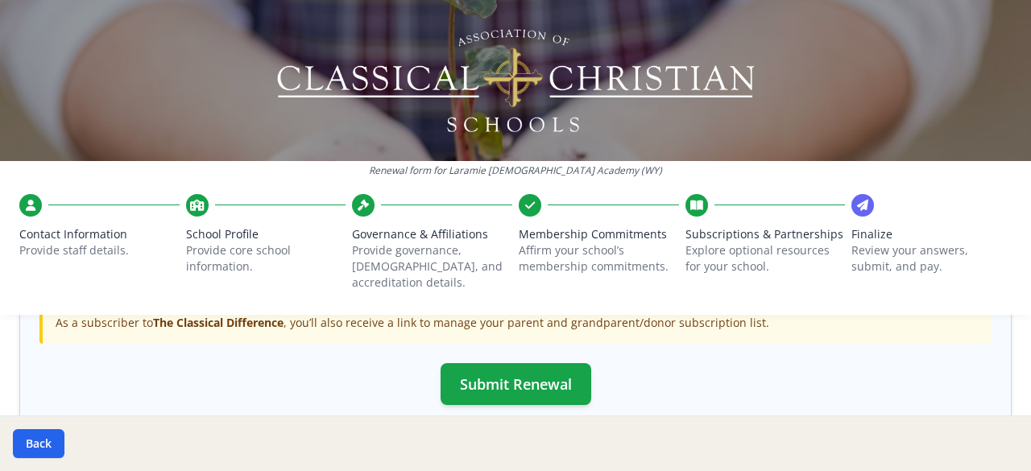
scroll to position [650, 0]
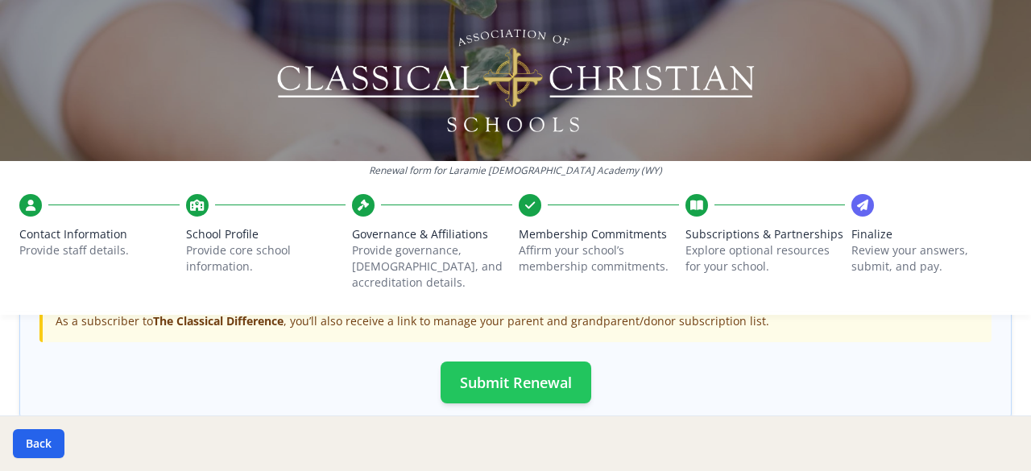
click at [554, 374] on button "Submit Renewal" at bounding box center [516, 383] width 151 height 42
